Goal: Task Accomplishment & Management: Manage account settings

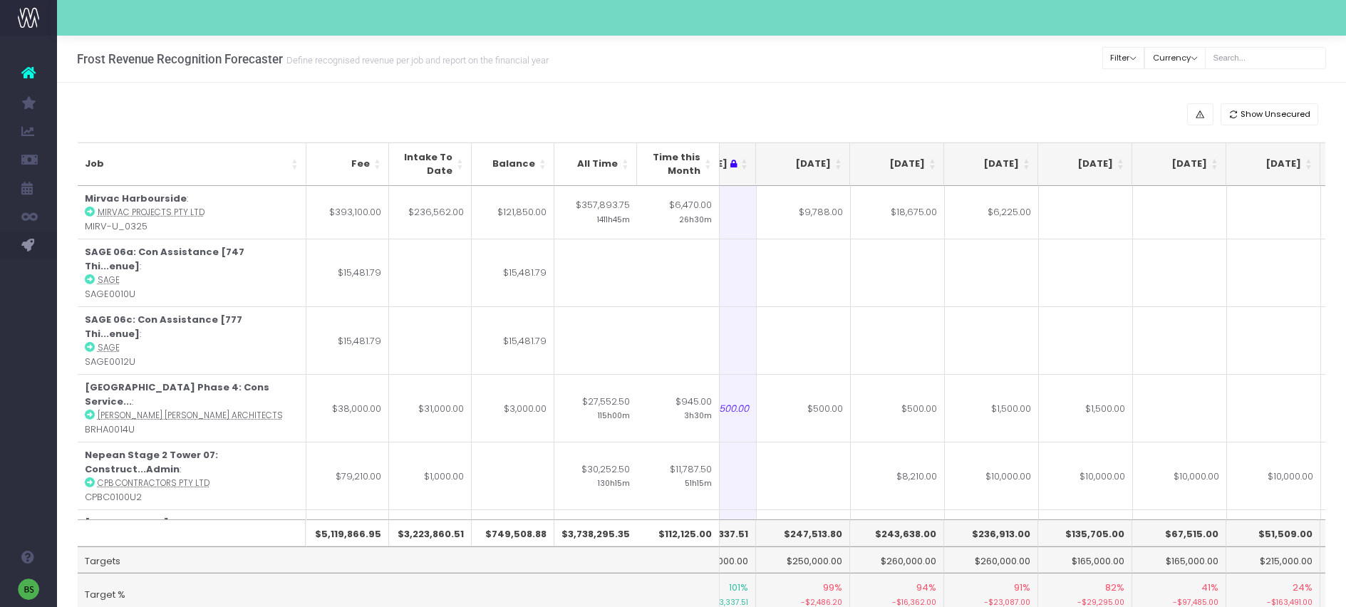
scroll to position [0, 274]
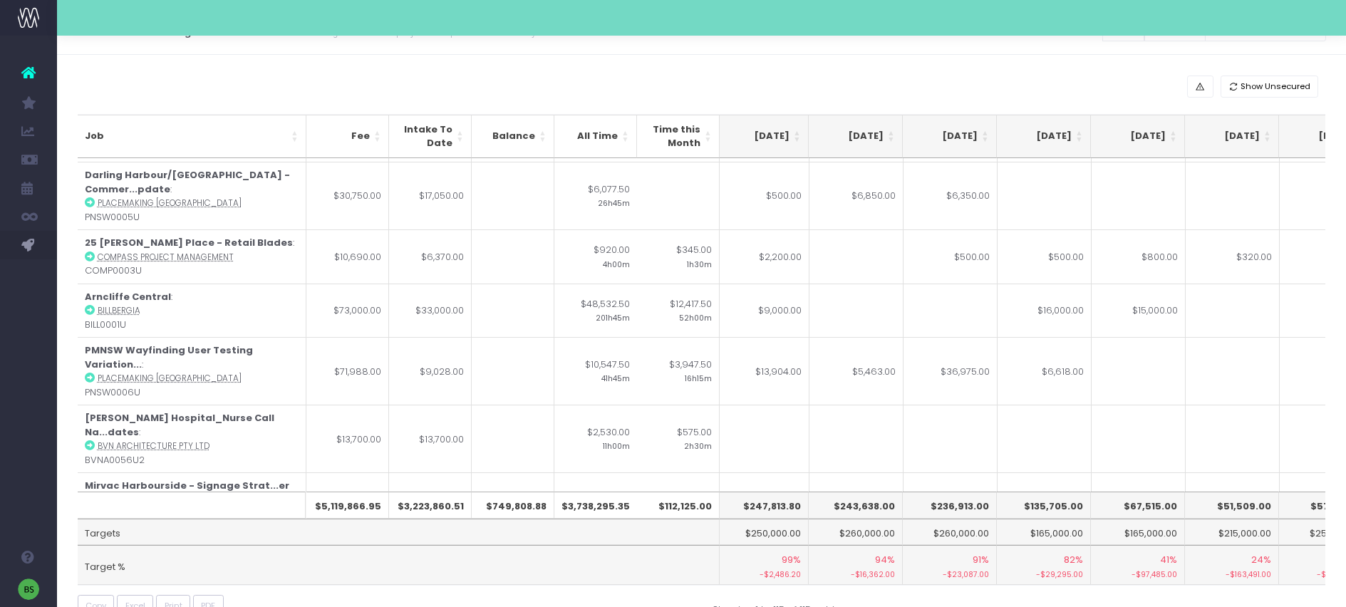
scroll to position [5775, 288]
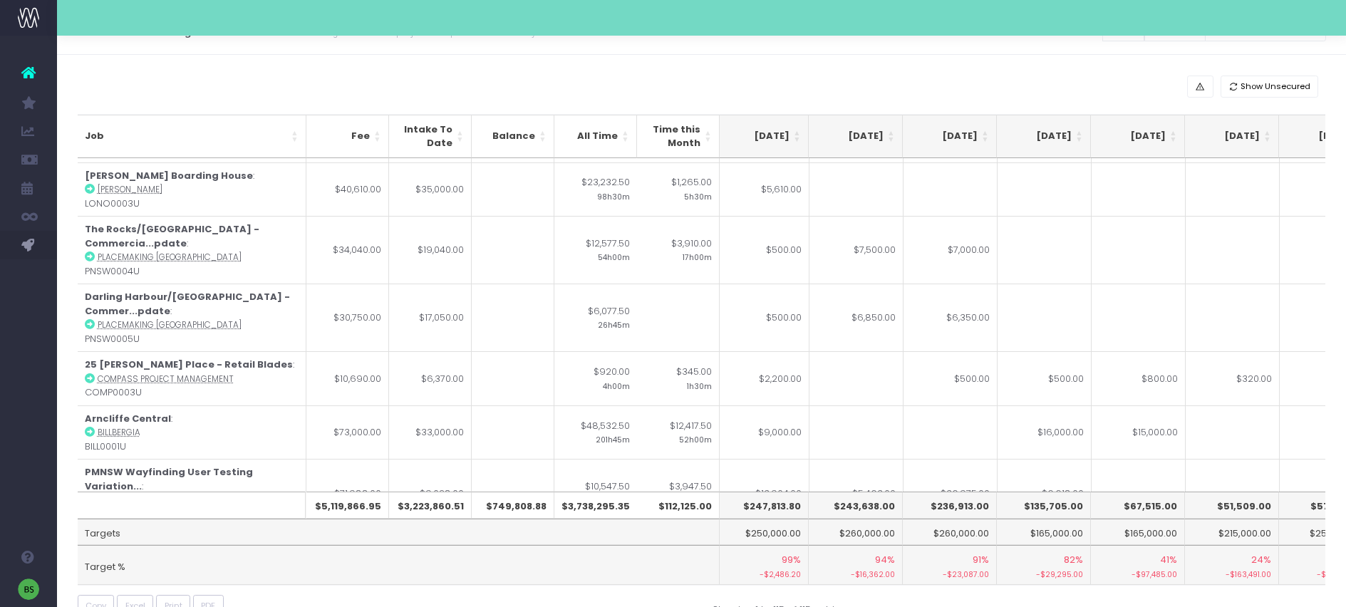
click at [869, 356] on input "$3,000.00" at bounding box center [856, 358] width 94 height 54
drag, startPoint x: 880, startPoint y: 358, endPoint x: 864, endPoint y: 358, distance: 16.4
click at [864, 358] on input "$3,000.00" at bounding box center [856, 358] width 94 height 54
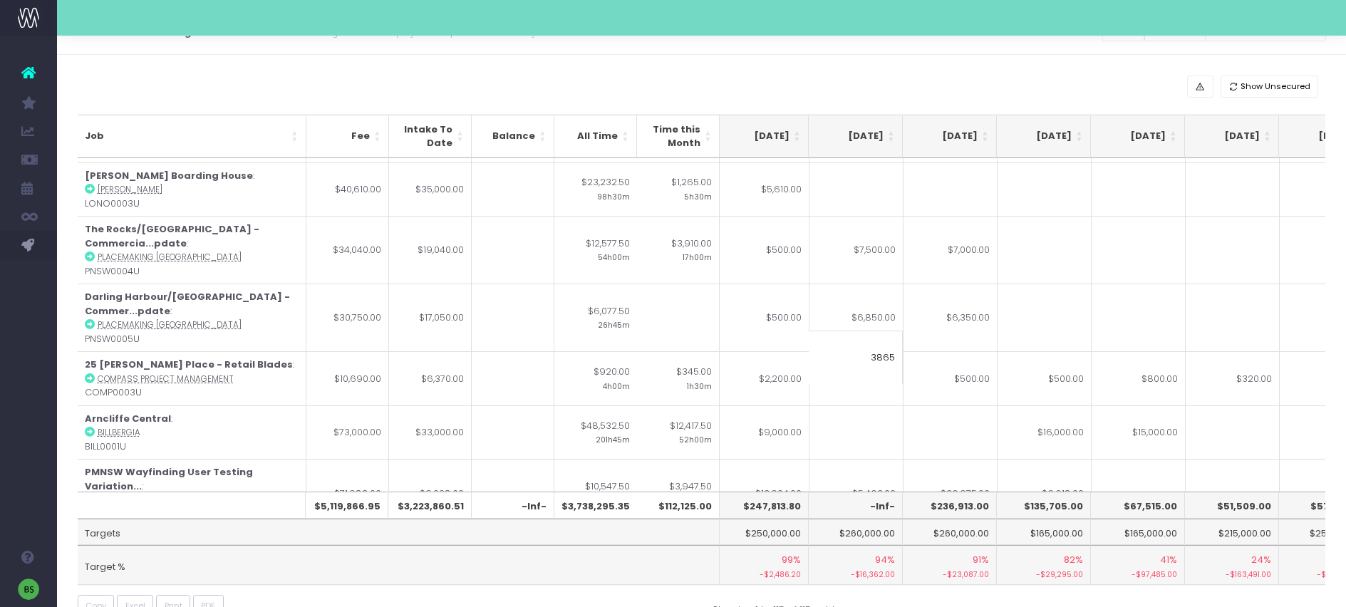
type input "3865"
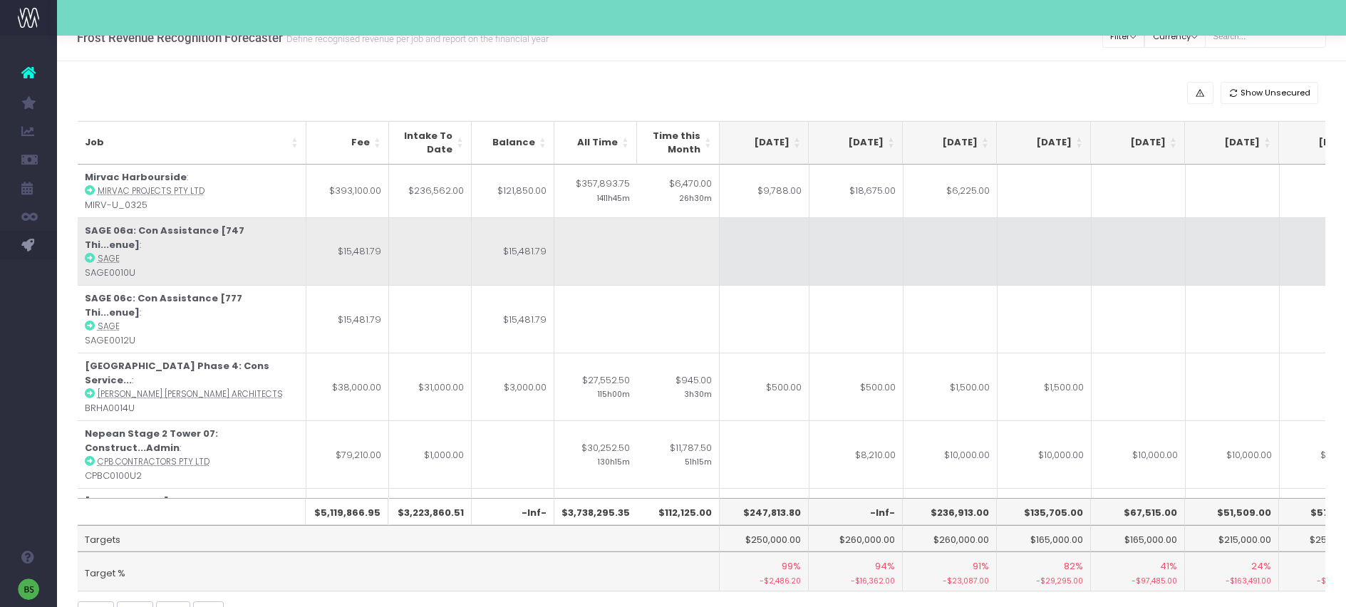
scroll to position [0, 0]
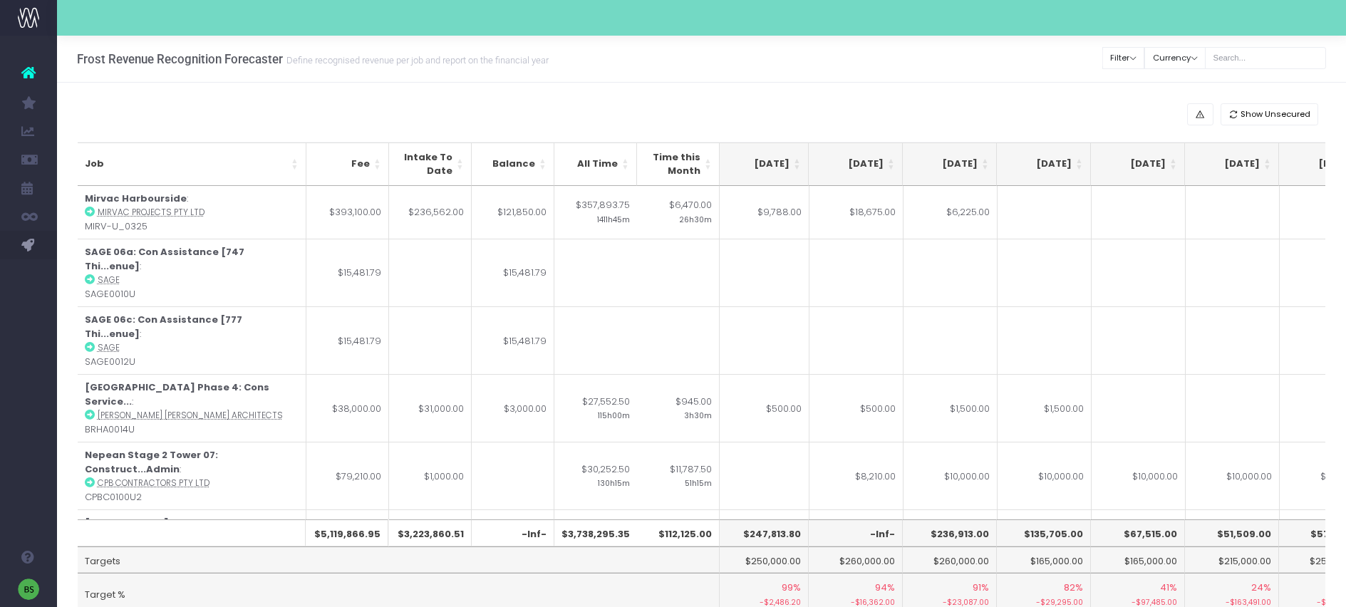
click at [1267, 41] on div "Clear Filters Filter By Account Manager All jeremy georgie lauren inezritchie a…" at bounding box center [1214, 54] width 223 height 36
click at [1265, 51] on input "text" at bounding box center [1265, 58] width 121 height 22
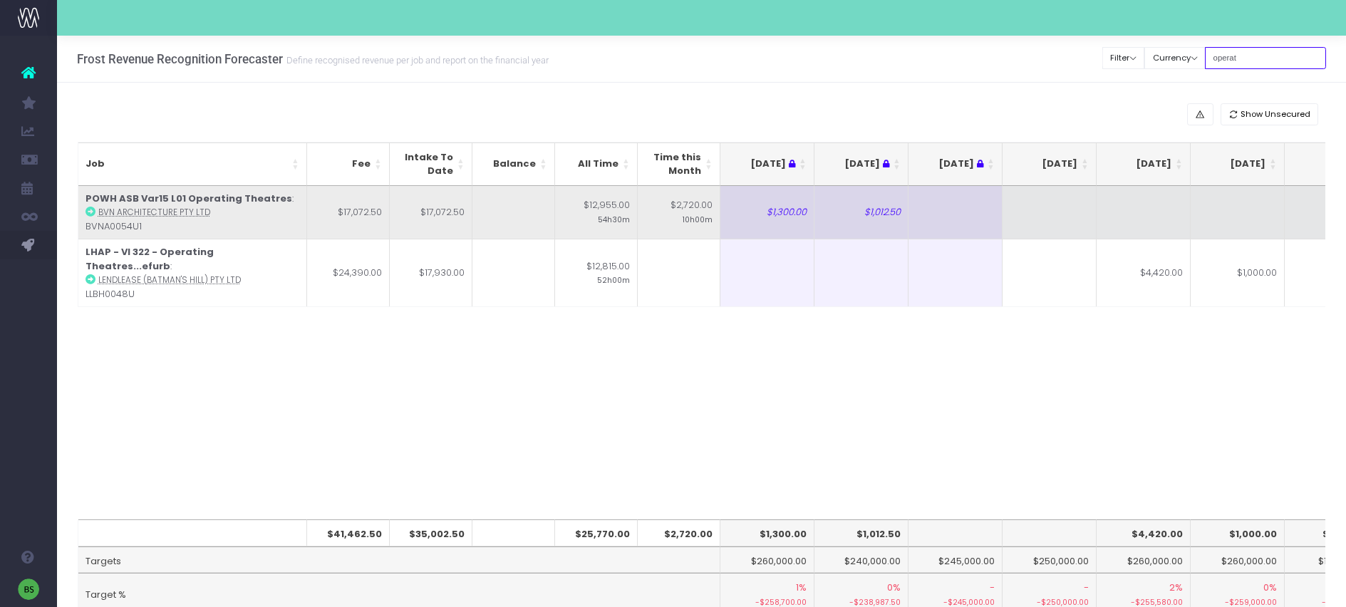
type input "operat"
click at [91, 214] on icon at bounding box center [90, 212] width 10 height 10
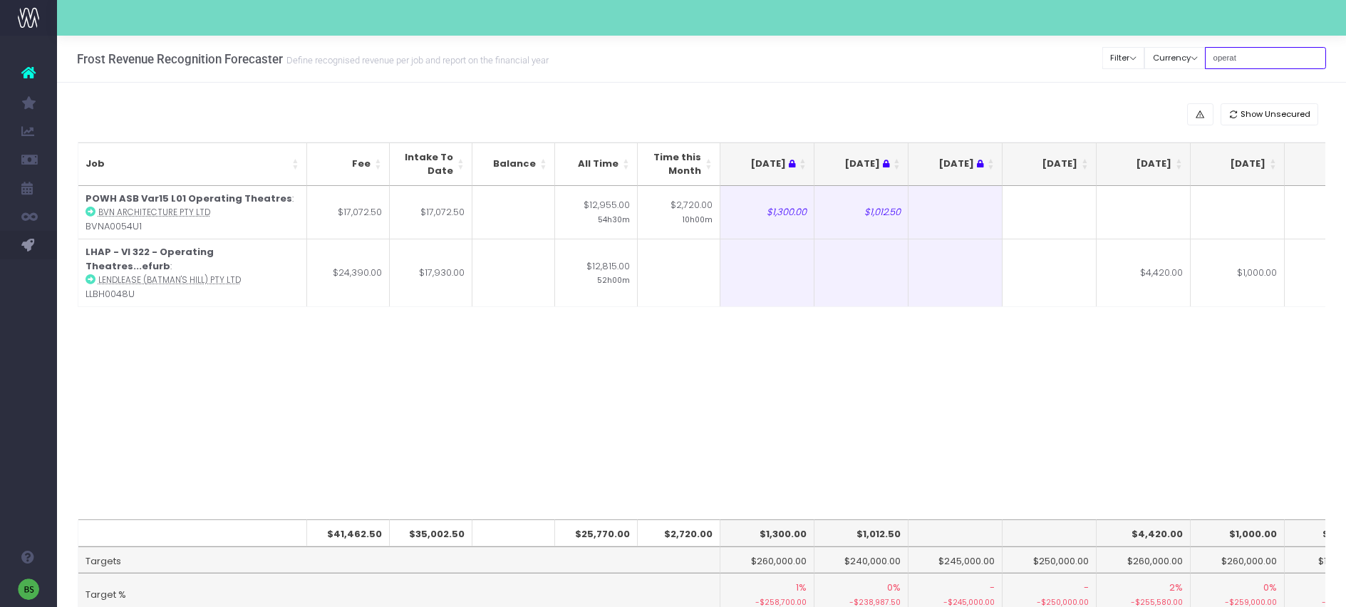
click at [1279, 56] on input "operat" at bounding box center [1265, 58] width 121 height 22
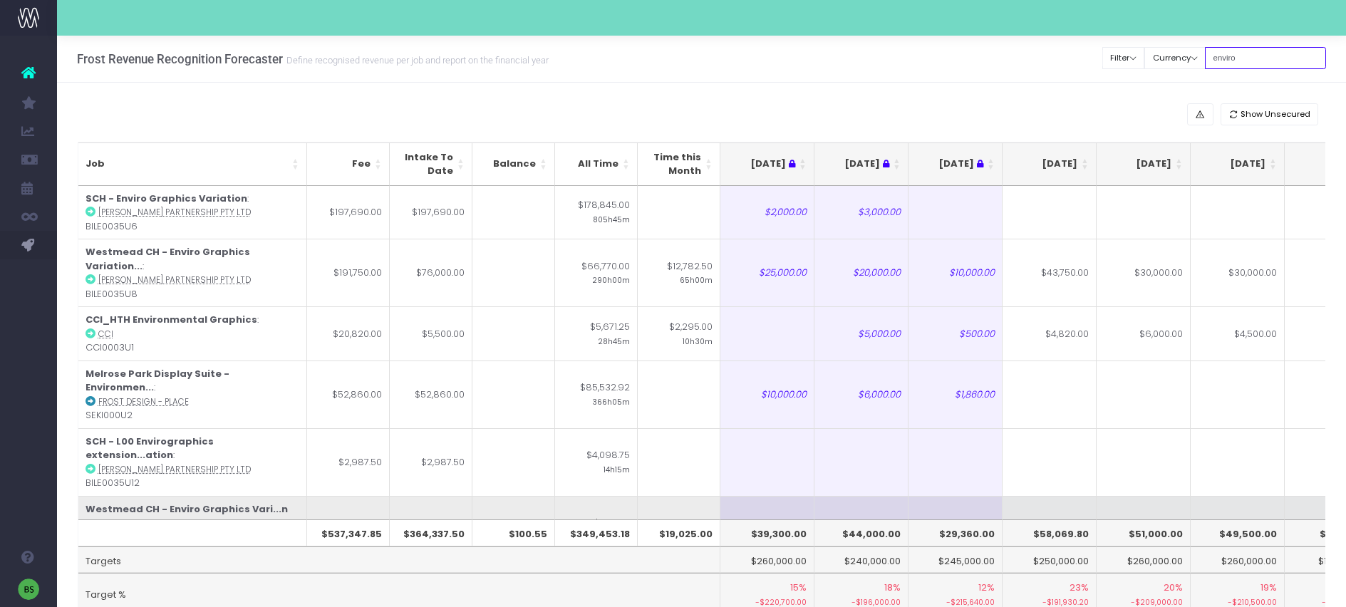
type input "enviro"
click at [1032, 496] on td "$1,000.00" at bounding box center [1049, 530] width 94 height 68
type input "$1,000.00"
click at [1155, 496] on td at bounding box center [1143, 530] width 94 height 68
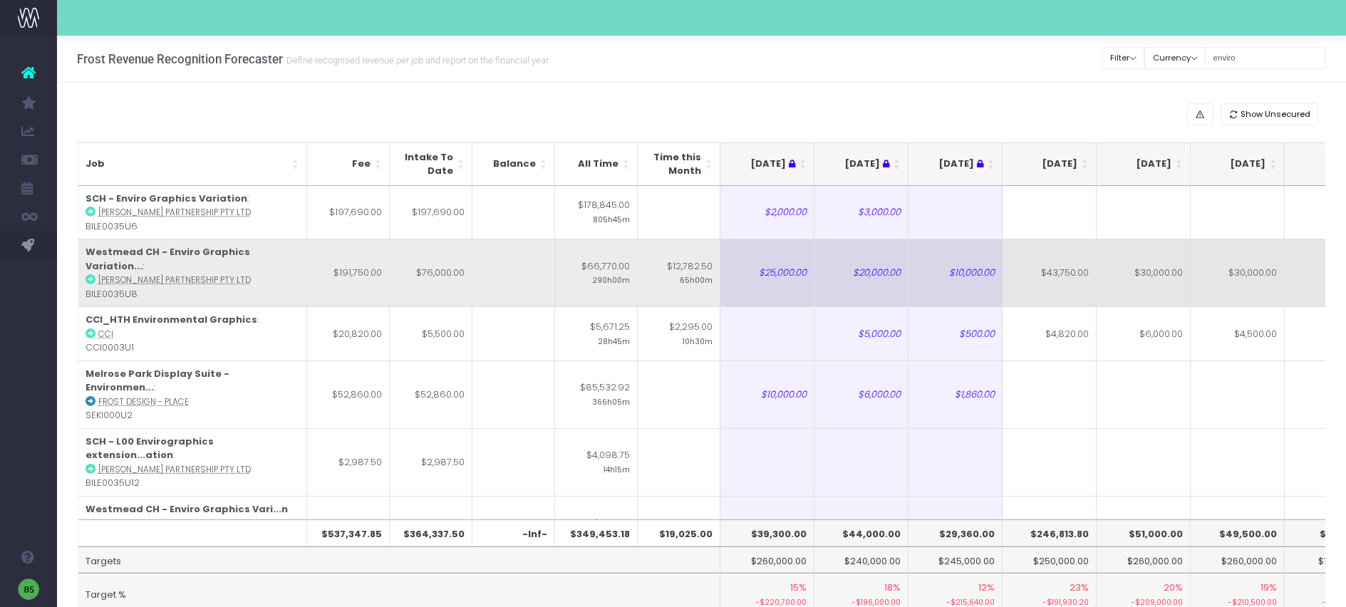
click at [1030, 266] on td "$43,750.00" at bounding box center [1049, 273] width 94 height 68
click at [1030, 266] on input "$43,750.00" at bounding box center [1049, 266] width 94 height 54
drag, startPoint x: 1030, startPoint y: 266, endPoint x: 1114, endPoint y: 264, distance: 84.1
click at [1114, 264] on table "Job Fee Intake To Date Balance All Time Time this Month Jun 25 Jul 25 Aug 25 Se…" at bounding box center [1104, 429] width 2053 height 486
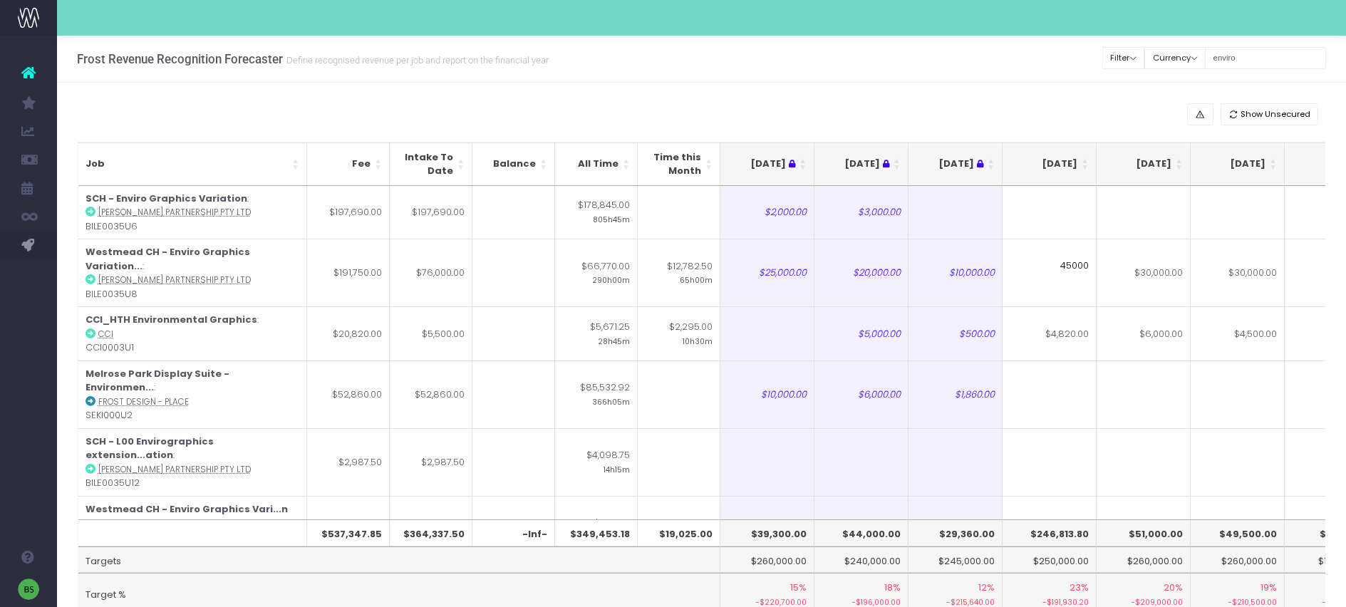
type input "45000"
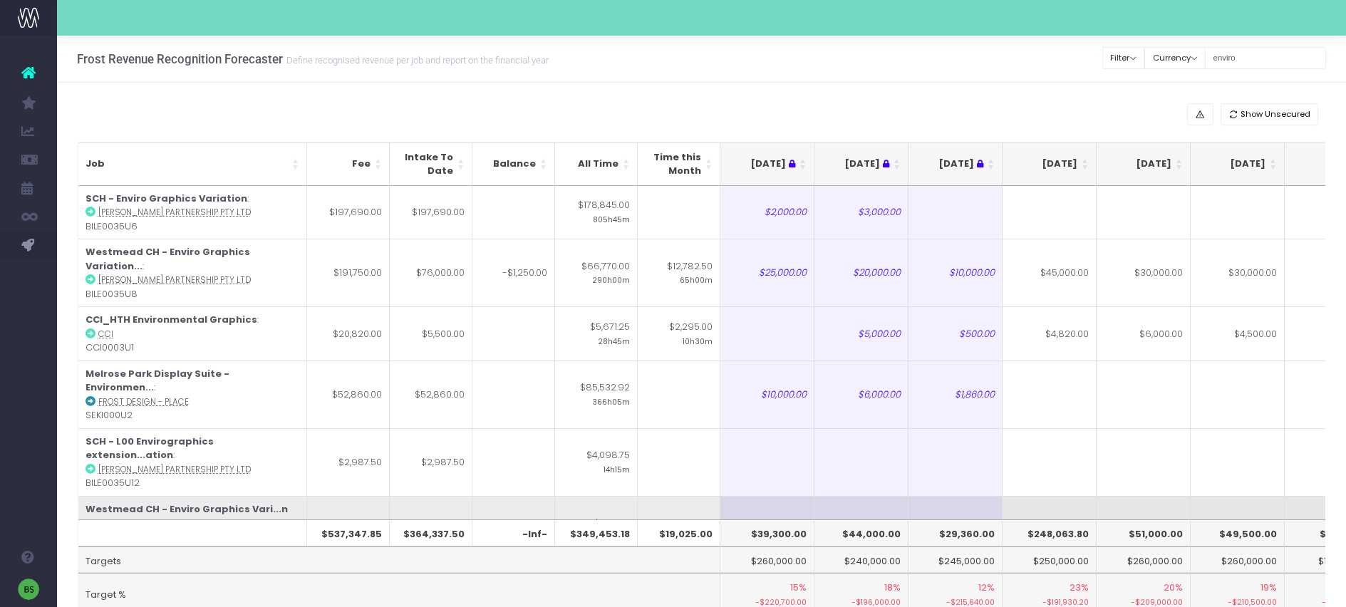
click at [1137, 496] on td at bounding box center [1143, 530] width 94 height 68
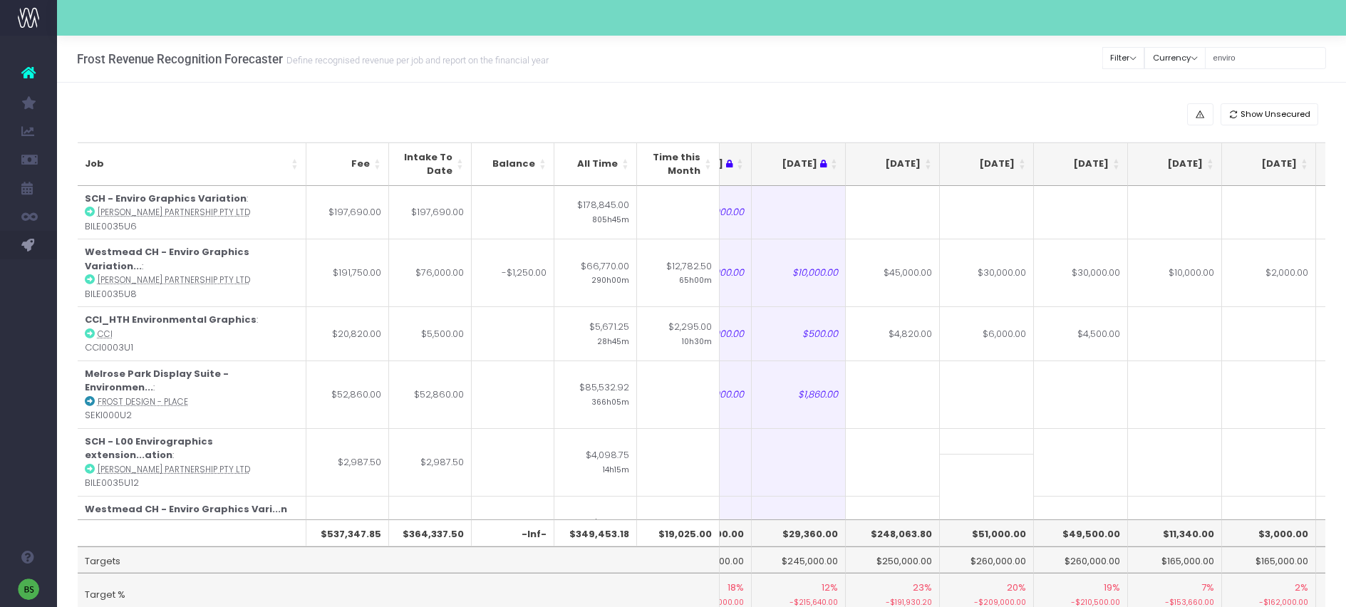
scroll to position [0, 186]
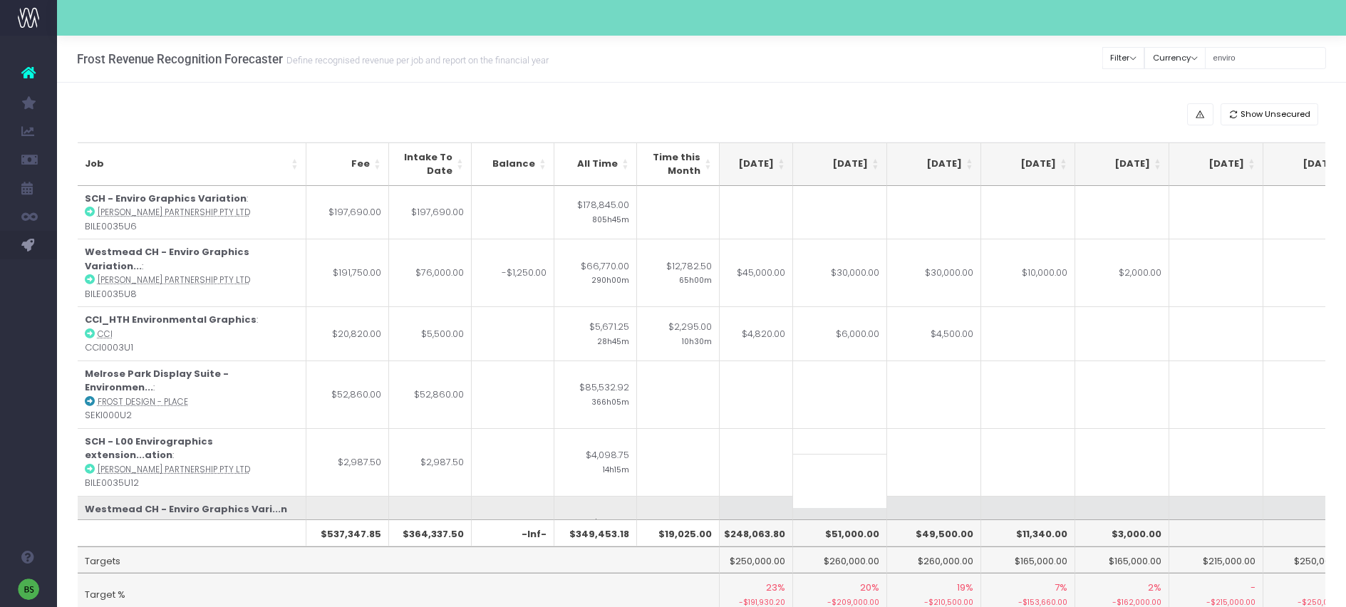
click at [935, 496] on td at bounding box center [934, 530] width 94 height 68
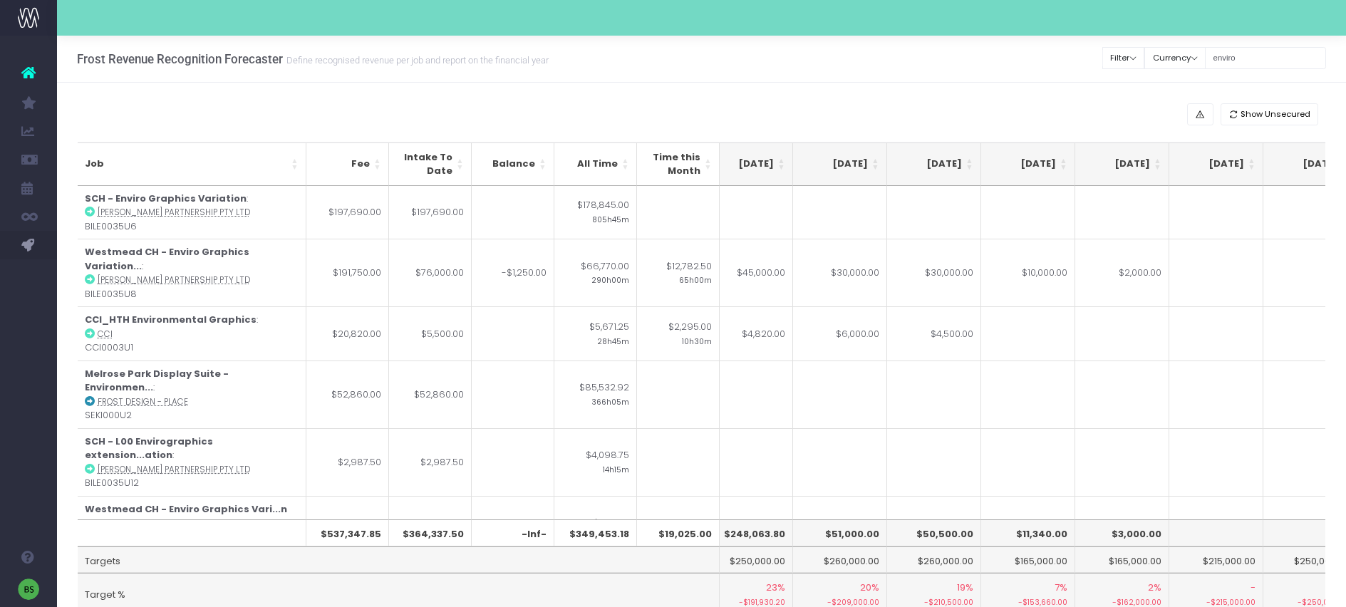
scroll to position [0, 202]
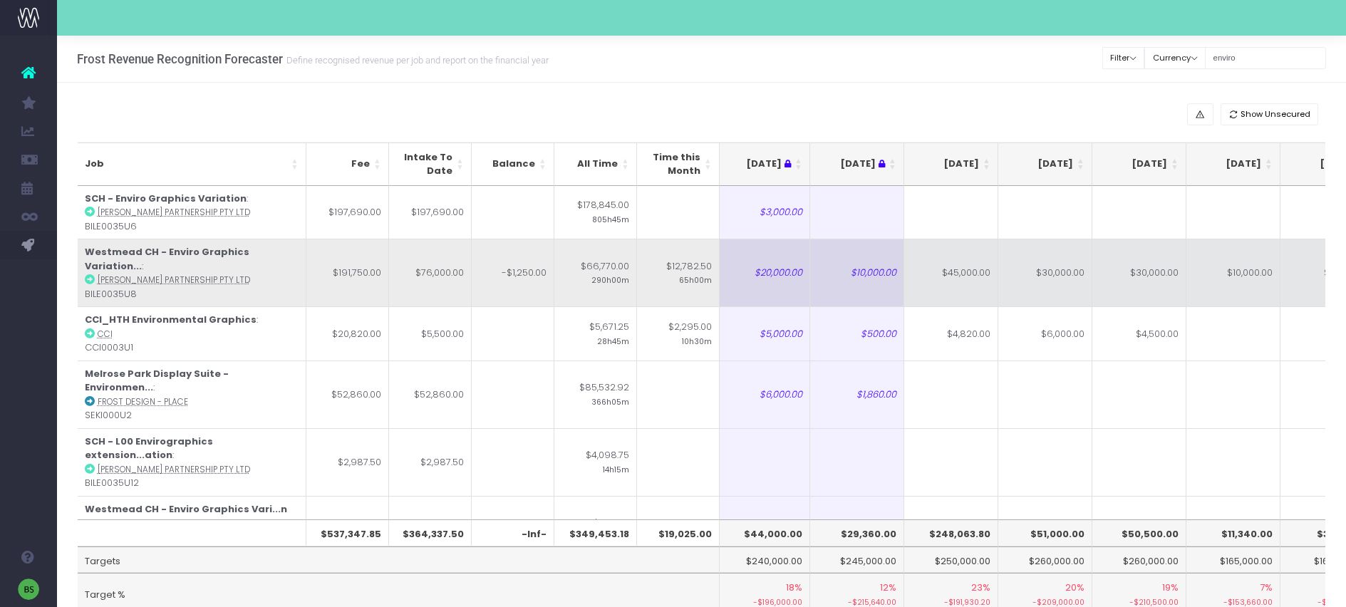
click at [90, 274] on icon at bounding box center [90, 279] width 10 height 10
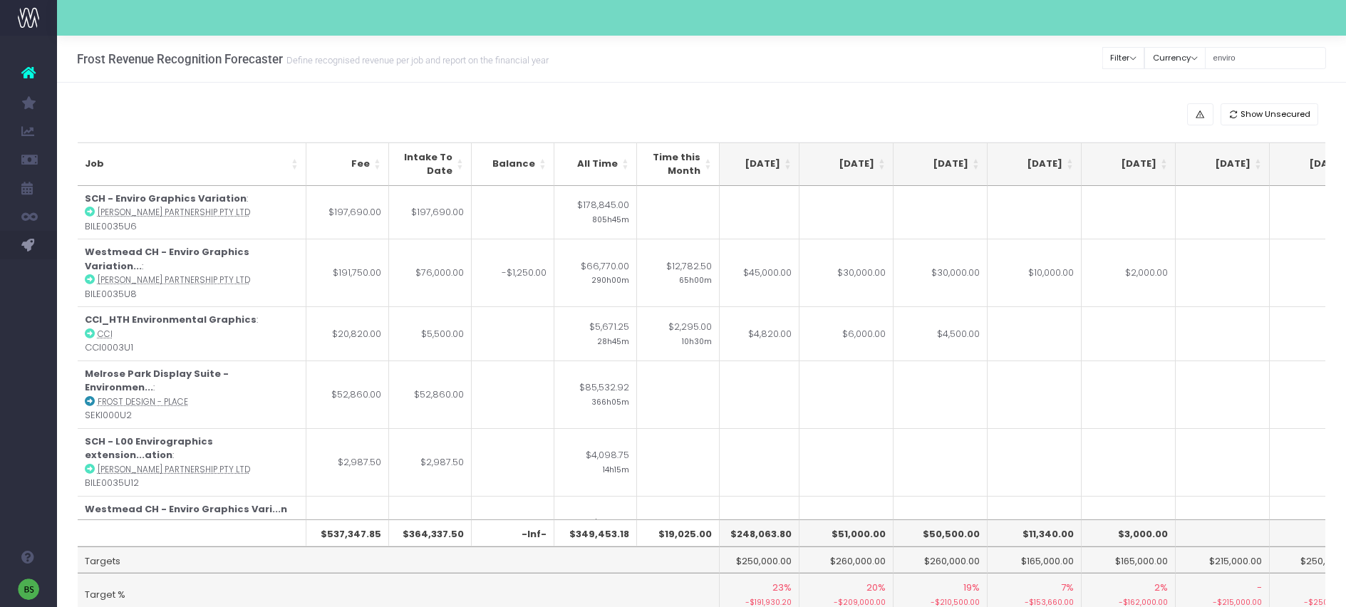
scroll to position [0, 291]
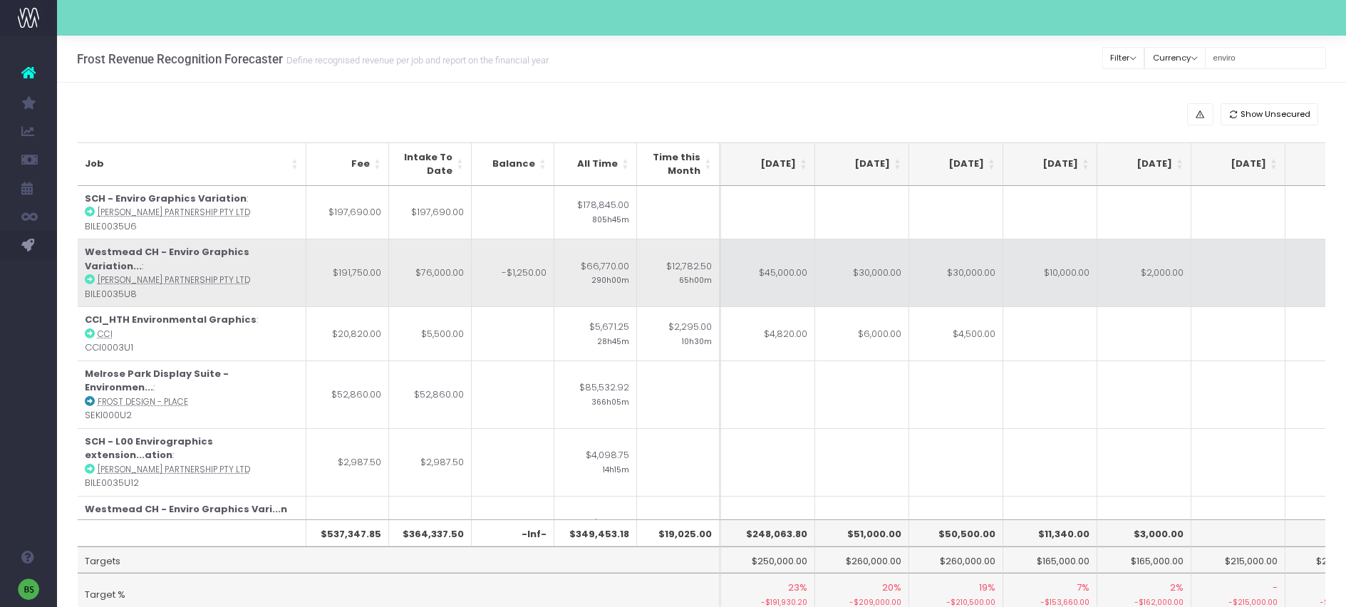
click at [859, 269] on td "$30,000.00" at bounding box center [862, 273] width 94 height 68
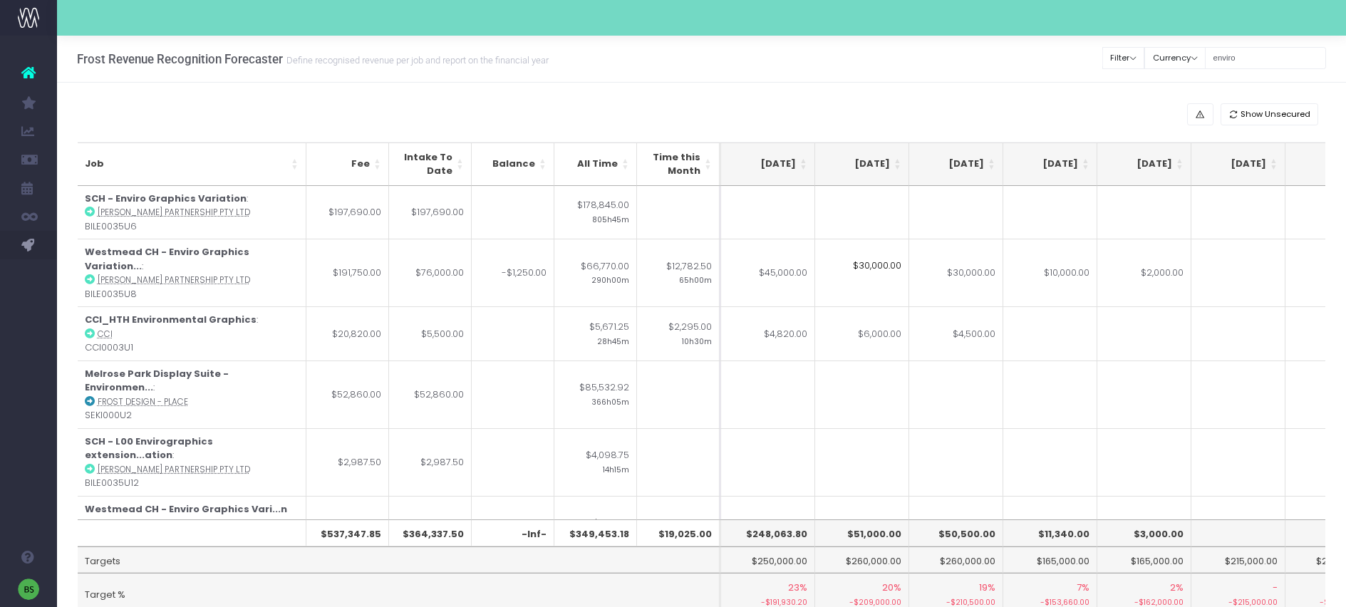
click at [886, 273] on input "$30,000.00" at bounding box center [862, 266] width 94 height 54
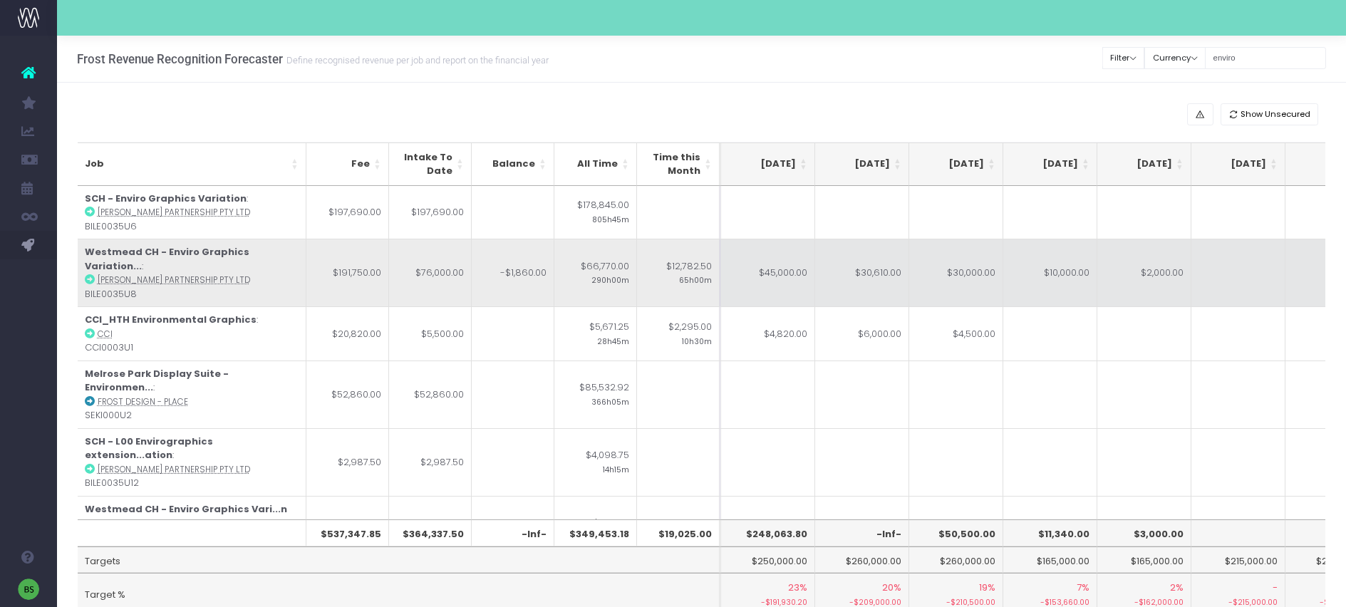
click at [967, 279] on td "$30,000.00" at bounding box center [956, 273] width 94 height 68
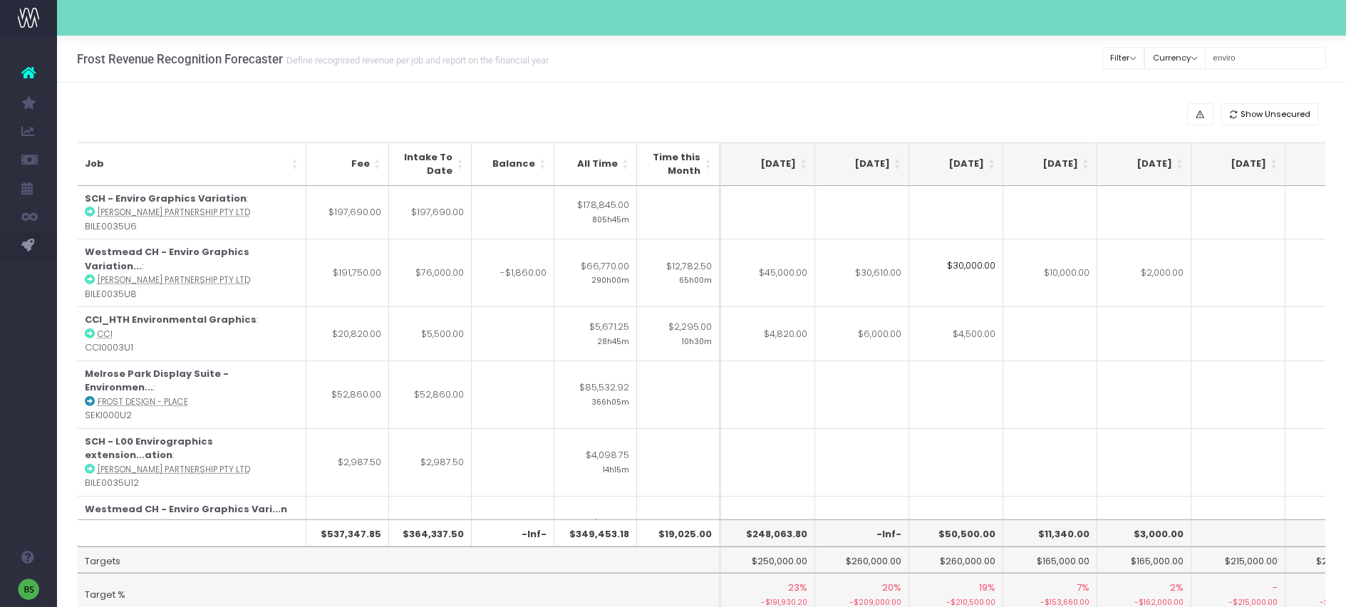
click at [958, 269] on input "$30,000.00" at bounding box center [956, 266] width 94 height 54
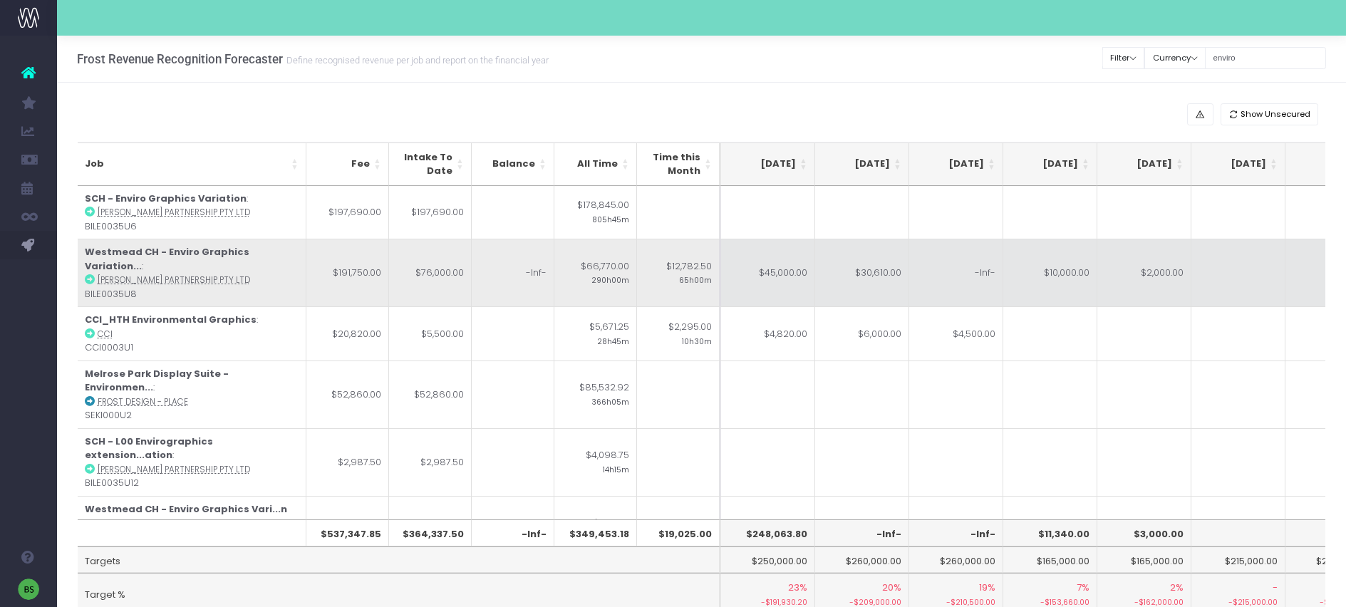
click at [1113, 280] on td "$2,000.00" at bounding box center [1144, 273] width 94 height 68
click at [975, 269] on td "-Inf-" at bounding box center [956, 273] width 94 height 68
click at [1108, 271] on td "$2,000.00" at bounding box center [1144, 273] width 94 height 68
type input "10000"
click at [1232, 290] on td at bounding box center [1238, 273] width 94 height 68
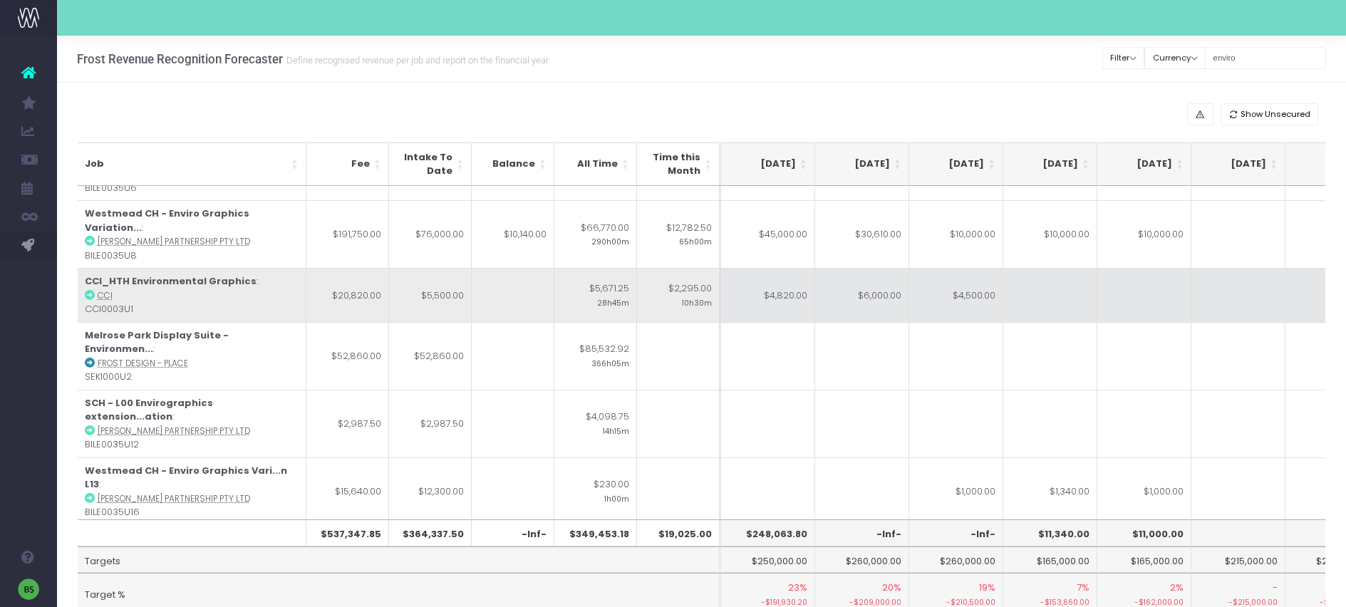
scroll to position [0, 281]
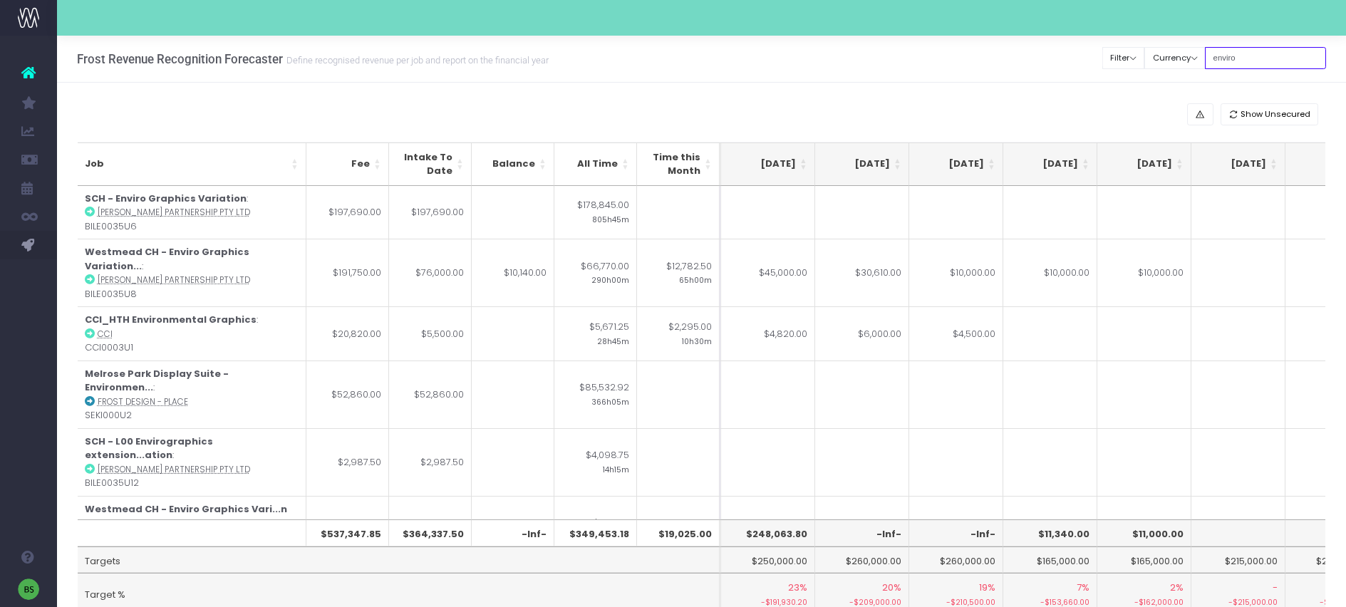
click at [1272, 66] on input "enviro" at bounding box center [1265, 58] width 121 height 22
click at [1272, 65] on input "enviro" at bounding box center [1265, 58] width 121 height 22
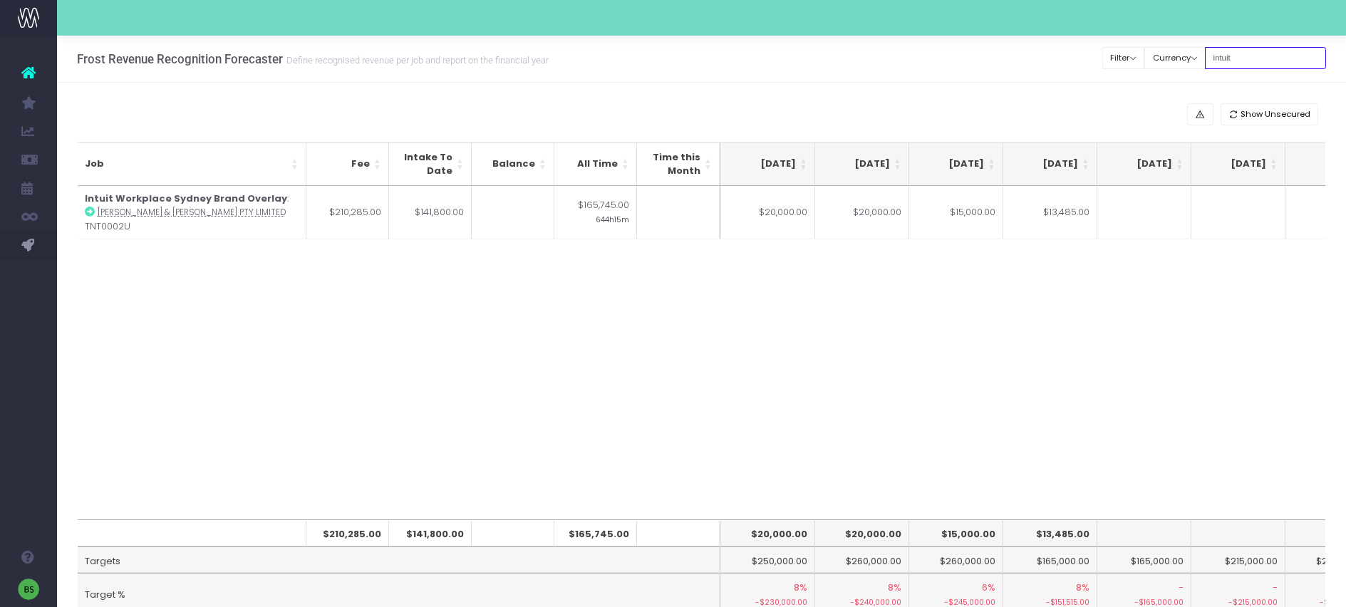
type input "intuit"
click at [1280, 56] on input "intuit" at bounding box center [1265, 58] width 121 height 22
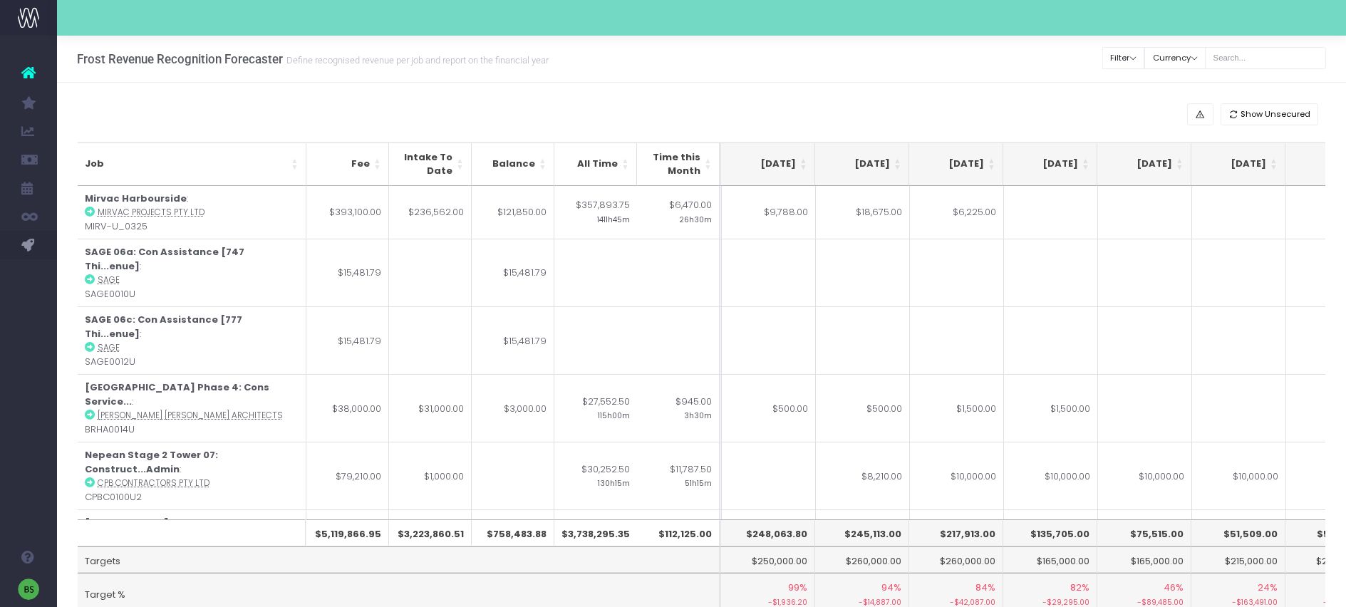
click at [804, 160] on th "[DATE]" at bounding box center [768, 163] width 94 height 43
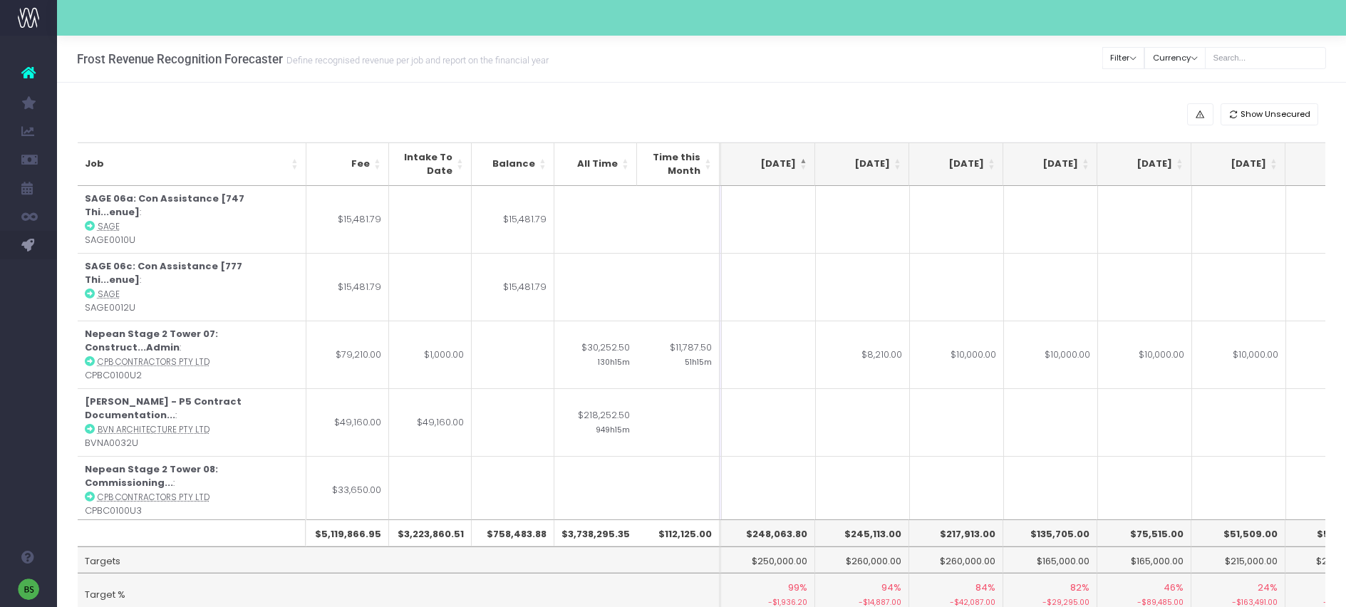
click at [804, 160] on th "[DATE]" at bounding box center [768, 163] width 94 height 43
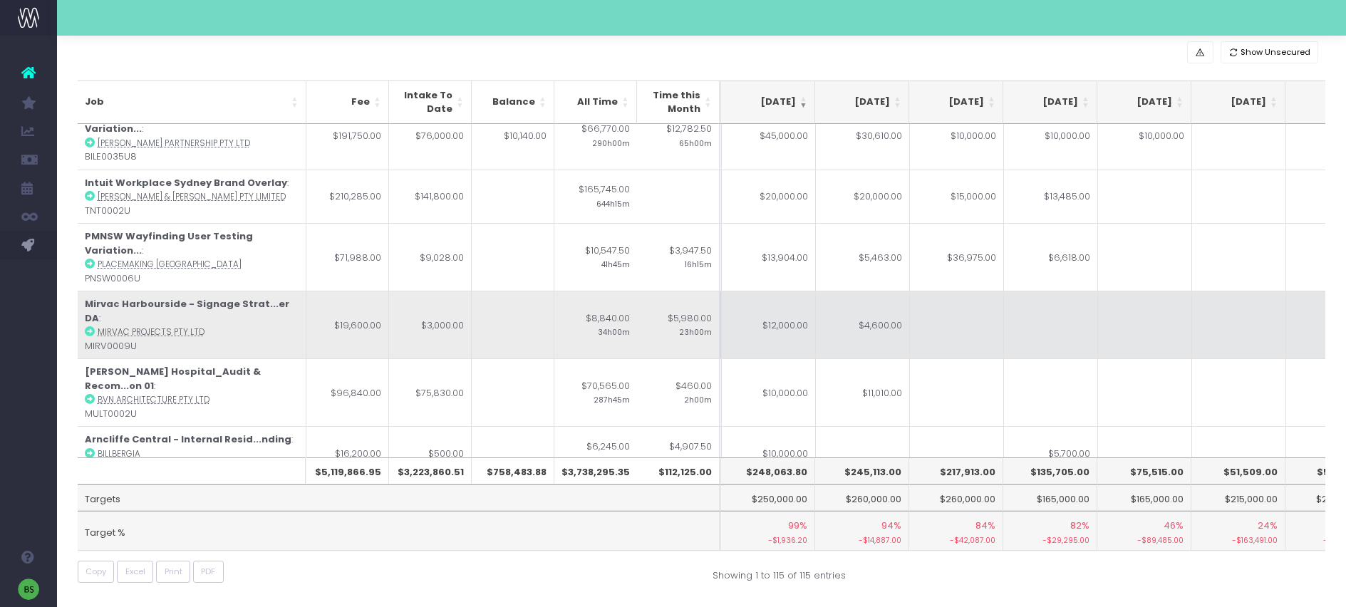
scroll to position [8, 281]
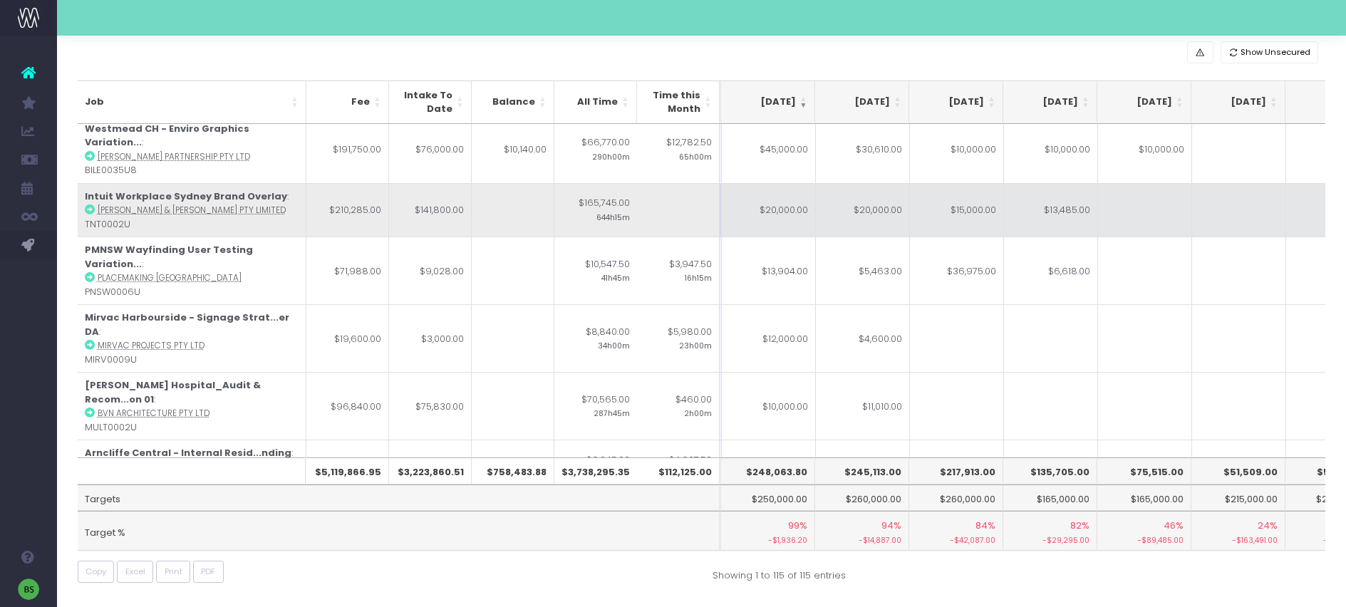
click at [770, 193] on td "$20,000.00" at bounding box center [769, 210] width 94 height 54
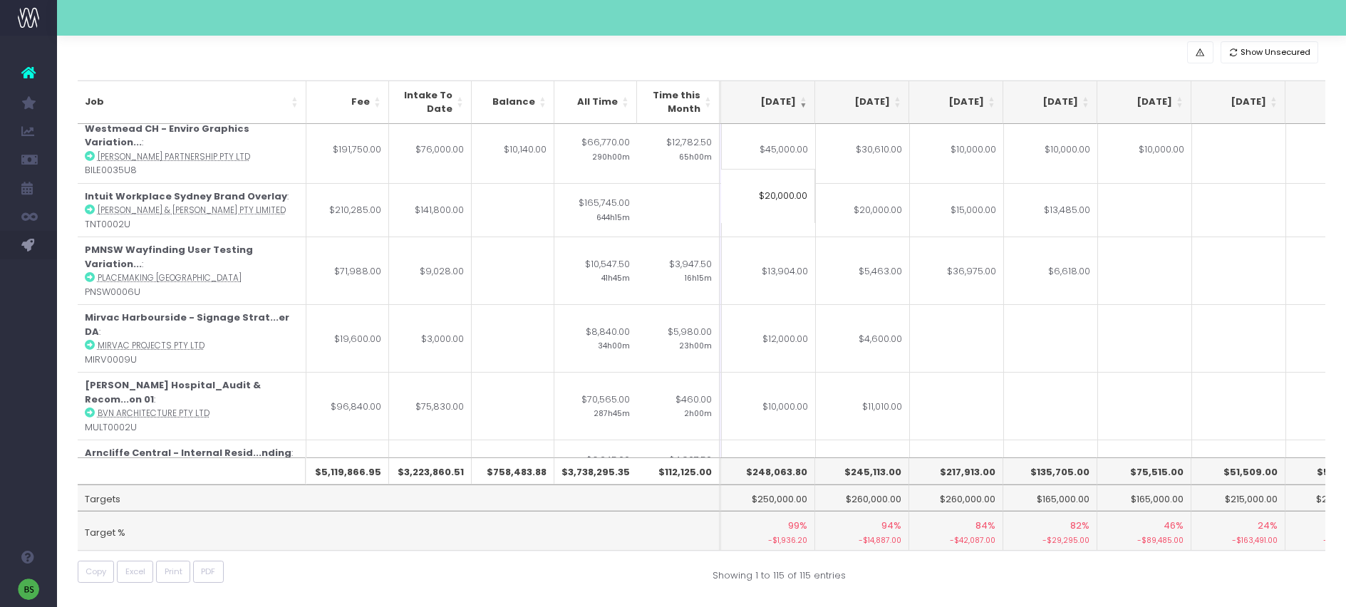
click at [774, 192] on input "$20,000.00" at bounding box center [768, 196] width 94 height 54
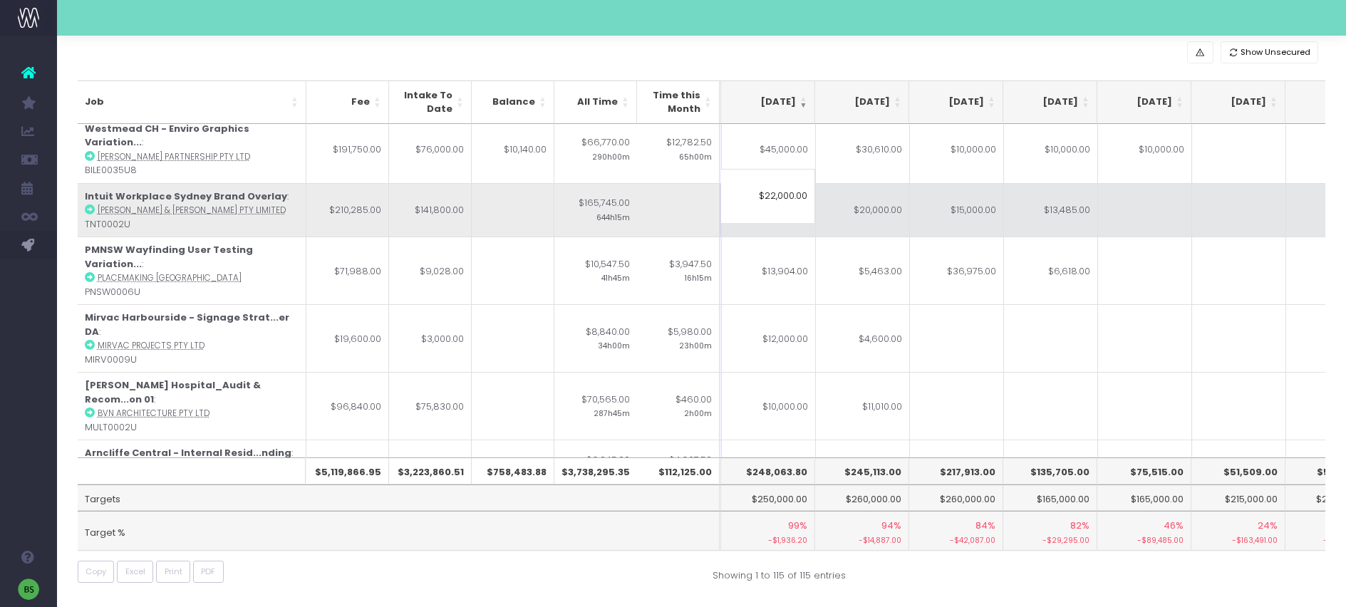
click at [867, 194] on td "$20,000.00" at bounding box center [863, 210] width 94 height 54
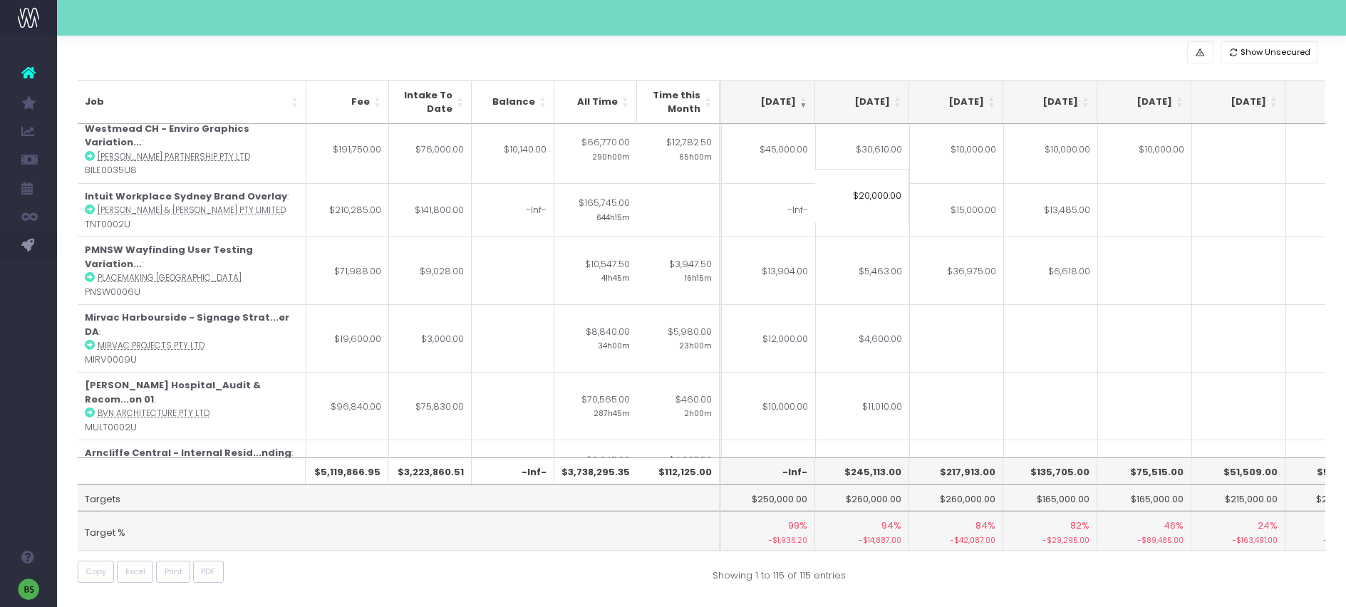
click at [866, 195] on input "$20,000.00" at bounding box center [862, 196] width 94 height 54
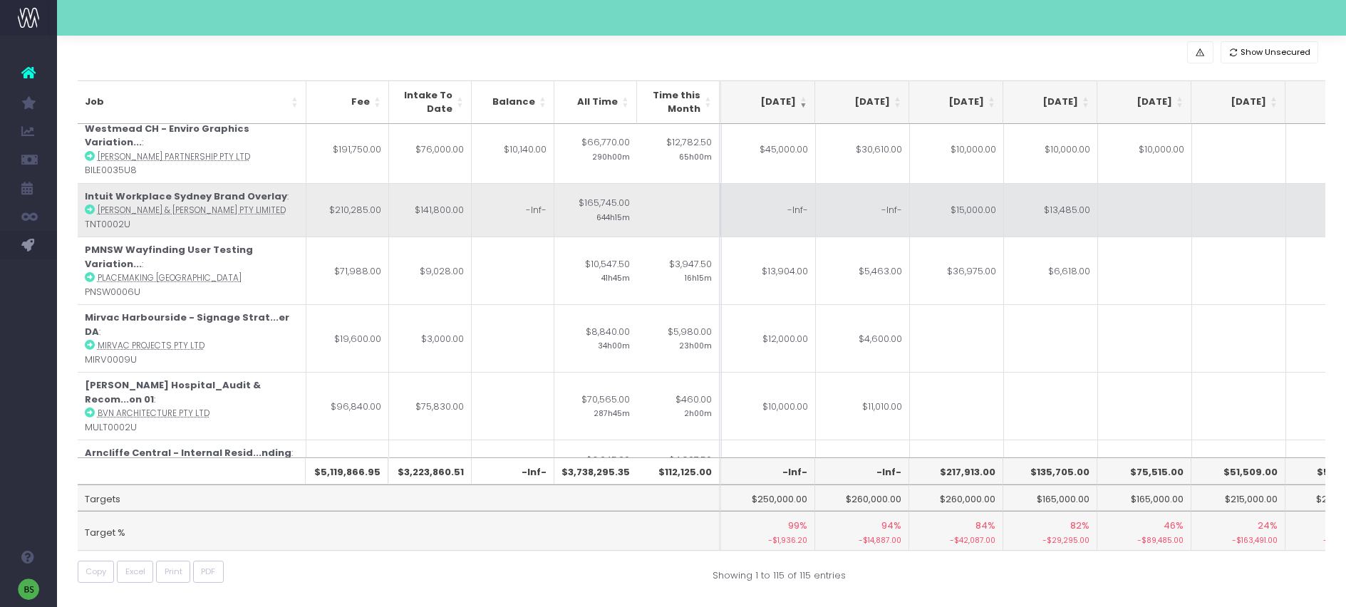
click at [755, 196] on td "-Inf-" at bounding box center [769, 210] width 94 height 54
click at [874, 198] on td "-Inf-" at bounding box center [863, 210] width 94 height 54
type input "18000"
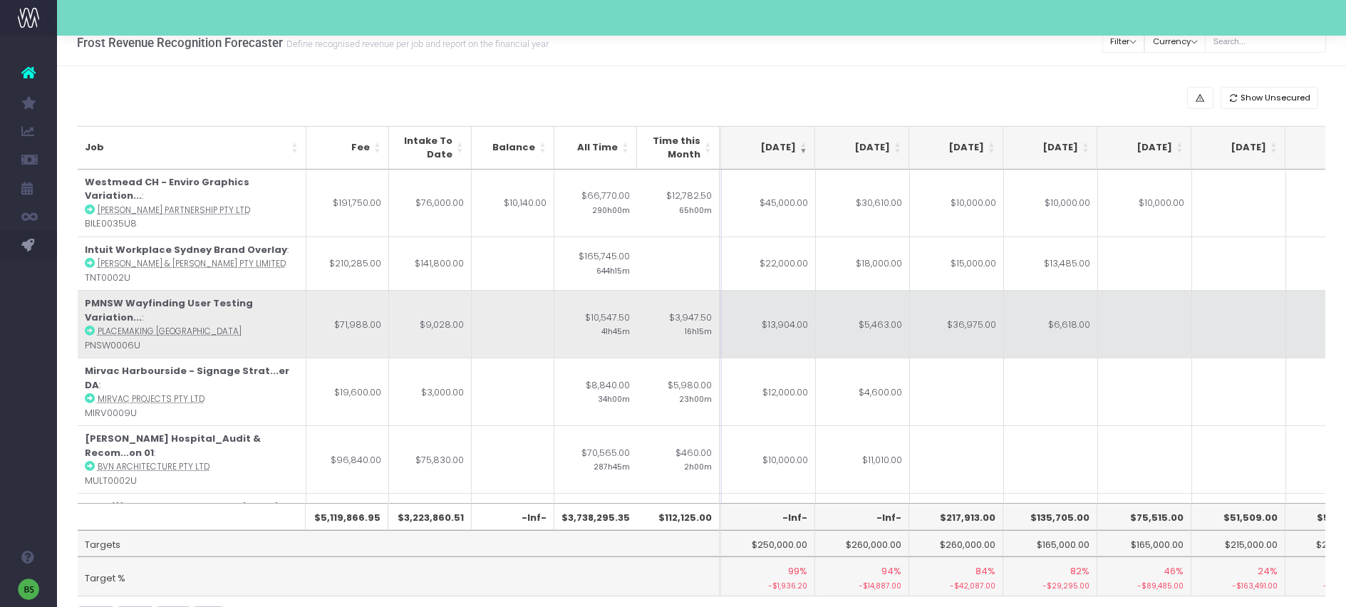
scroll to position [0, 0]
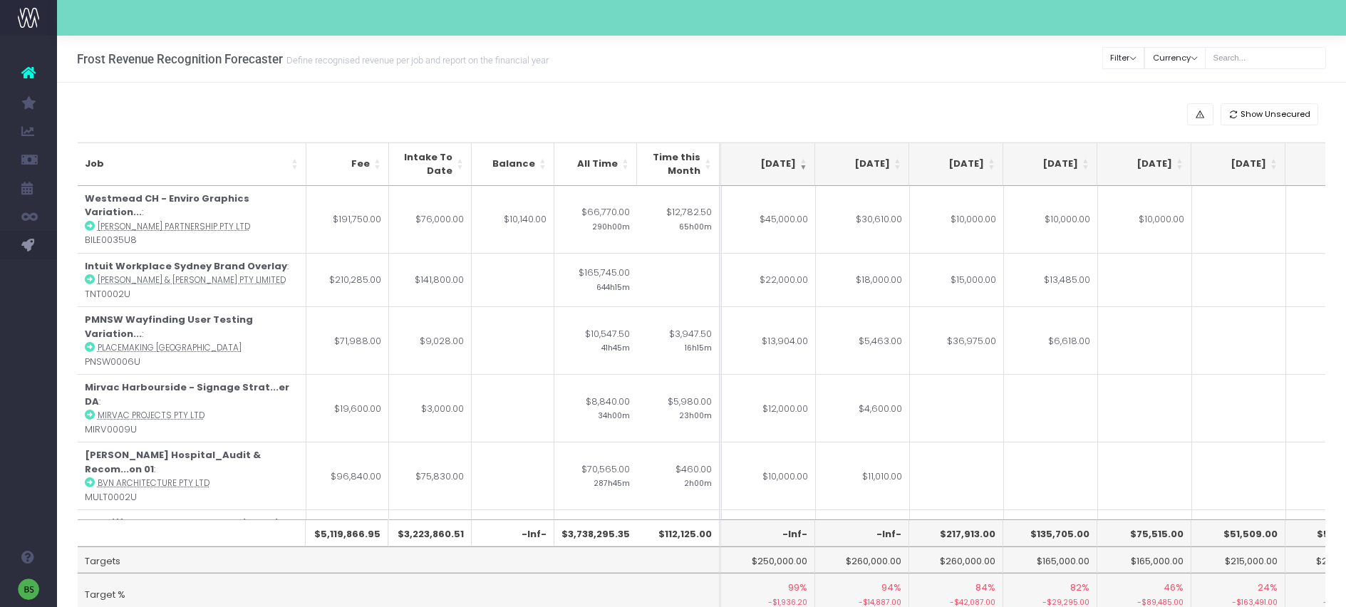
click at [925, 73] on div "Frost Revenue Recognition Forecaster Define recognised revenue per job and repo…" at bounding box center [701, 59] width 1289 height 47
click at [762, 174] on th "[DATE]" at bounding box center [768, 163] width 94 height 43
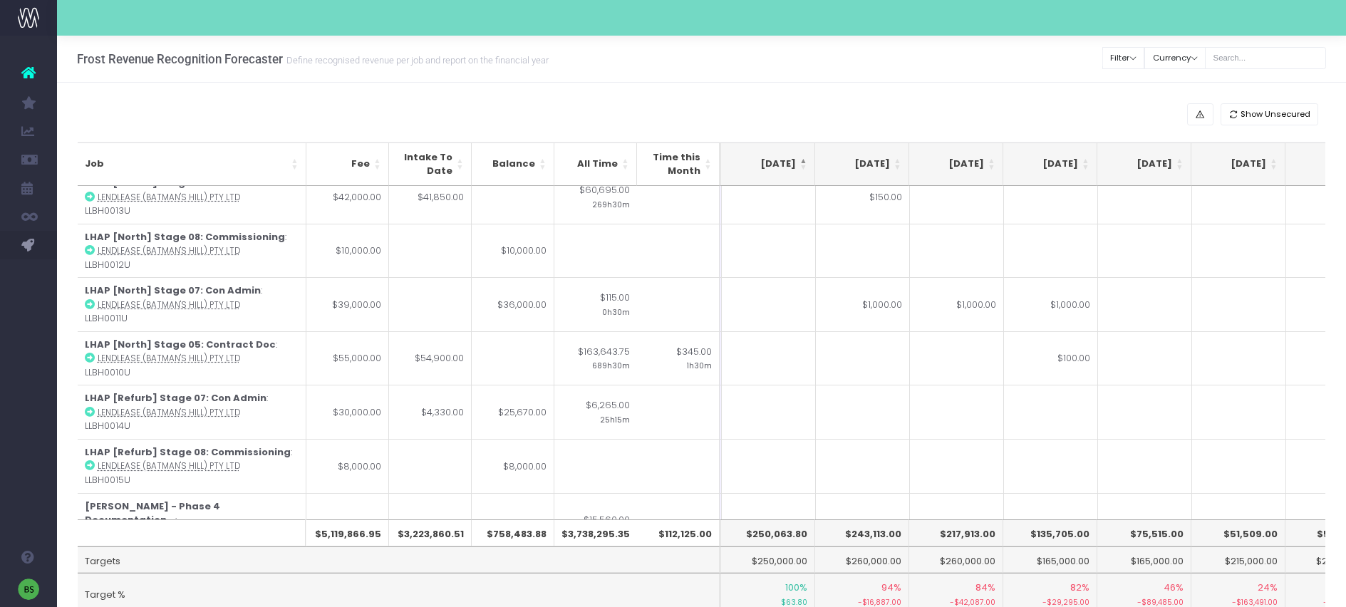
scroll to position [0, 281]
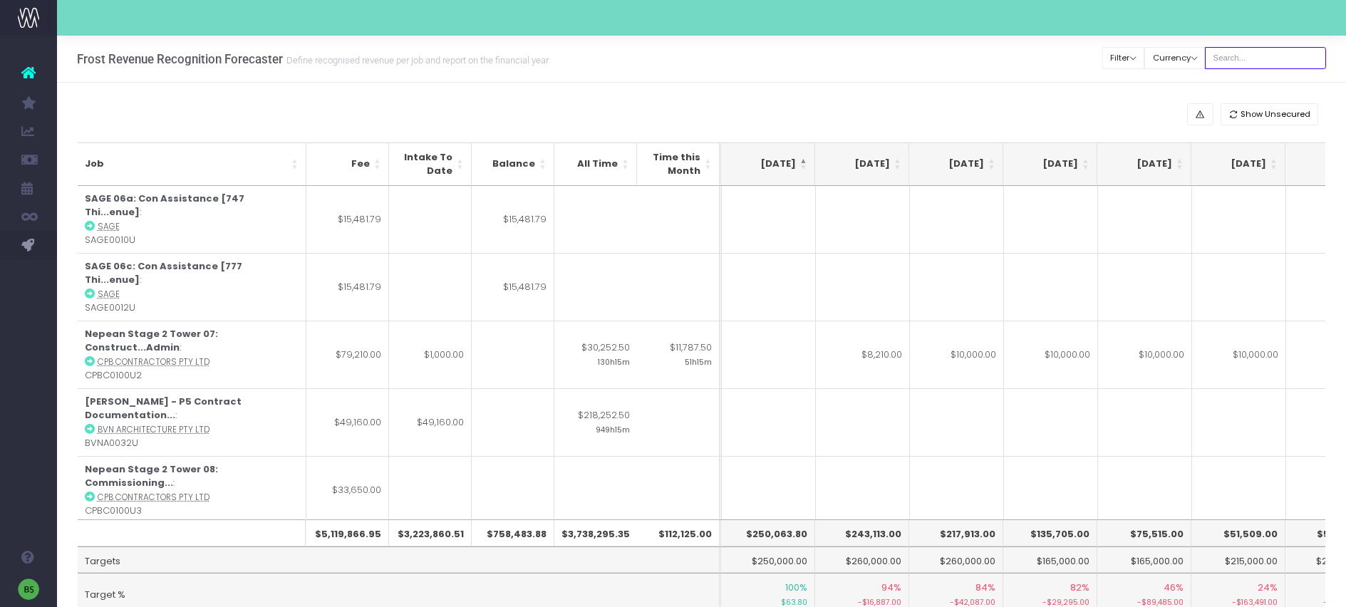
click at [1268, 64] on input "text" at bounding box center [1265, 58] width 121 height 22
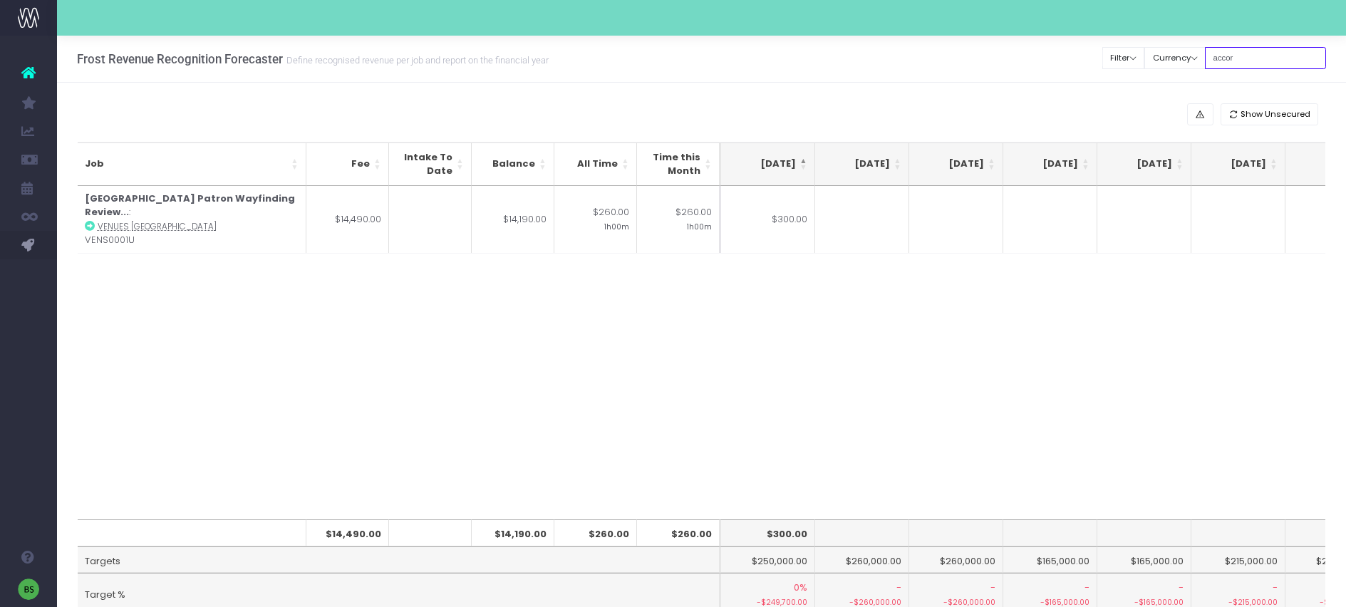
type input "accor"
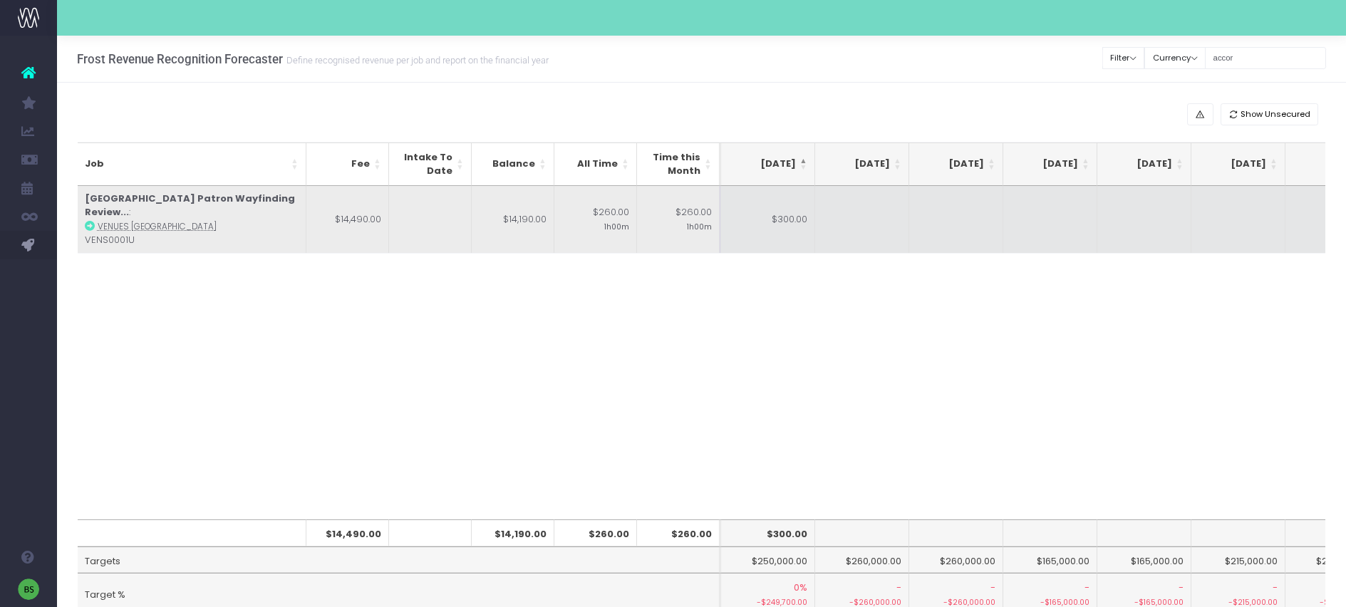
click at [854, 208] on td at bounding box center [862, 219] width 94 height 67
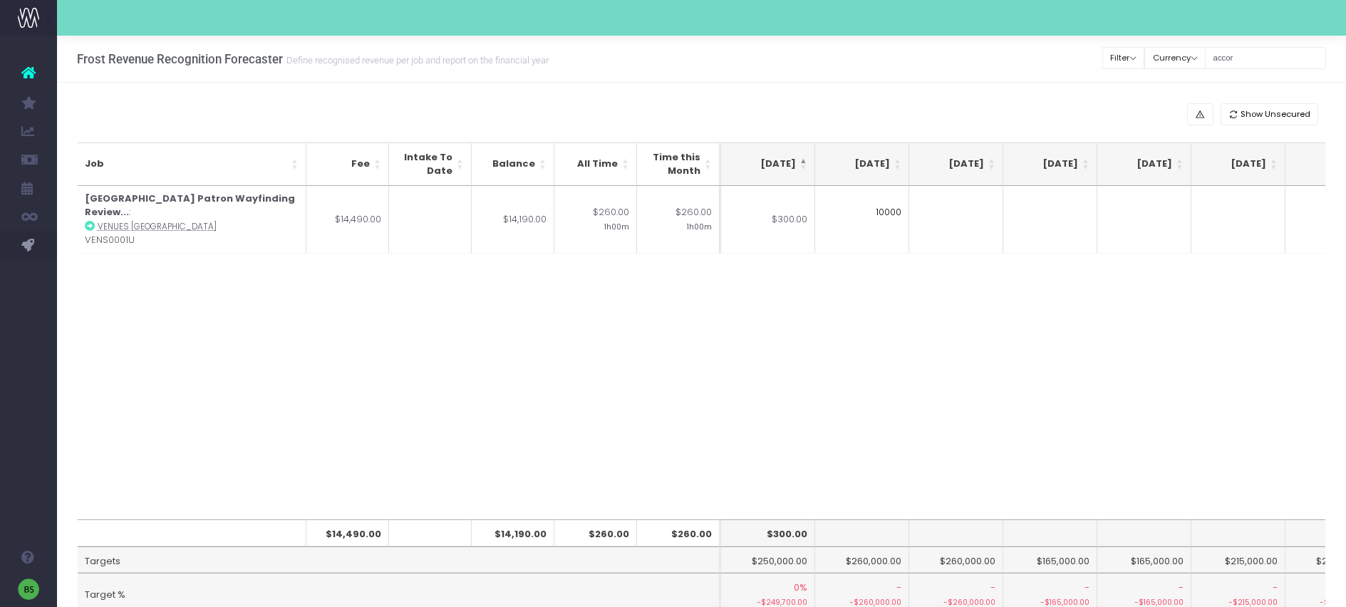
type input "10000"
click at [998, 199] on td at bounding box center [956, 219] width 94 height 67
type input "4190"
click at [898, 415] on div "Job Fee Intake To Date Balance All Time Time this Month Jun 25 Jul 25 Aug 25 Se…" at bounding box center [702, 353] width 1248 height 334
click at [1272, 50] on input "accor" at bounding box center [1265, 58] width 121 height 22
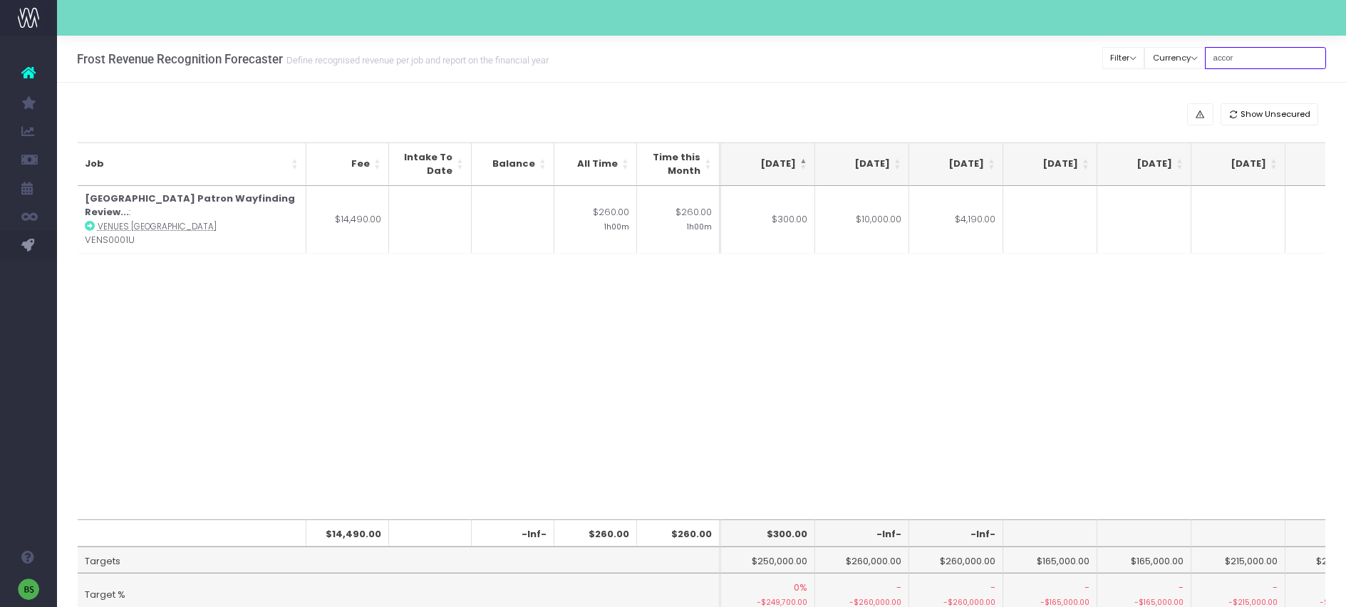
click at [1271, 51] on input "accor" at bounding box center [1265, 58] width 121 height 22
click at [1270, 55] on input "accor" at bounding box center [1265, 58] width 121 height 22
type input "a"
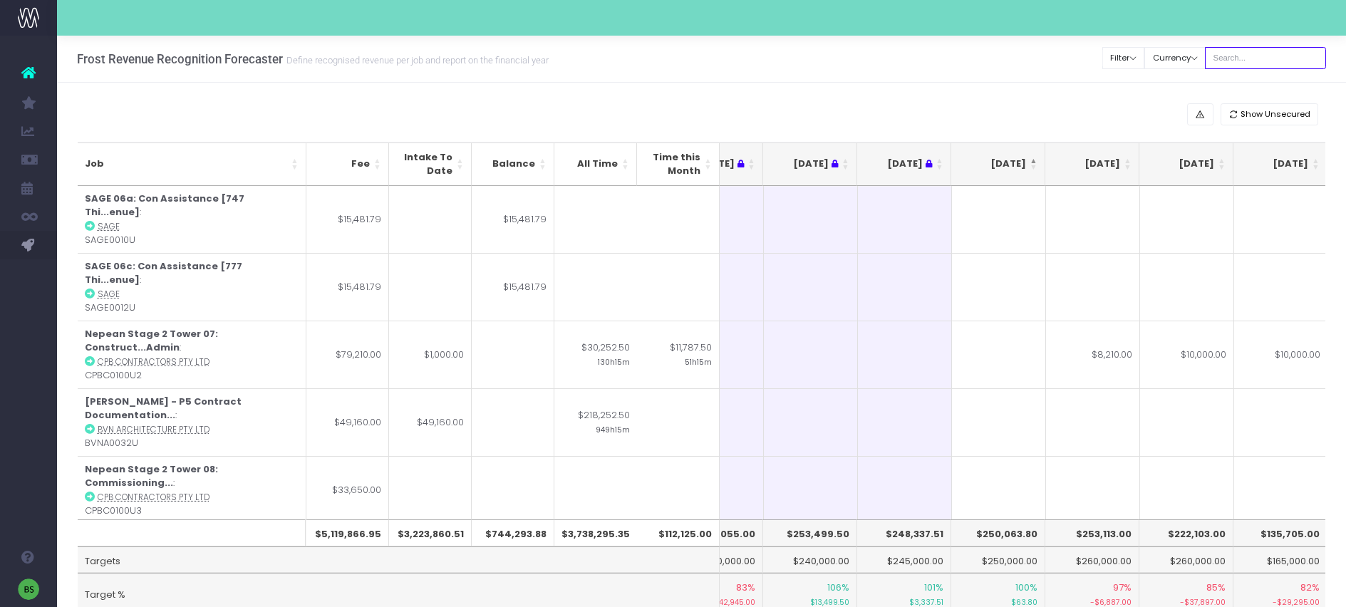
scroll to position [0, 177]
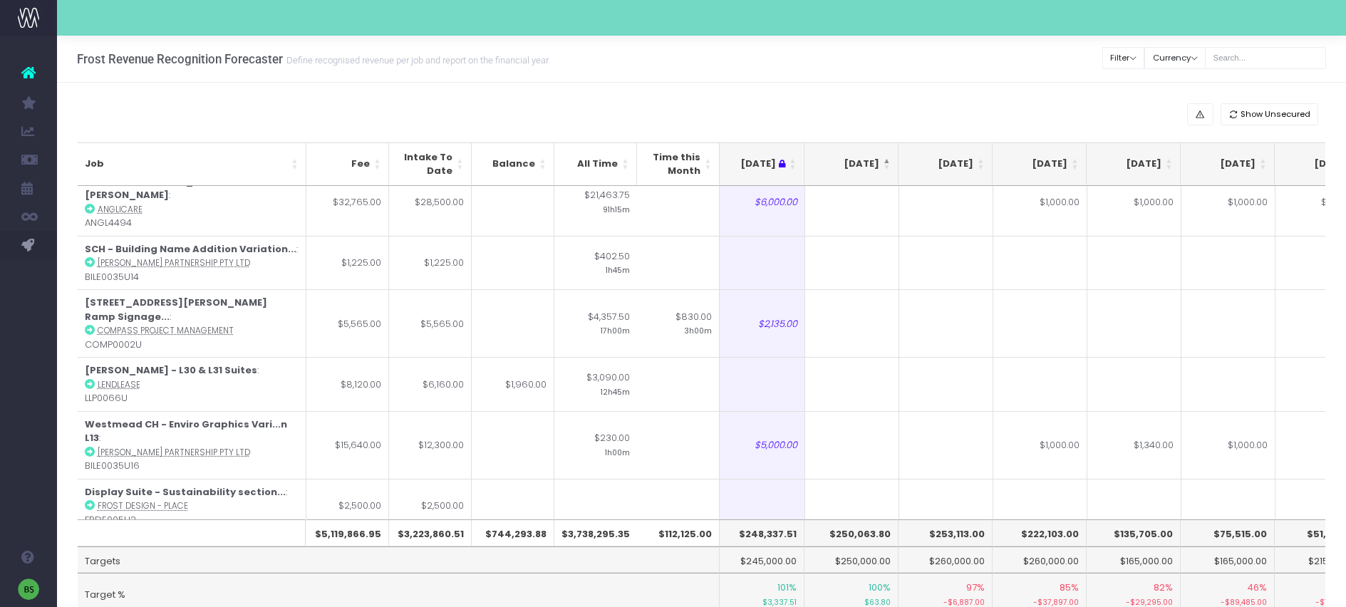
scroll to position [4041, 198]
drag, startPoint x: 889, startPoint y: 532, endPoint x: 820, endPoint y: 534, distance: 69.1
click at [820, 534] on th "$250,063.80" at bounding box center [851, 532] width 94 height 27
copy th "$250,063.80"
click at [965, 539] on th "$253,113.00" at bounding box center [945, 532] width 94 height 27
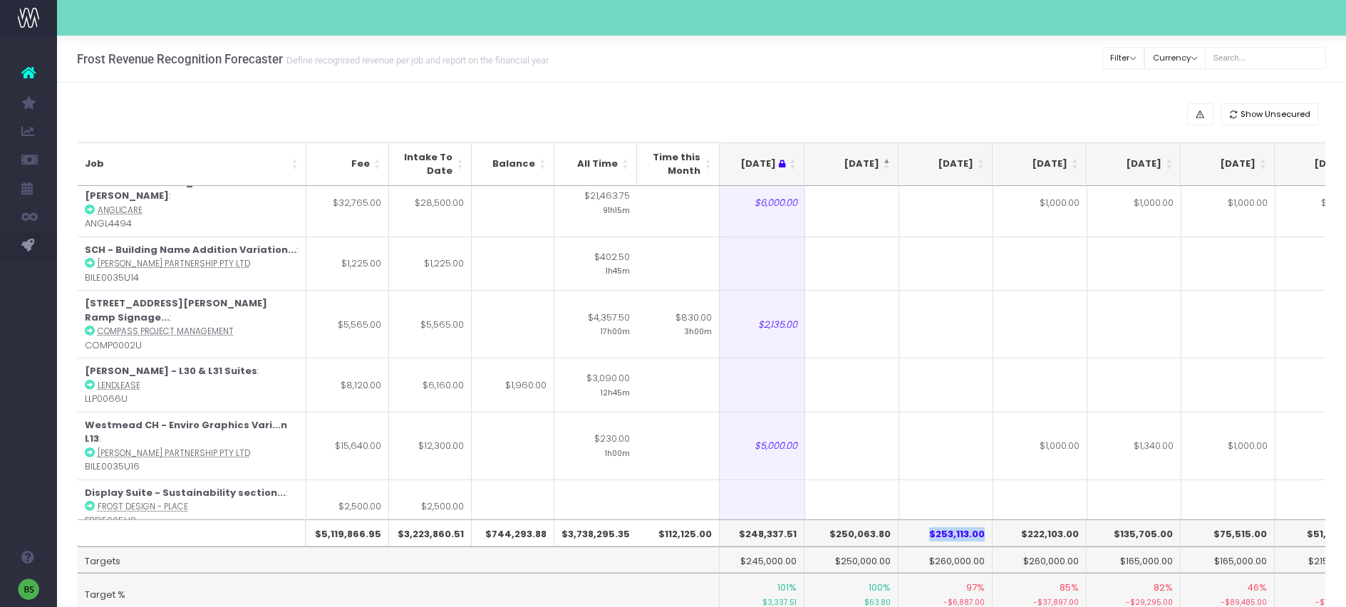
drag, startPoint x: 985, startPoint y: 534, endPoint x: 927, endPoint y: 535, distance: 57.7
click at [927, 535] on th "$253,113.00" at bounding box center [945, 532] width 94 height 27
copy th "$253,113.00"
click at [1260, 58] on input "text" at bounding box center [1265, 58] width 121 height 22
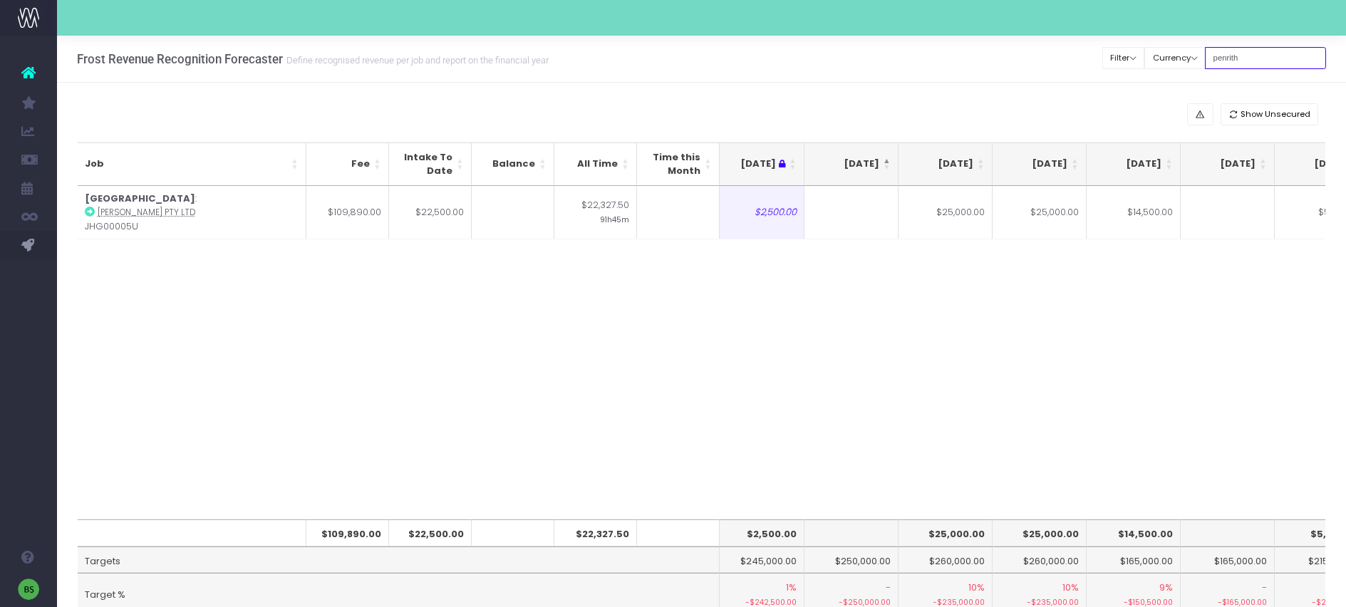
type input "penrith"
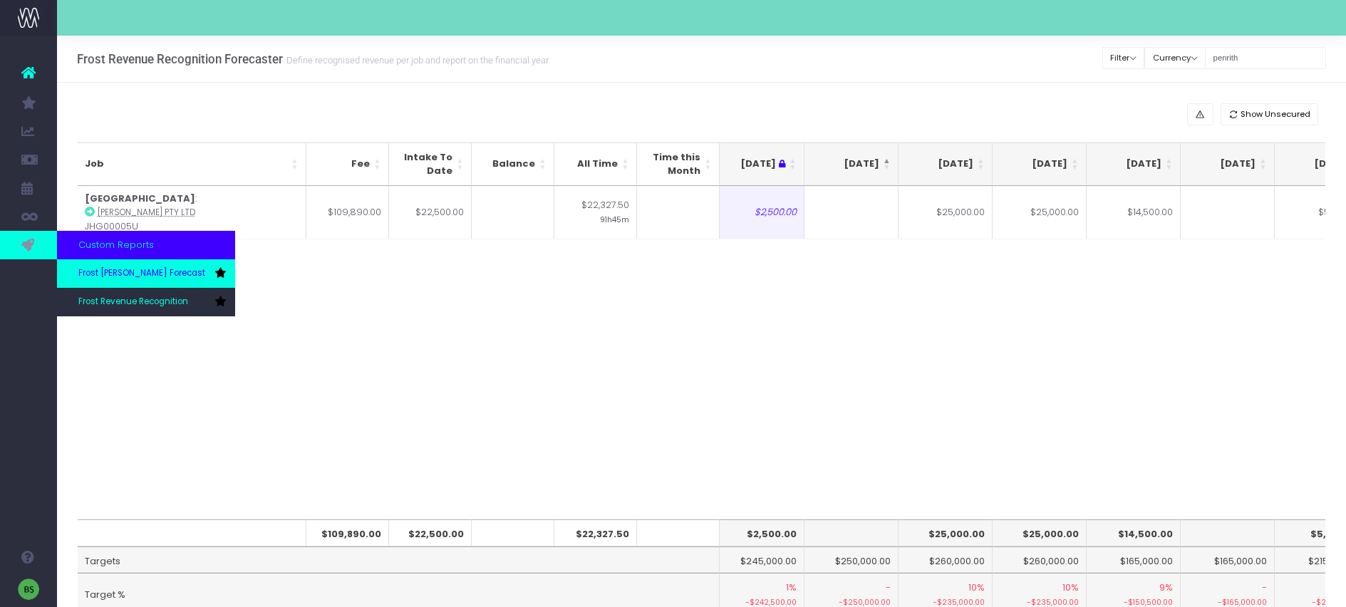
click at [121, 276] on span "Frost [PERSON_NAME] Forecast" at bounding box center [141, 273] width 127 height 13
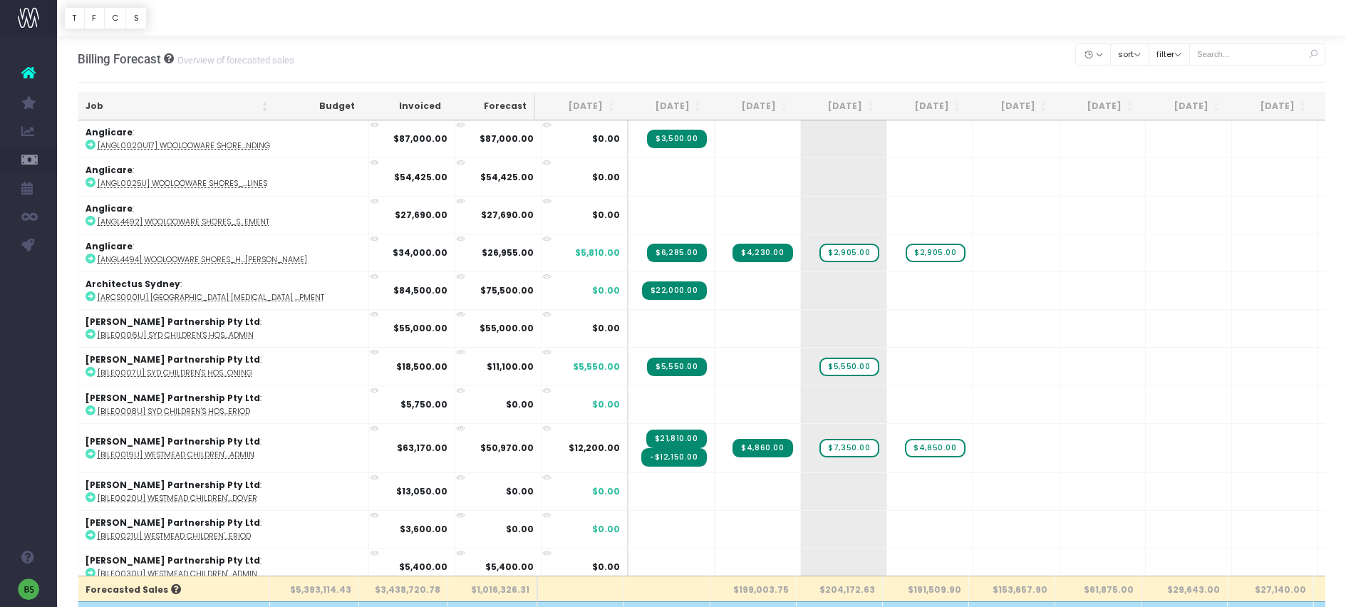
click at [786, 102] on th "[DATE]" at bounding box center [751, 107] width 86 height 28
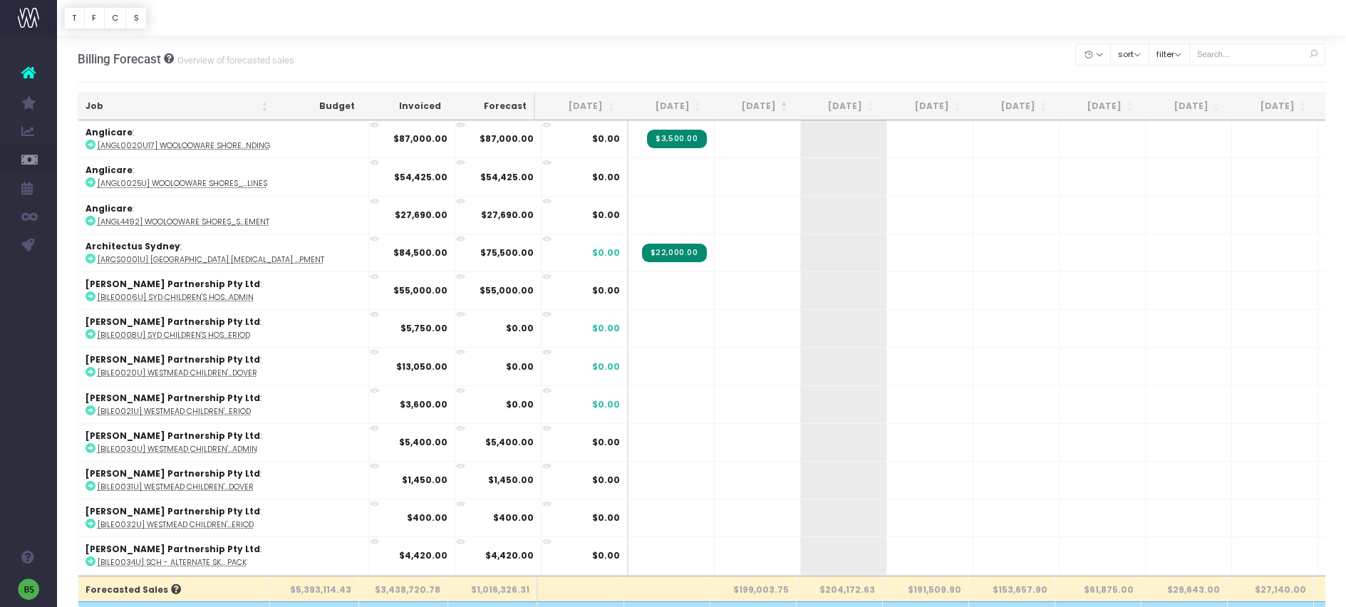
click at [786, 102] on th "[DATE]" at bounding box center [751, 107] width 86 height 28
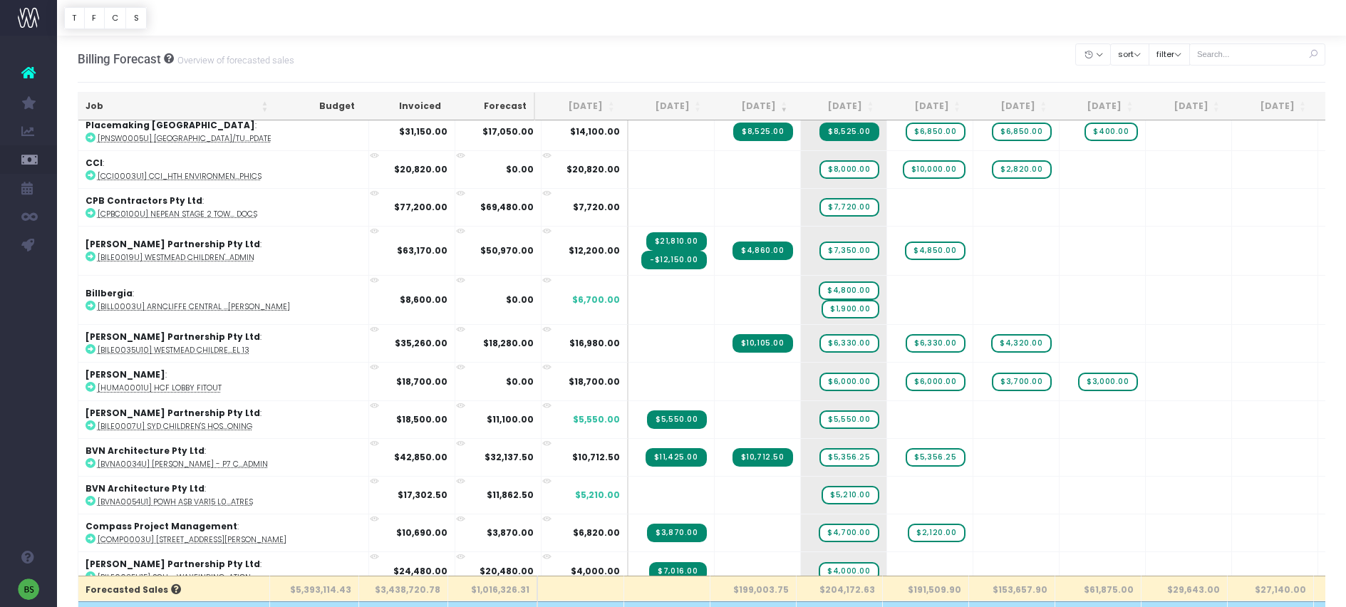
scroll to position [685, 0]
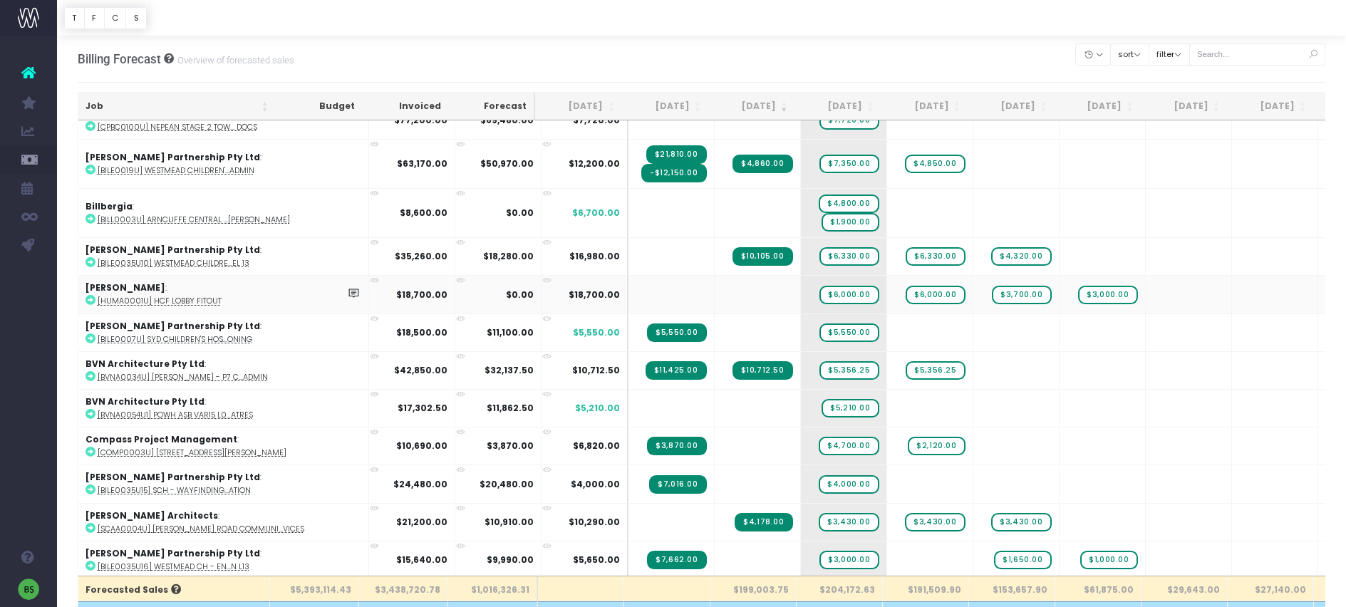
click at [89, 297] on icon at bounding box center [90, 300] width 10 height 10
click at [819, 293] on span "$6,000.00" at bounding box center [848, 295] width 59 height 19
click at [819, 294] on span "$6,000.00" at bounding box center [848, 295] width 59 height 19
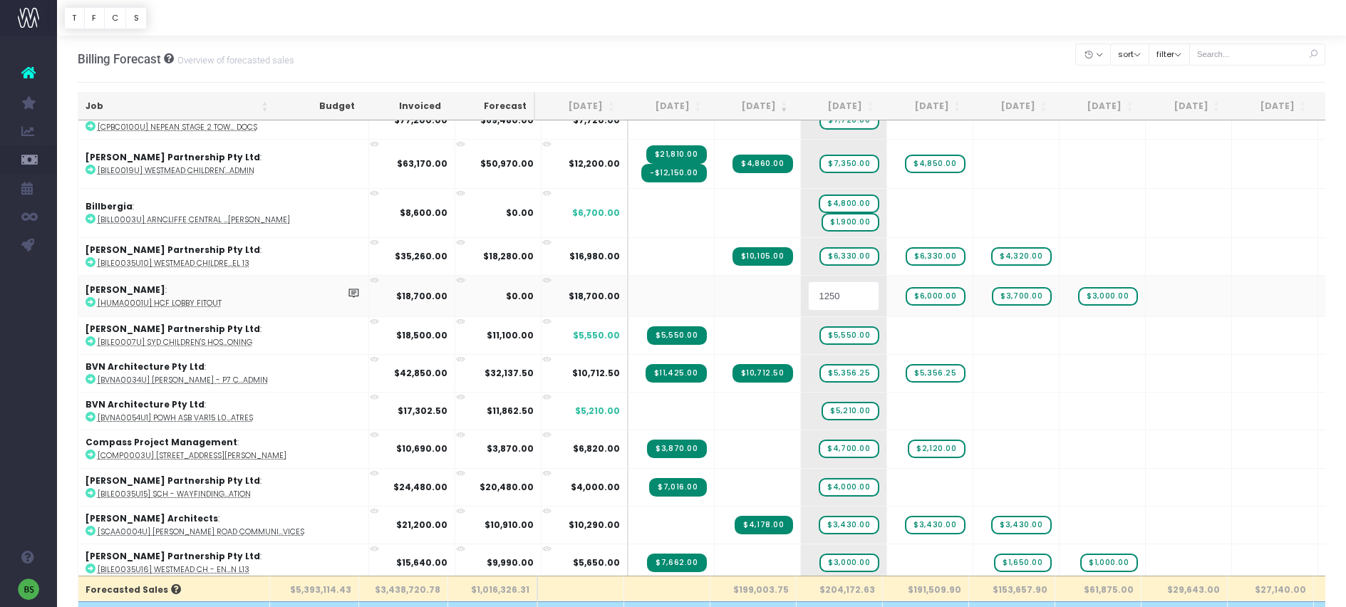
type input "12500"
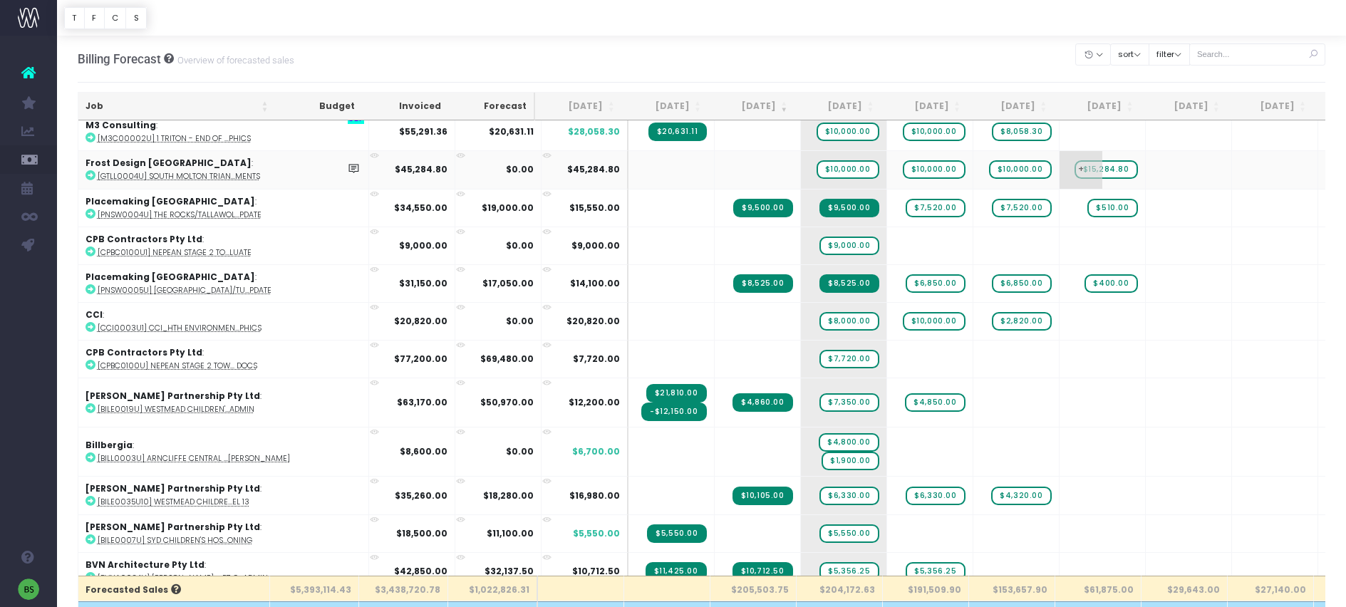
scroll to position [564, 0]
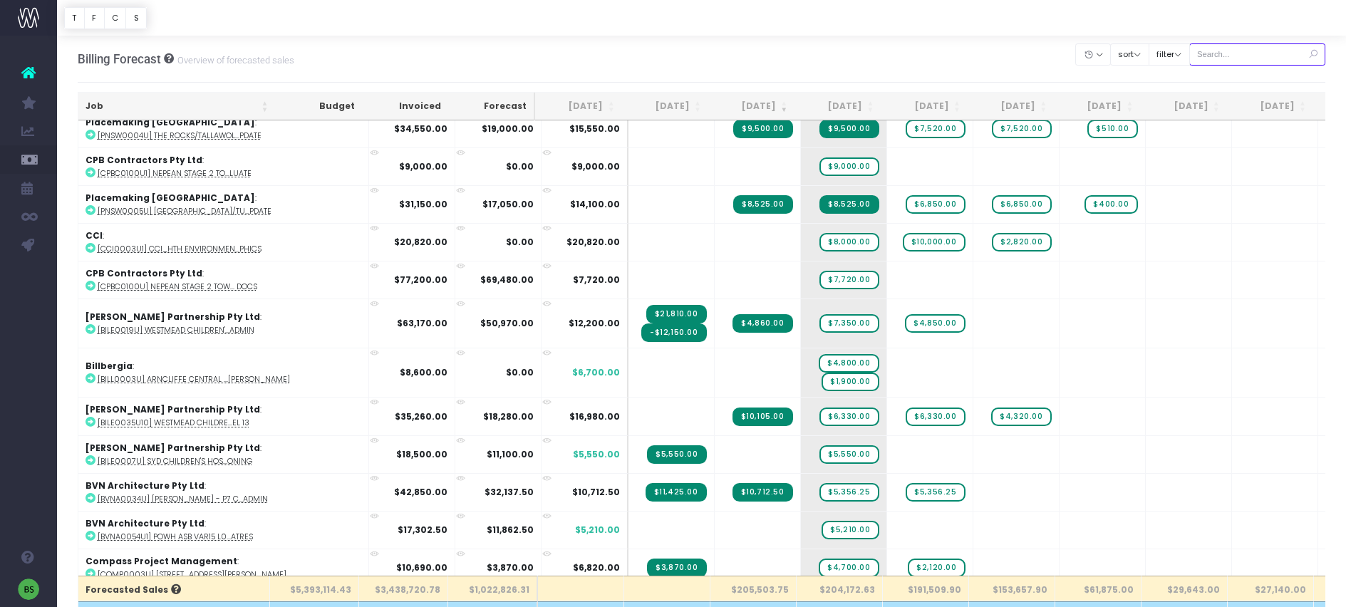
click at [1257, 52] on input "text" at bounding box center [1257, 54] width 137 height 22
type input "hcf"
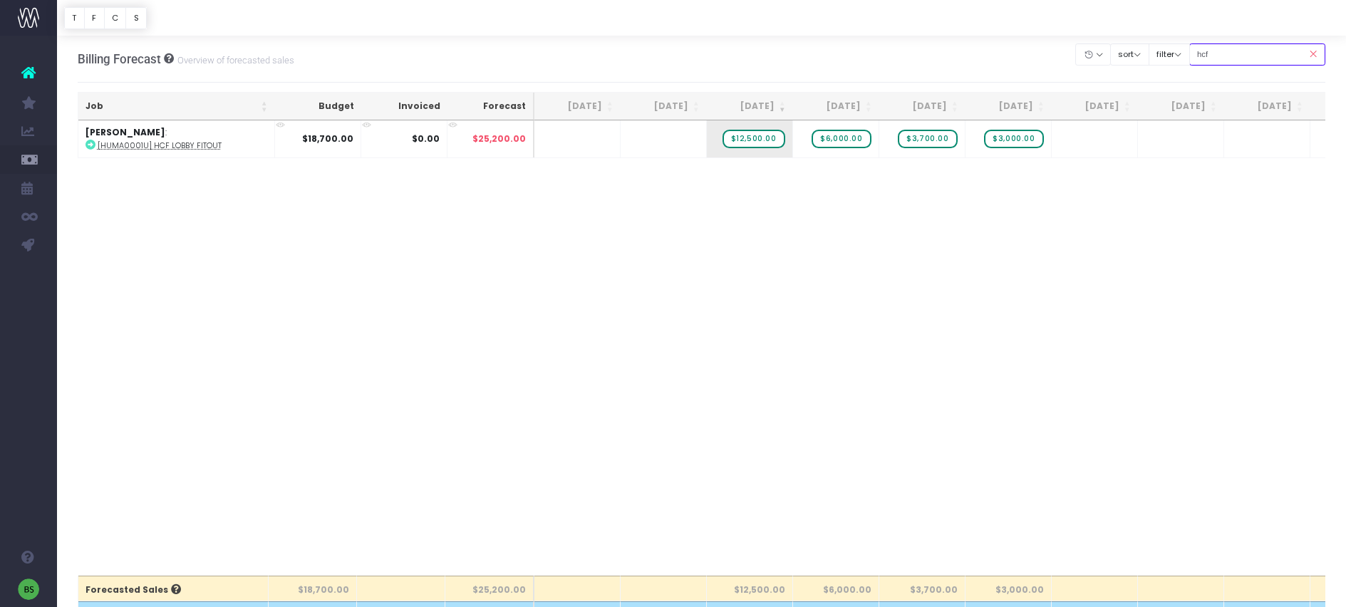
scroll to position [0, 0]
click at [859, 140] on span "$6,000.00" at bounding box center [840, 139] width 59 height 19
click at [857, 140] on span "$6,000.00" at bounding box center [840, 139] width 59 height 19
type input "3700"
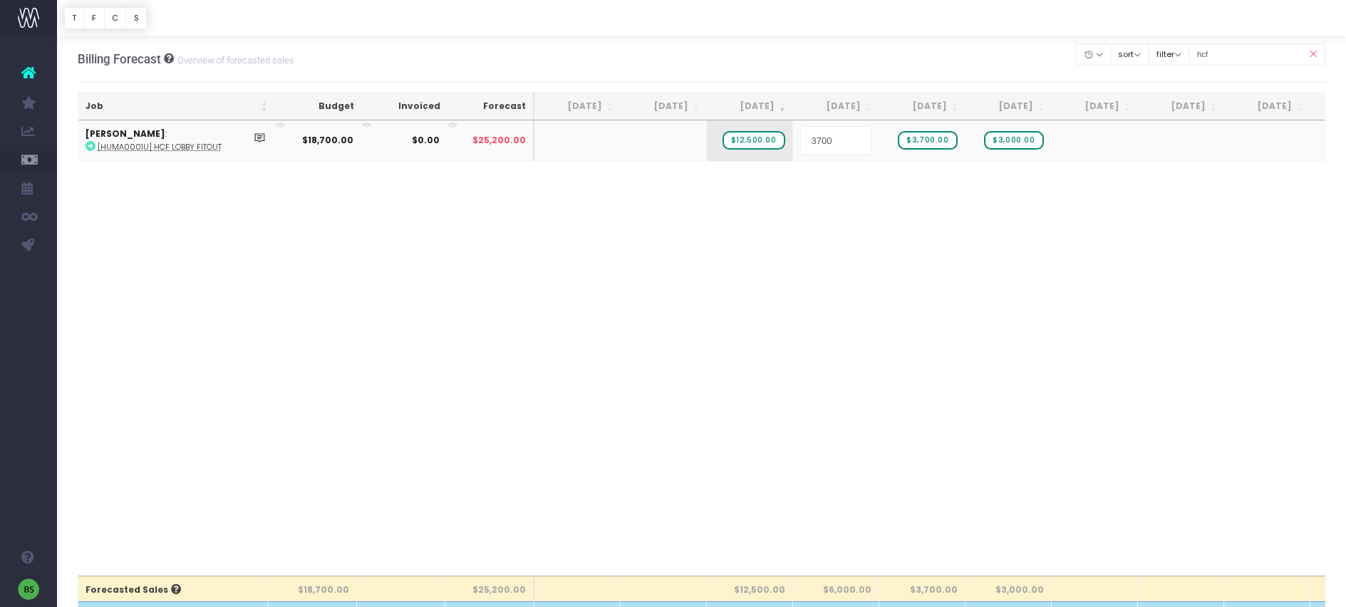
click at [987, 384] on body "Oh my... this is bad. wayahead wasn't able to load this page. Please contact su…" at bounding box center [673, 303] width 1346 height 607
click at [938, 137] on span "$3,700.00" at bounding box center [927, 139] width 59 height 19
type input "1500"
click at [1029, 141] on span "$3,000.00" at bounding box center [1013, 139] width 59 height 19
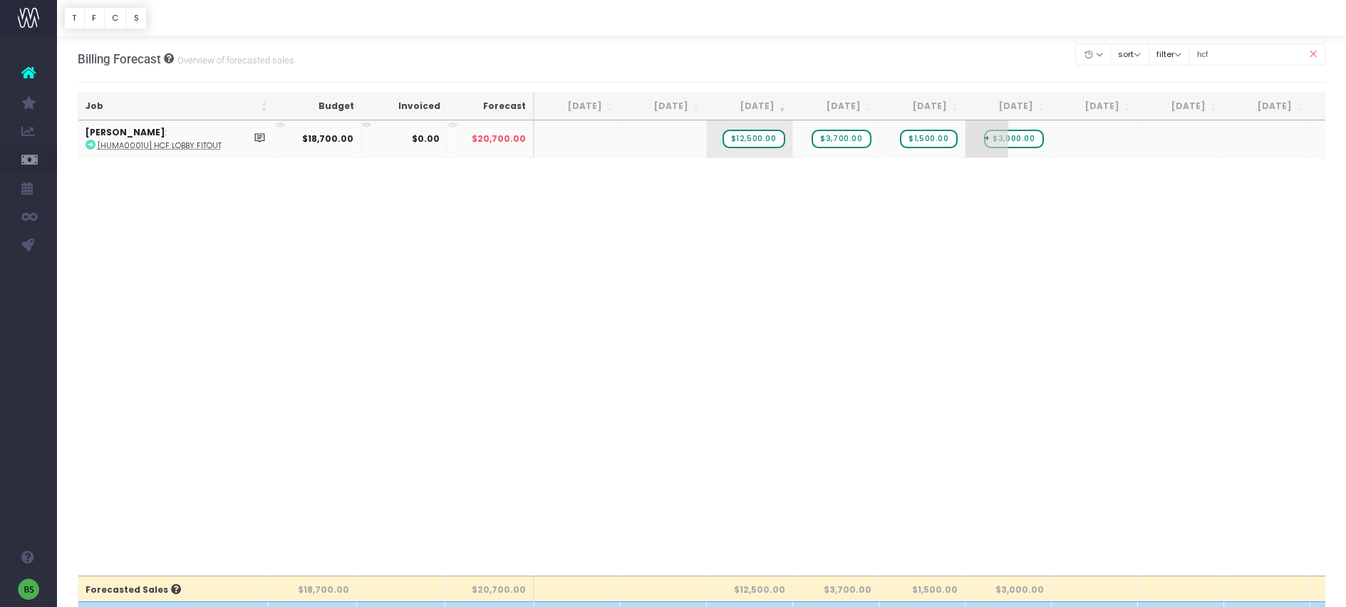
click at [1029, 141] on span "$3,000.00" at bounding box center [1013, 139] width 59 height 19
type input "1500"
click at [928, 368] on div "Job Budget Invoiced Forecast Jul 25 Aug 25 Sep 25 Oct 25 Nov 25 Dec 25 Jan 26 F…" at bounding box center [702, 347] width 1248 height 455
click at [1017, 136] on span "$1,500.00" at bounding box center [1014, 139] width 57 height 19
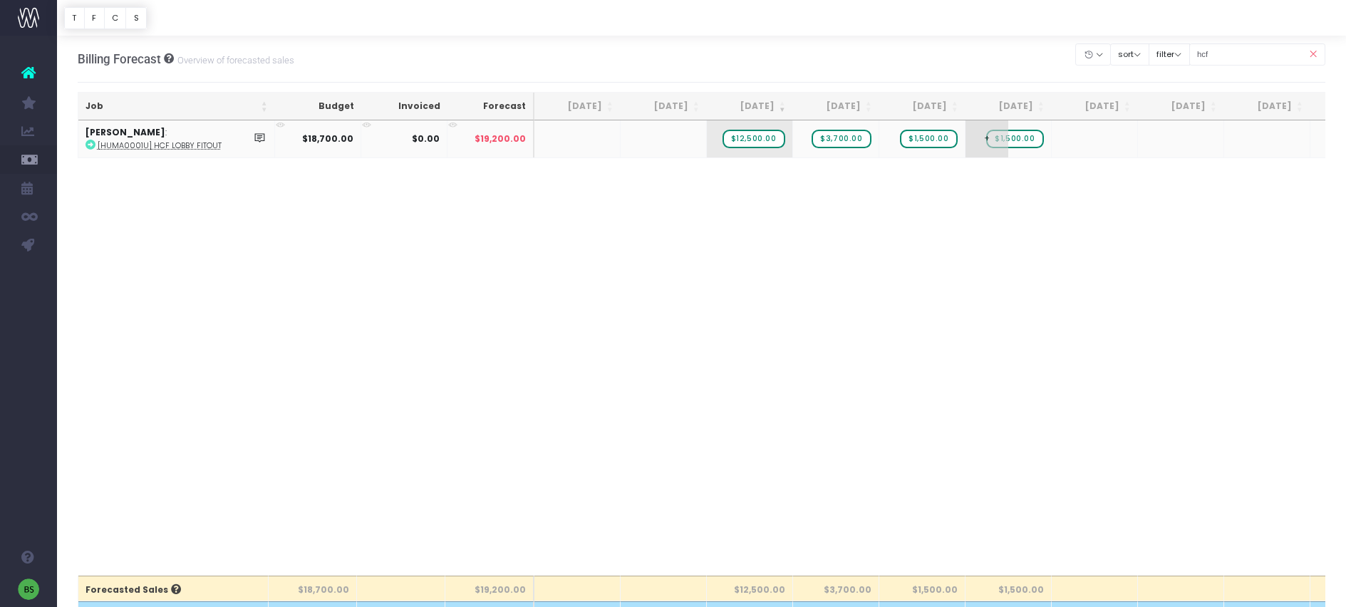
click at [1017, 136] on span "$1,500.00" at bounding box center [1014, 139] width 57 height 19
type input "1000"
click at [727, 355] on div "Job Budget Invoiced Forecast Jul 25 Aug 25 Sep 25 Oct 25 Nov 25 Dec 25 Jan 26 F…" at bounding box center [702, 347] width 1248 height 455
click at [1315, 56] on icon at bounding box center [1312, 54] width 25 height 29
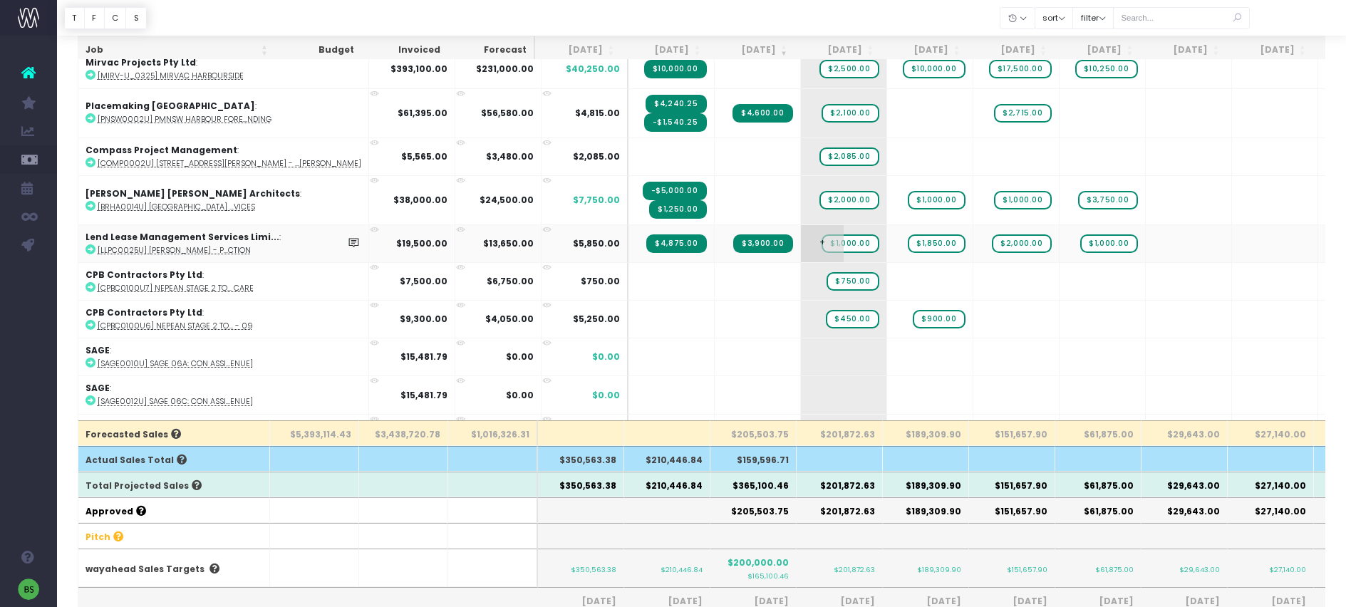
scroll to position [1201, 0]
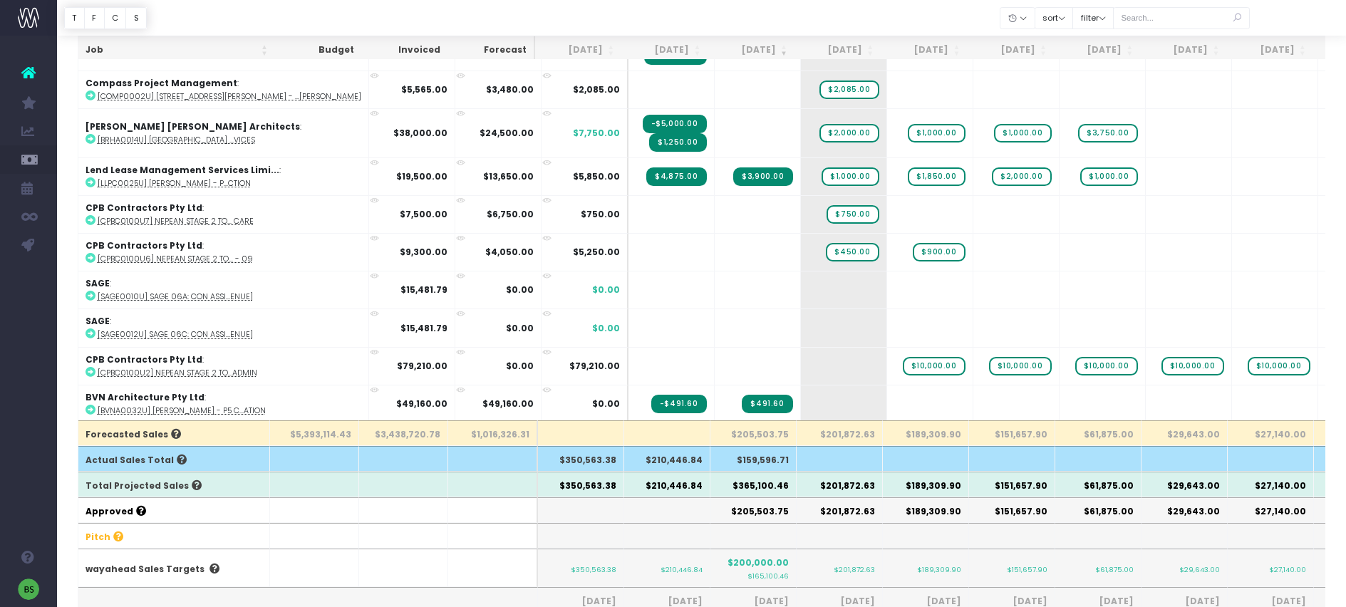
click at [787, 432] on th "$205,503.75" at bounding box center [753, 433] width 86 height 26
drag, startPoint x: 789, startPoint y: 432, endPoint x: 742, endPoint y: 431, distance: 47.0
click at [742, 431] on th "$205,503.75" at bounding box center [753, 433] width 86 height 26
copy th "205,503.75"
click at [836, 437] on th "$201,872.63" at bounding box center [840, 433] width 86 height 26
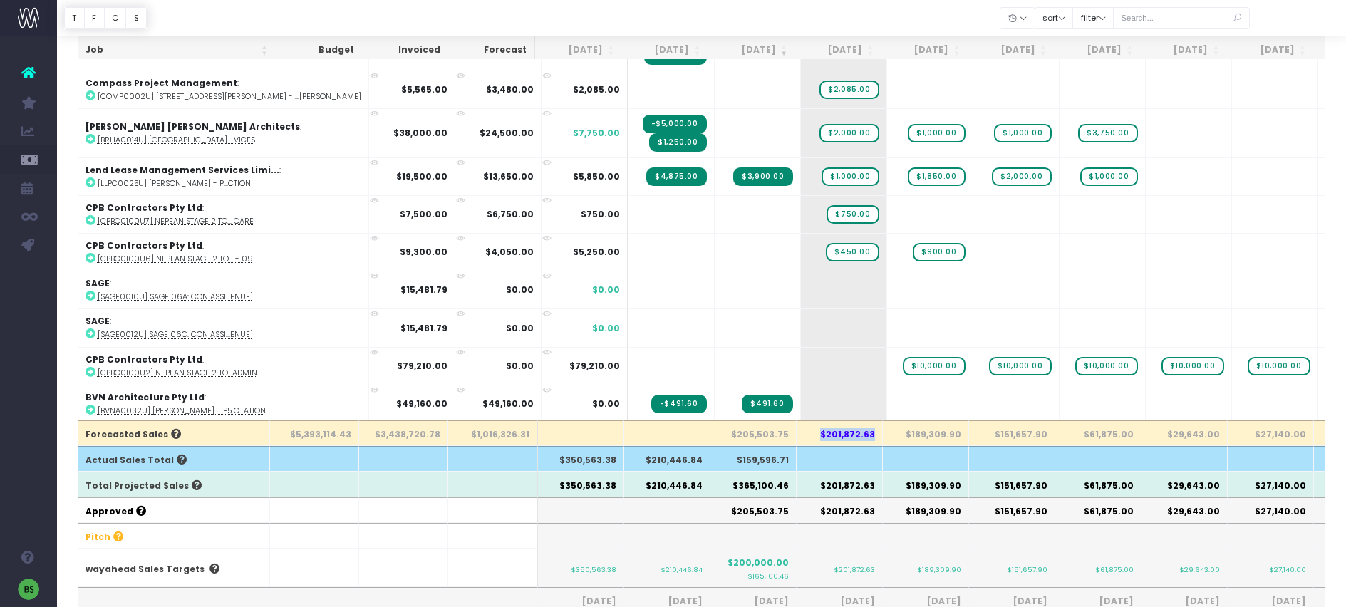
drag, startPoint x: 876, startPoint y: 436, endPoint x: 823, endPoint y: 436, distance: 52.7
click at [823, 436] on th "$201,872.63" at bounding box center [840, 433] width 86 height 26
copy th "$201,872.63"
click at [801, 328] on td "+" at bounding box center [844, 327] width 86 height 38
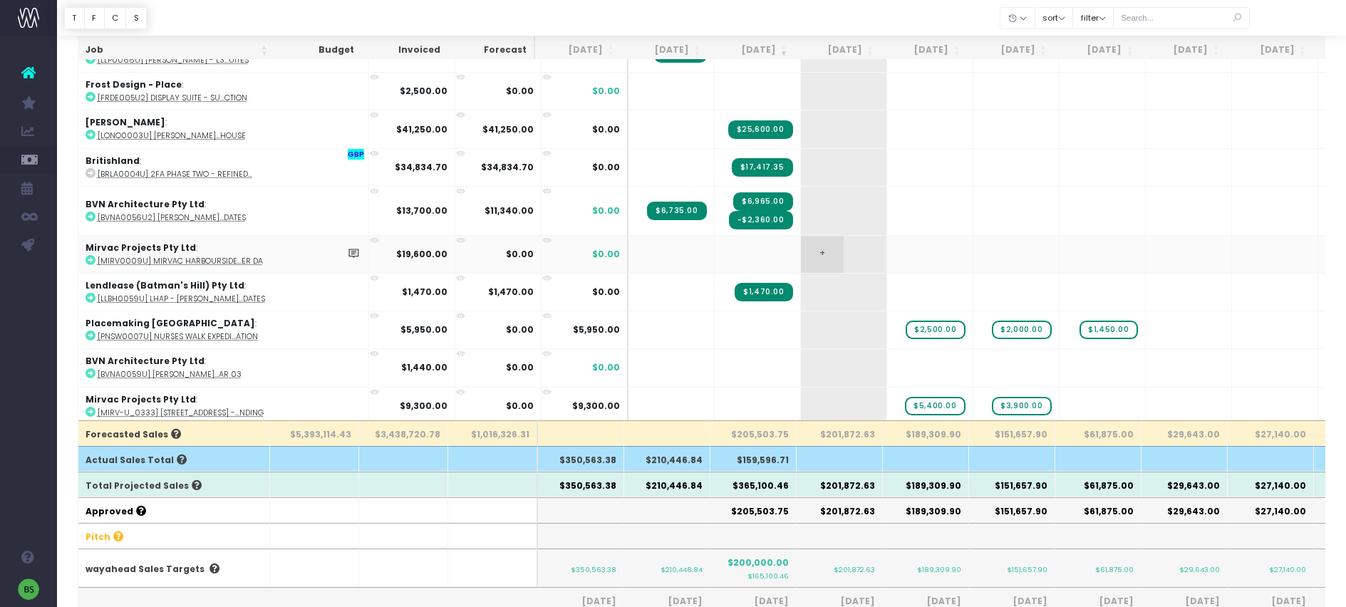
scroll to position [4102, 0]
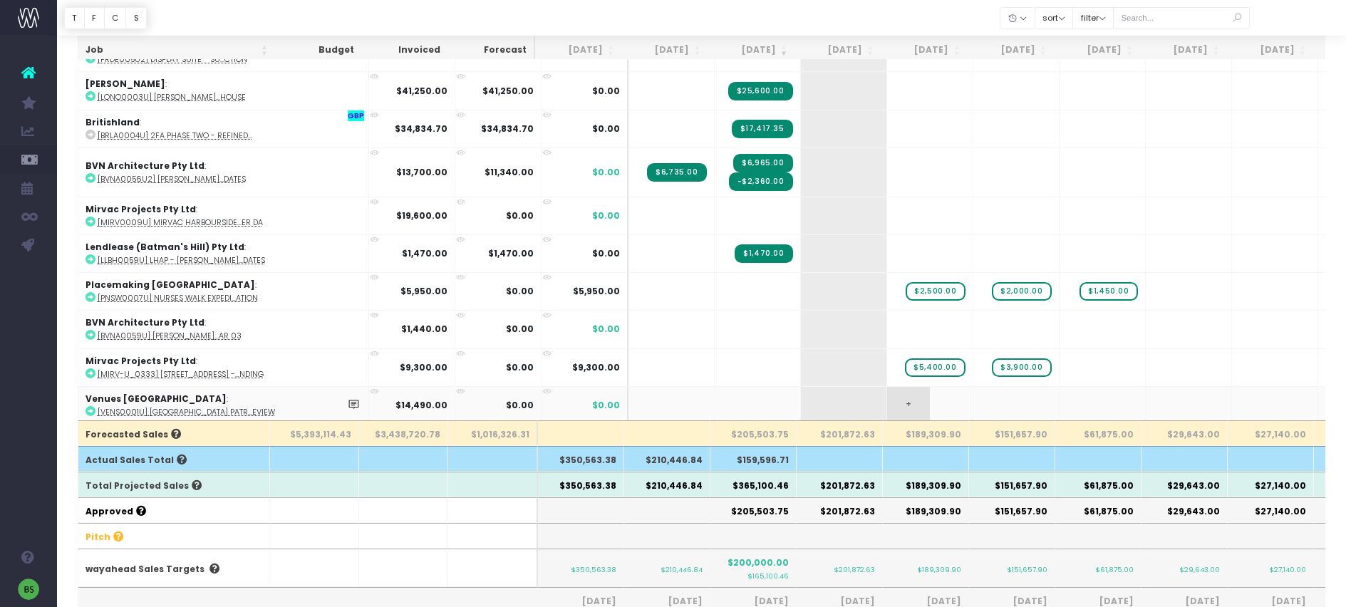
click at [887, 390] on span "+" at bounding box center [908, 405] width 43 height 37
click at [887, 389] on span "+" at bounding box center [908, 405] width 43 height 37
click at [887, 387] on td "+" at bounding box center [930, 405] width 86 height 38
click at [887, 387] on span "+" at bounding box center [908, 405] width 43 height 37
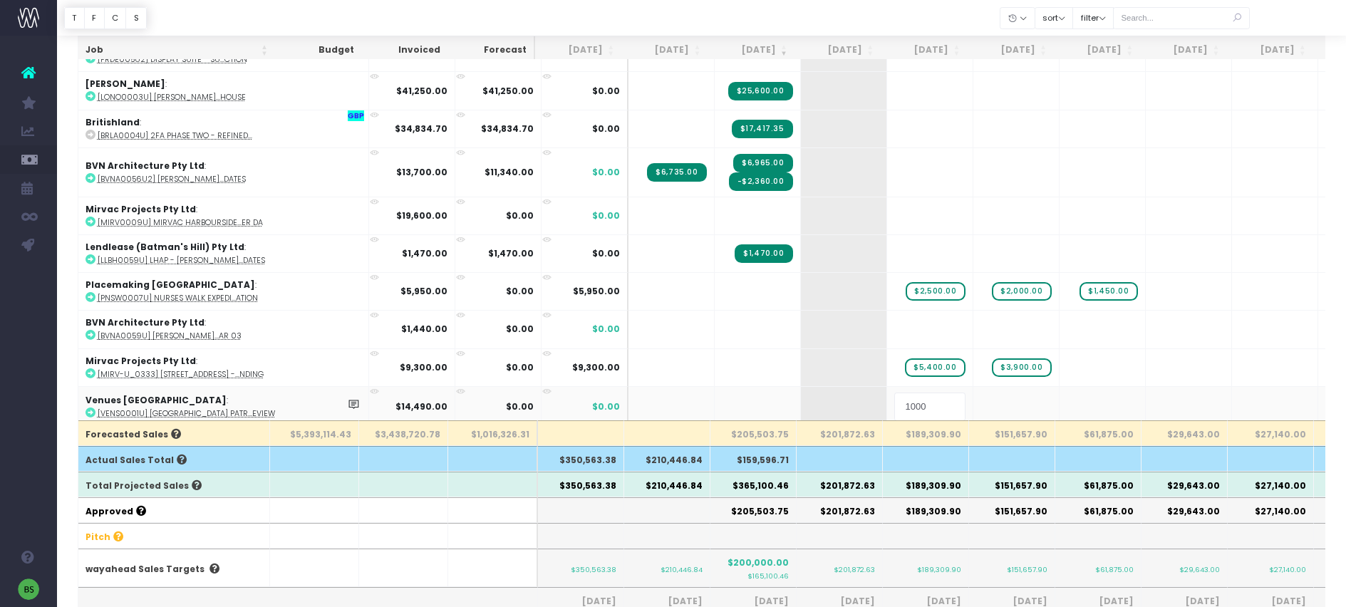
type input "10000"
click at [942, 398] on body "Oh my... this is bad. wayahead wasn't able to load this page. Please contact su…" at bounding box center [673, 148] width 1346 height 607
click at [975, 394] on span "+" at bounding box center [996, 405] width 43 height 37
click at [975, 389] on span "+" at bounding box center [996, 405] width 43 height 37
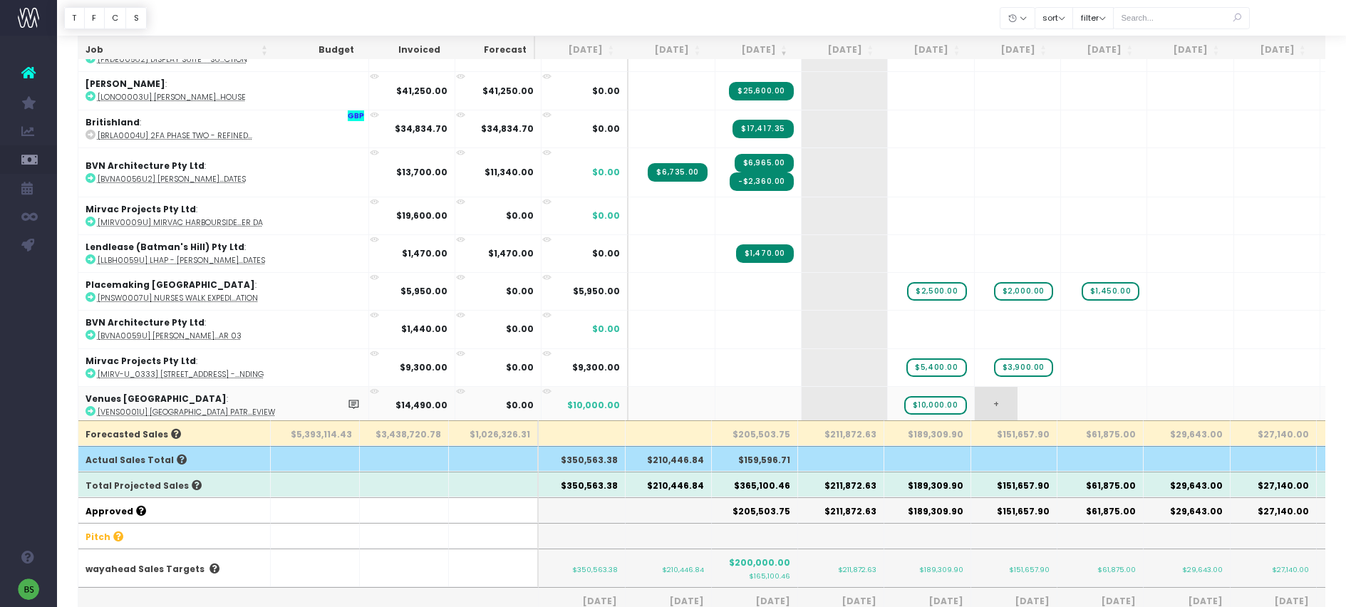
click at [975, 388] on span "+" at bounding box center [996, 405] width 43 height 37
click at [1037, 390] on body "Oh my... this is bad. wayahead wasn't able to load this page. Please contact su…" at bounding box center [673, 148] width 1346 height 607
click at [861, 439] on th "$211,872.63" at bounding box center [841, 433] width 86 height 26
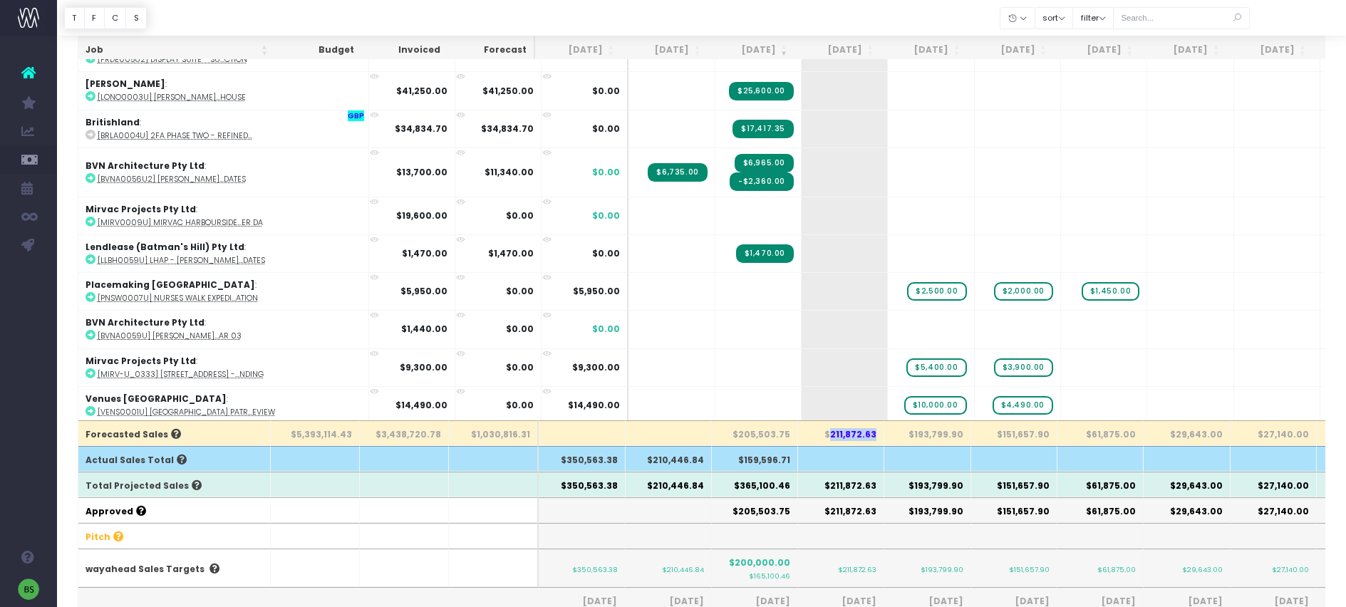
drag, startPoint x: 876, startPoint y: 436, endPoint x: 836, endPoint y: 436, distance: 39.9
click at [836, 436] on th "$211,872.63" at bounding box center [841, 433] width 86 height 26
copy th "211,872.63"
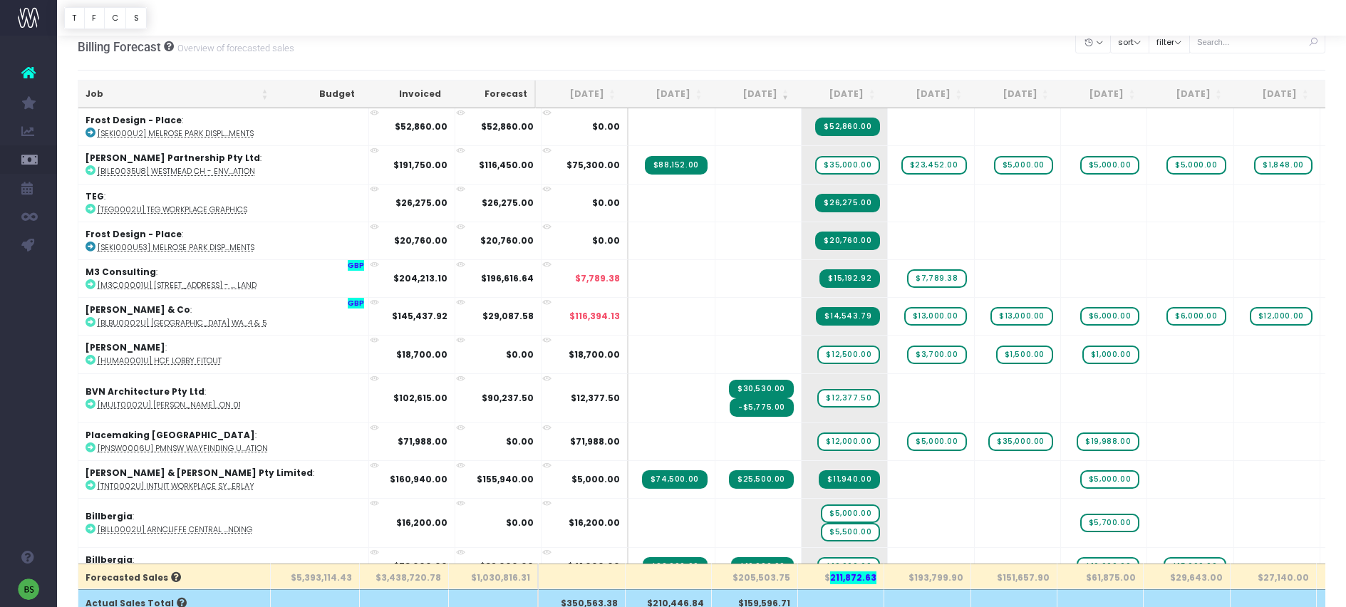
scroll to position [0, 0]
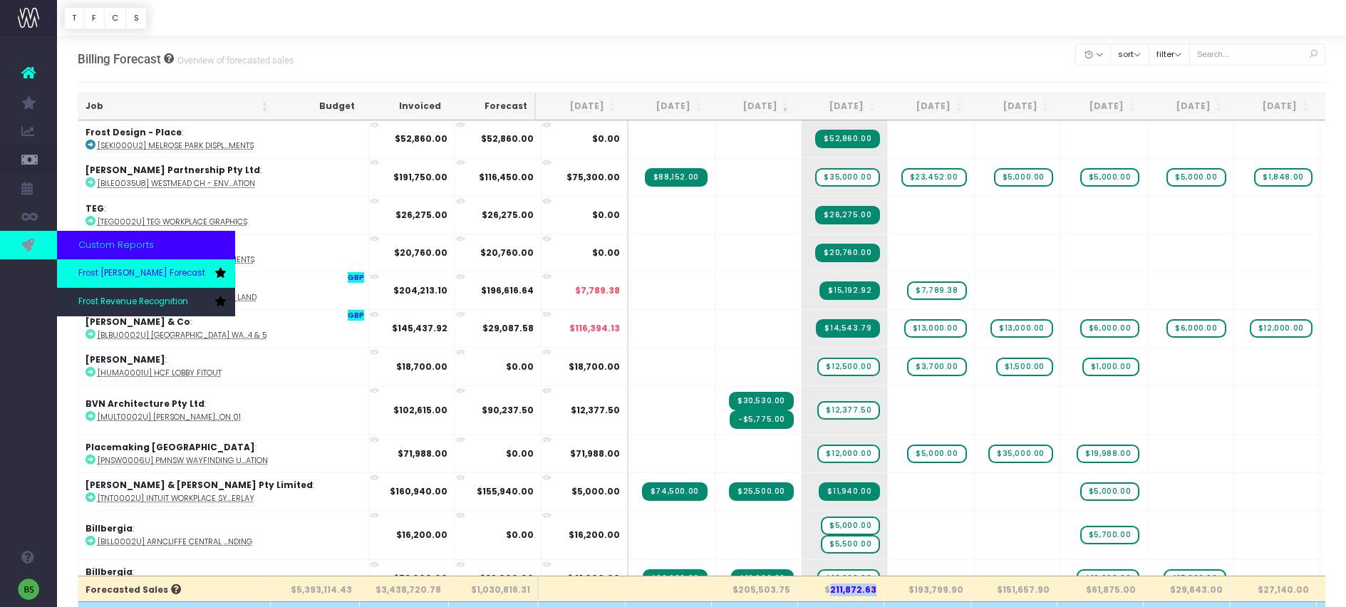
click at [130, 269] on span "Frost [PERSON_NAME] Forecast" at bounding box center [141, 273] width 127 height 13
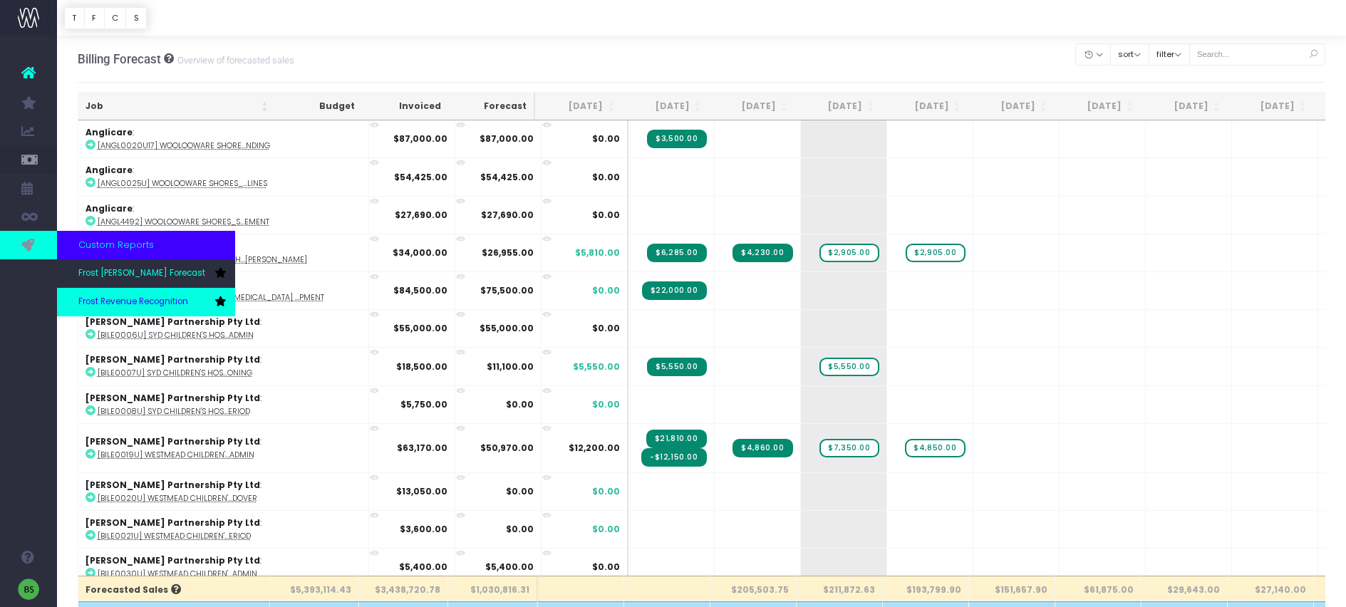
click at [110, 301] on span "Frost Revenue Recognition" at bounding box center [133, 302] width 110 height 13
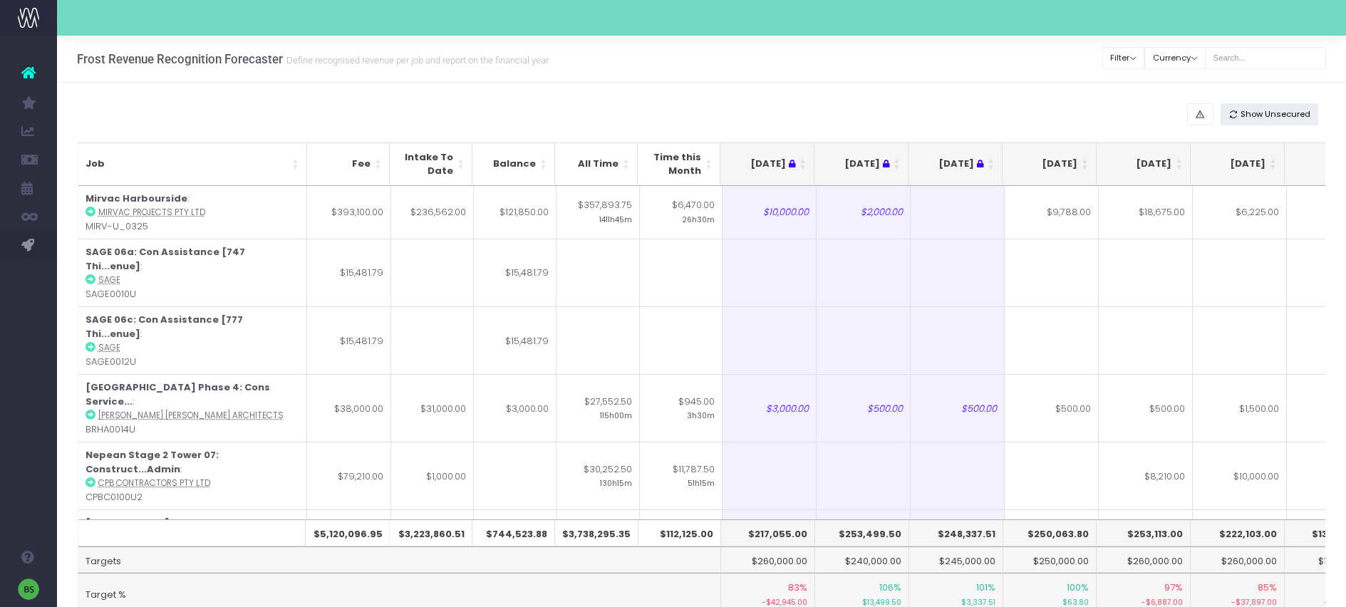
click at [1285, 115] on span "Show Unsecured" at bounding box center [1275, 114] width 70 height 12
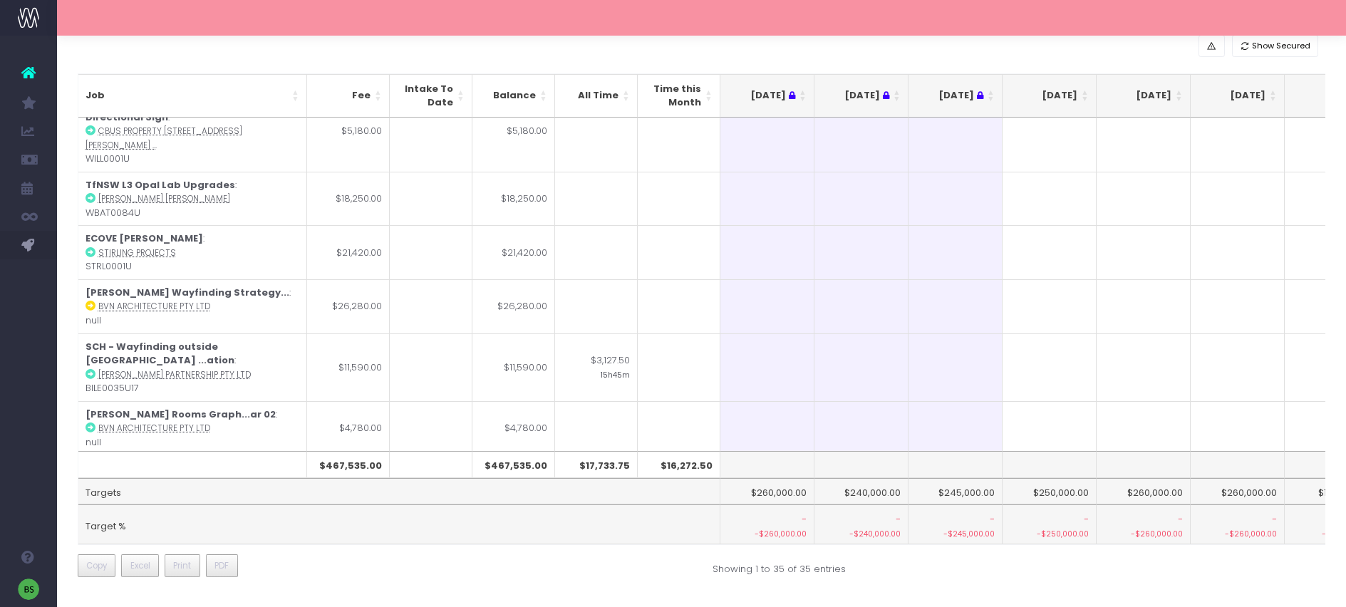
scroll to position [1615, 0]
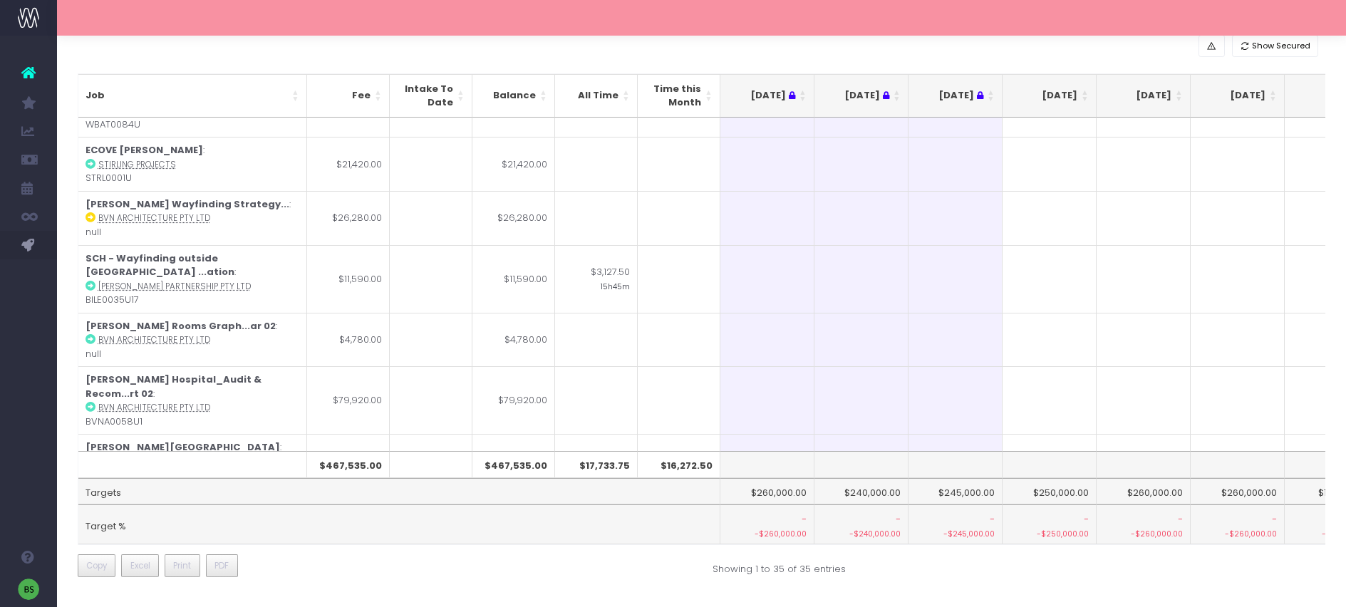
click at [236, 602] on strong "[PERSON_NAME] Hospital_ Indigenous d...ar 04" at bounding box center [183, 616] width 197 height 28
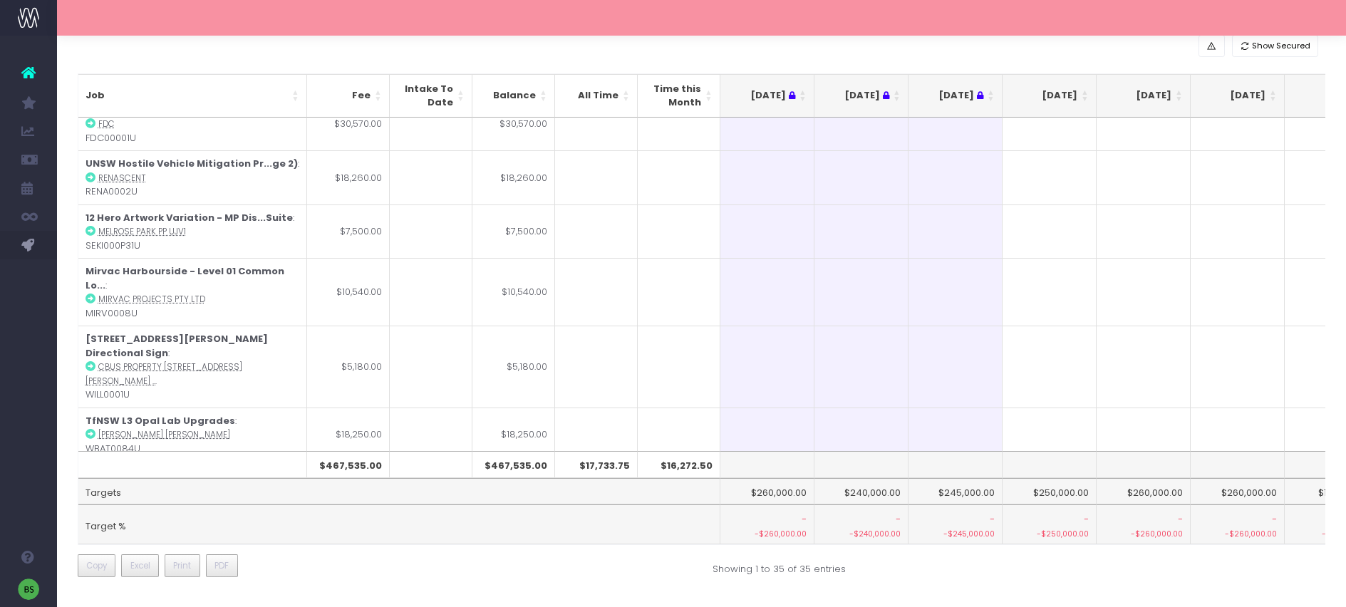
scroll to position [1290, 0]
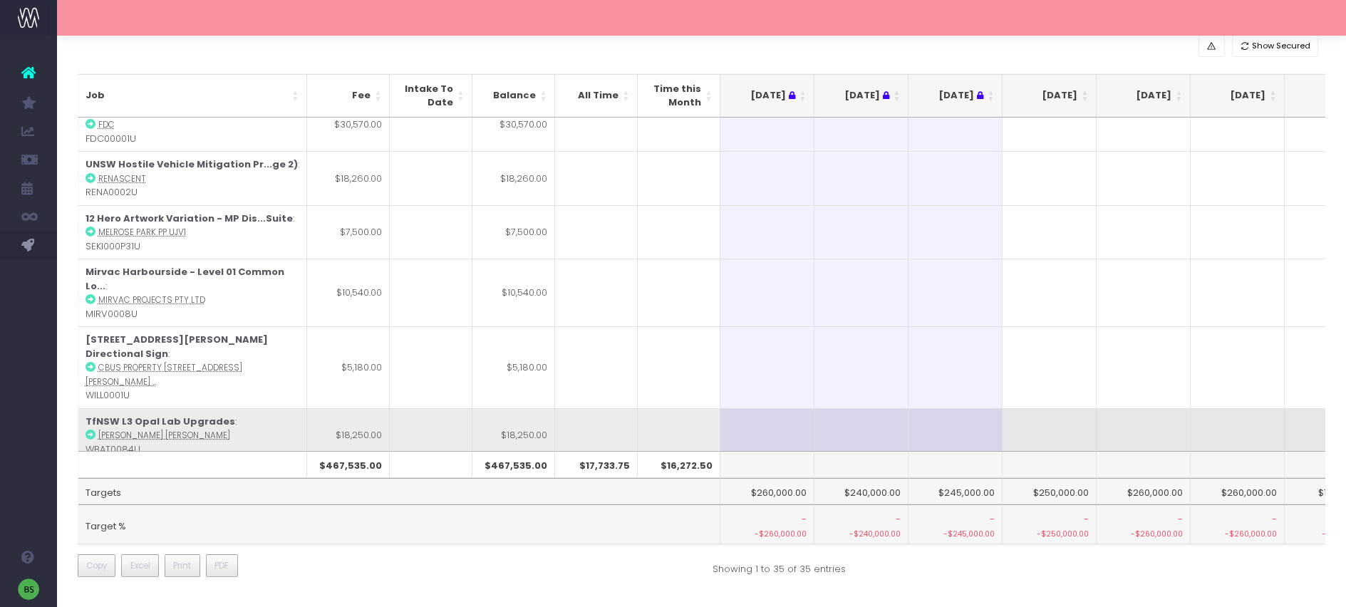
click at [91, 430] on icon at bounding box center [90, 435] width 10 height 10
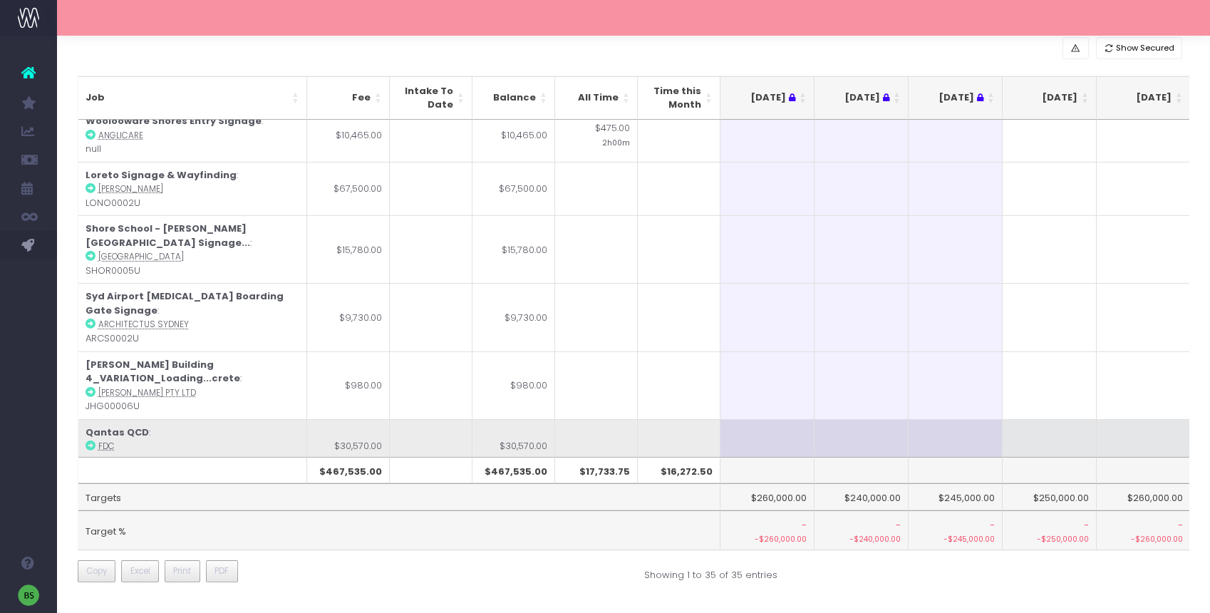
scroll to position [968, 0]
click at [90, 443] on icon at bounding box center [90, 448] width 10 height 10
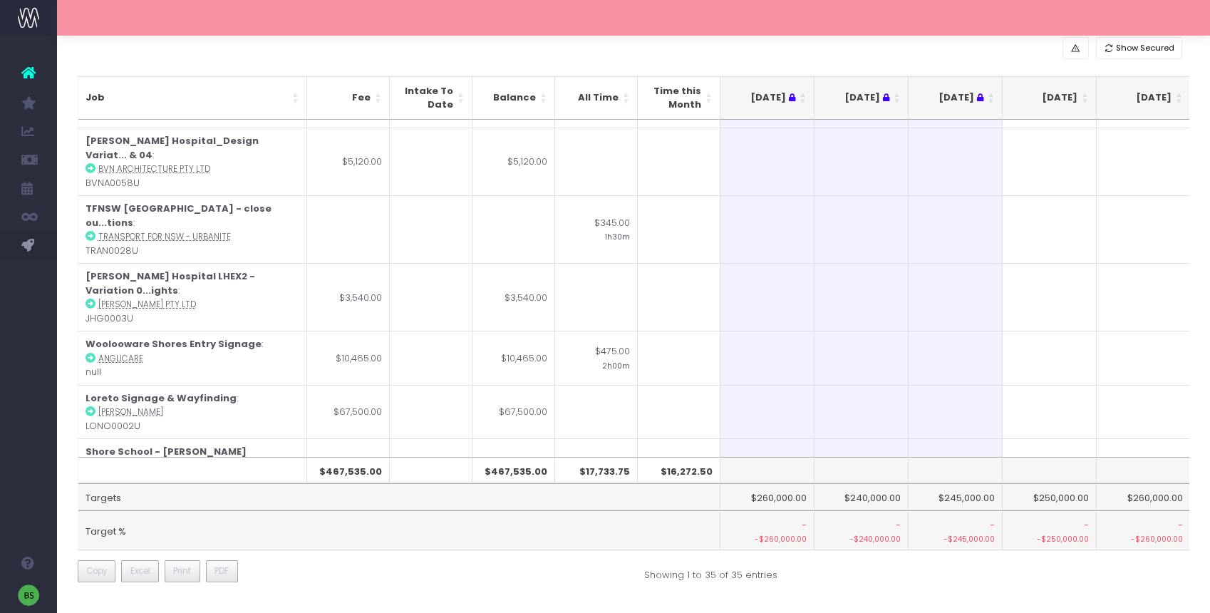
scroll to position [745, 0]
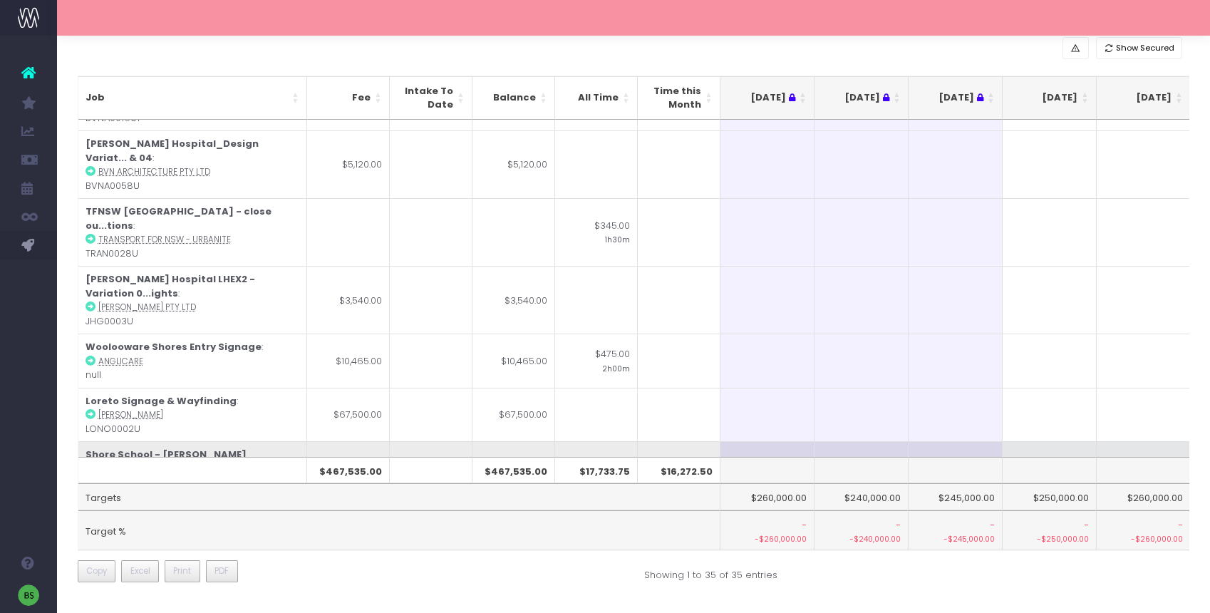
click at [91, 477] on icon at bounding box center [90, 482] width 10 height 10
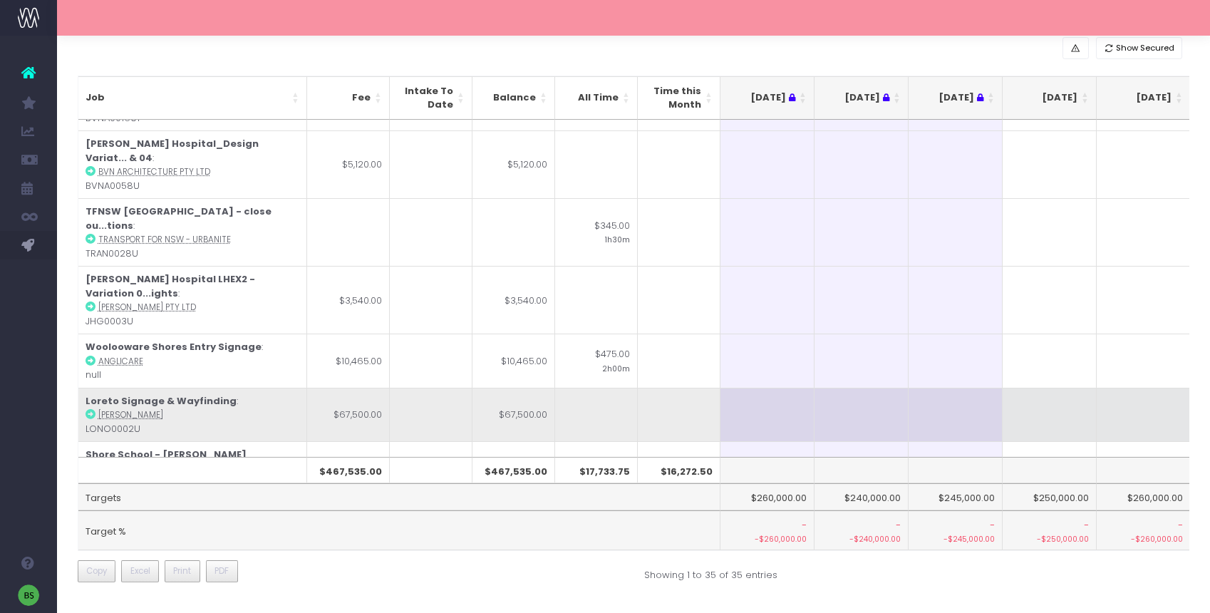
click at [88, 409] on icon at bounding box center [90, 414] width 10 height 10
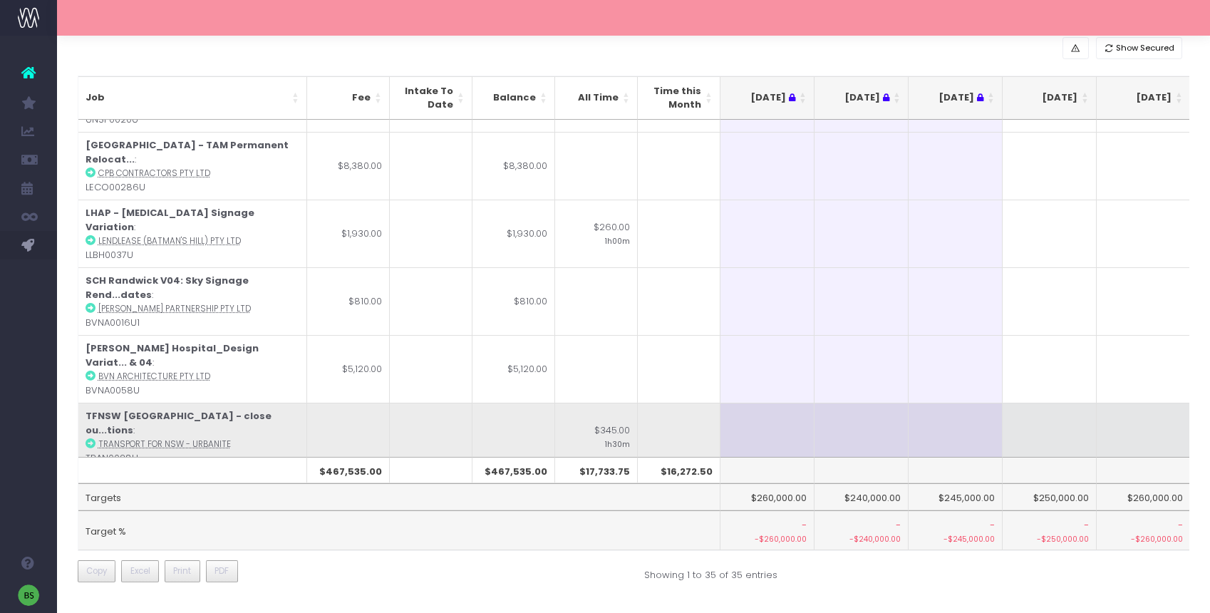
scroll to position [536, 0]
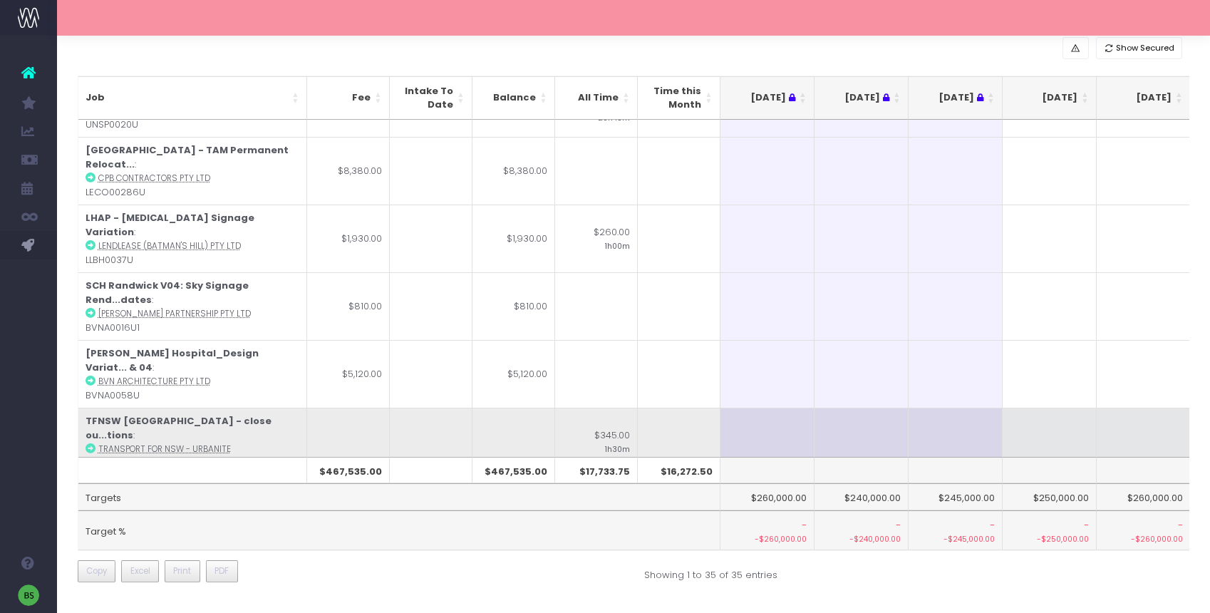
click at [90, 443] on icon at bounding box center [90, 448] width 10 height 10
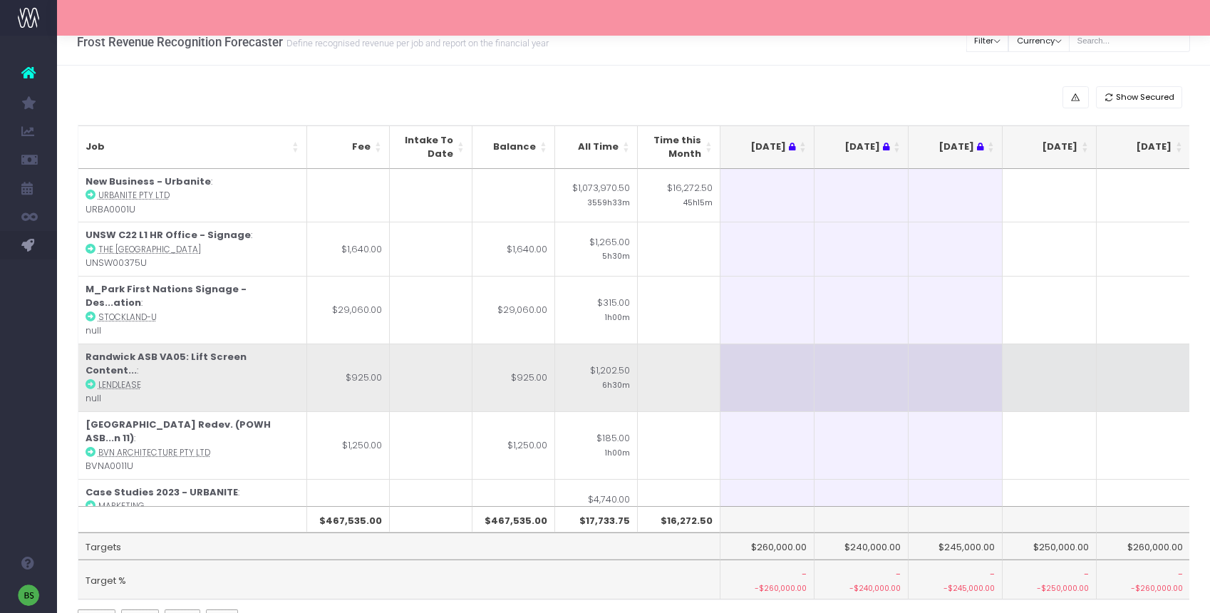
scroll to position [0, 0]
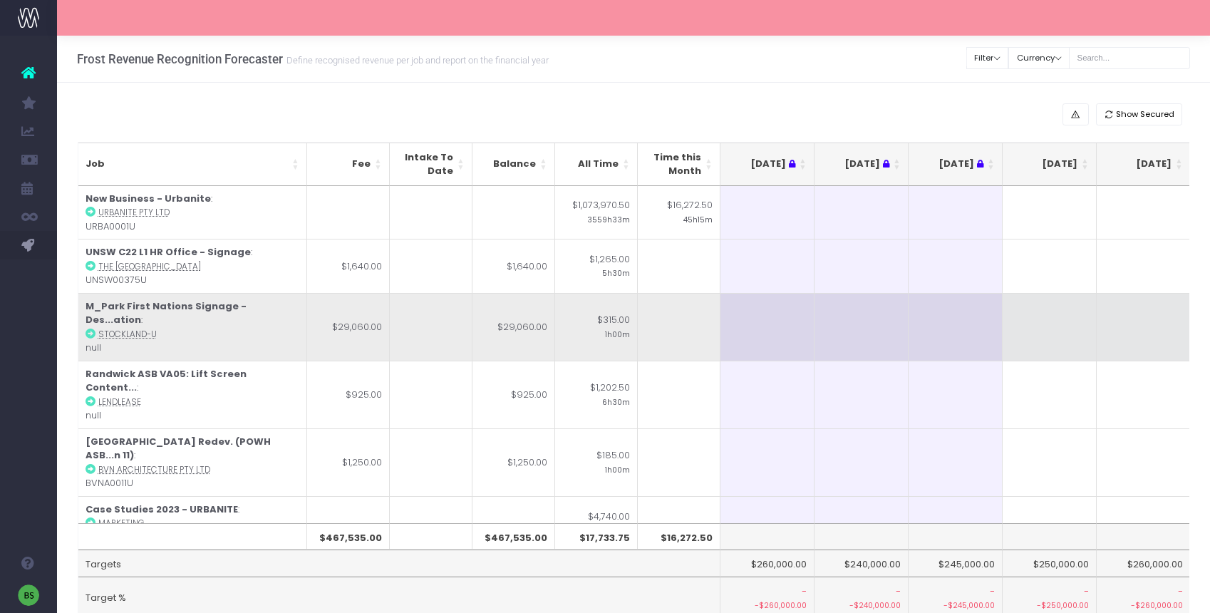
click at [90, 328] on icon at bounding box center [90, 333] width 10 height 10
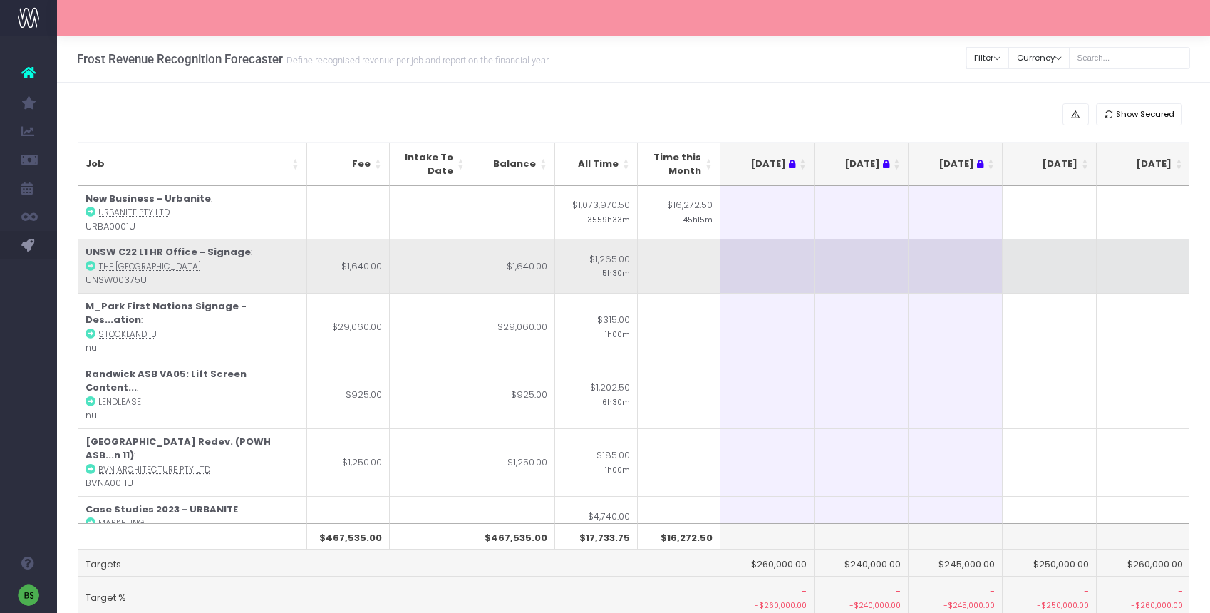
click at [86, 264] on icon at bounding box center [90, 266] width 10 height 10
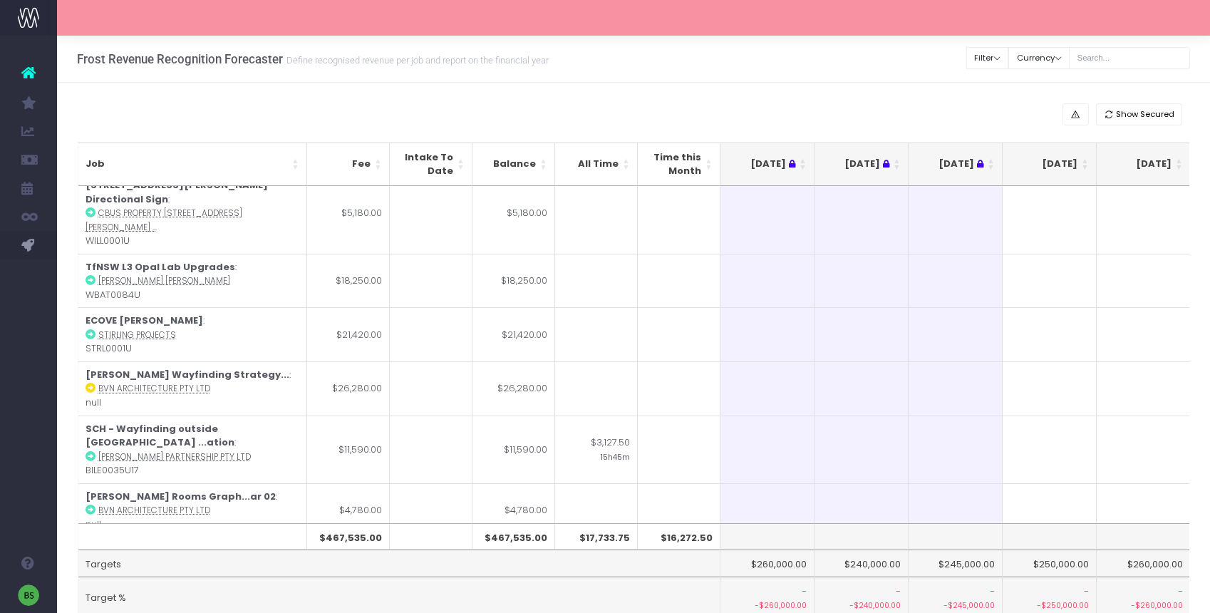
scroll to position [1612, 0]
